Goal: Task Accomplishment & Management: Use online tool/utility

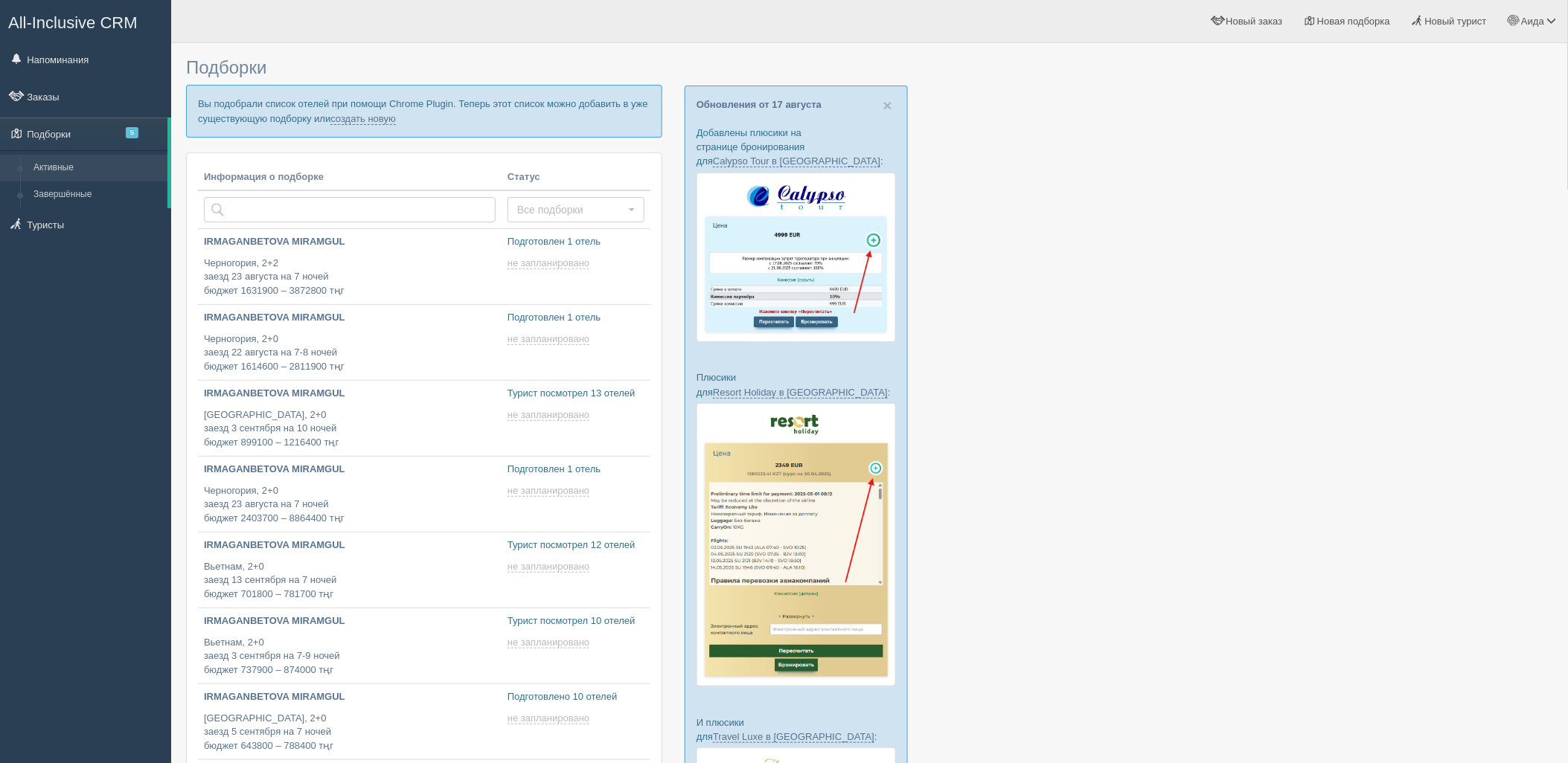
click at [366, 127] on p "Вы подобрали список отелей при помощи Chrome Plugin. Теперь этот список можно д…" at bounding box center [424, 110] width 476 height 52
click at [366, 116] on link "создать новую" at bounding box center [363, 119] width 66 height 12
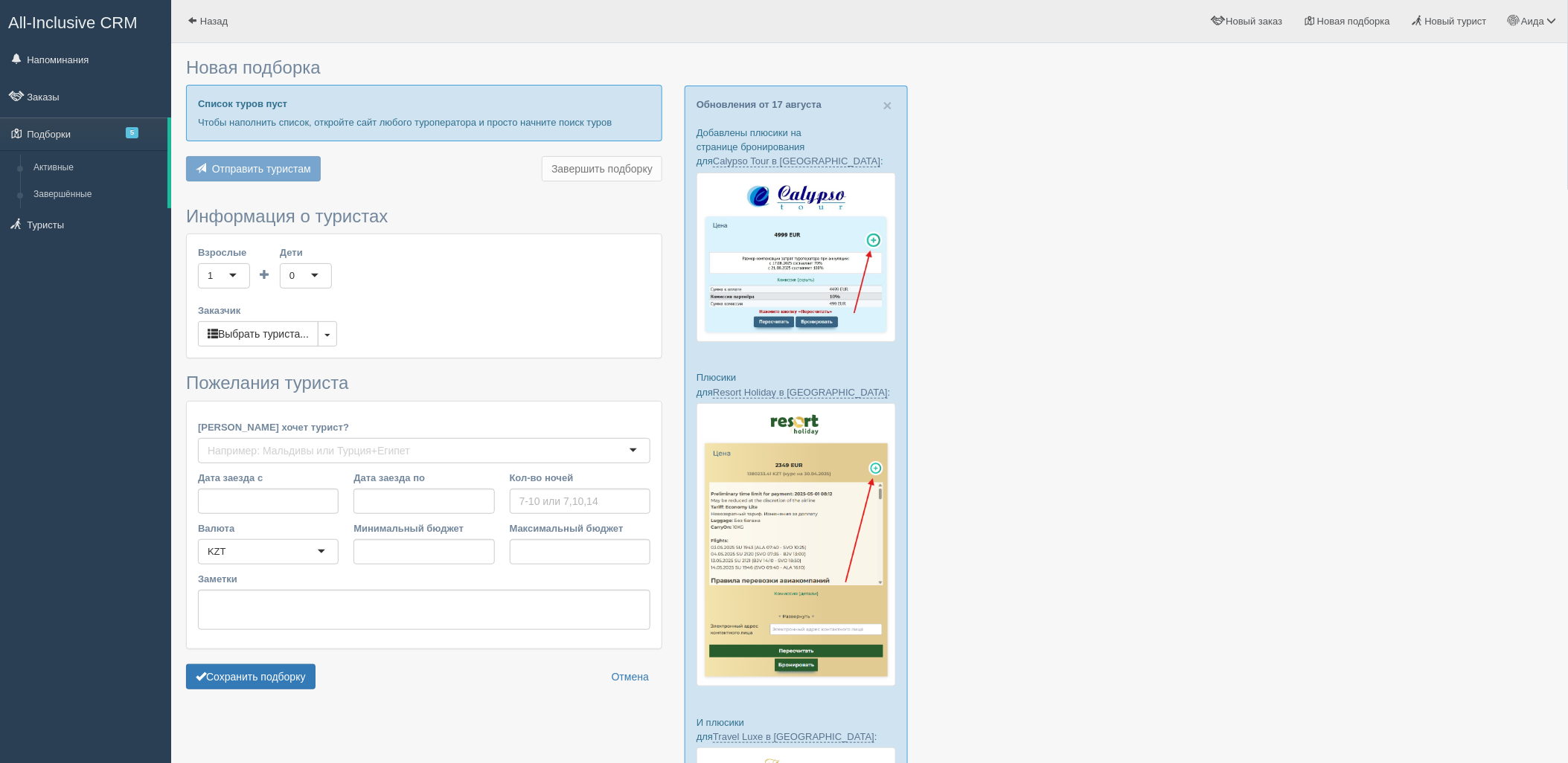
type input "7"
type input "1335400"
type input "1914600"
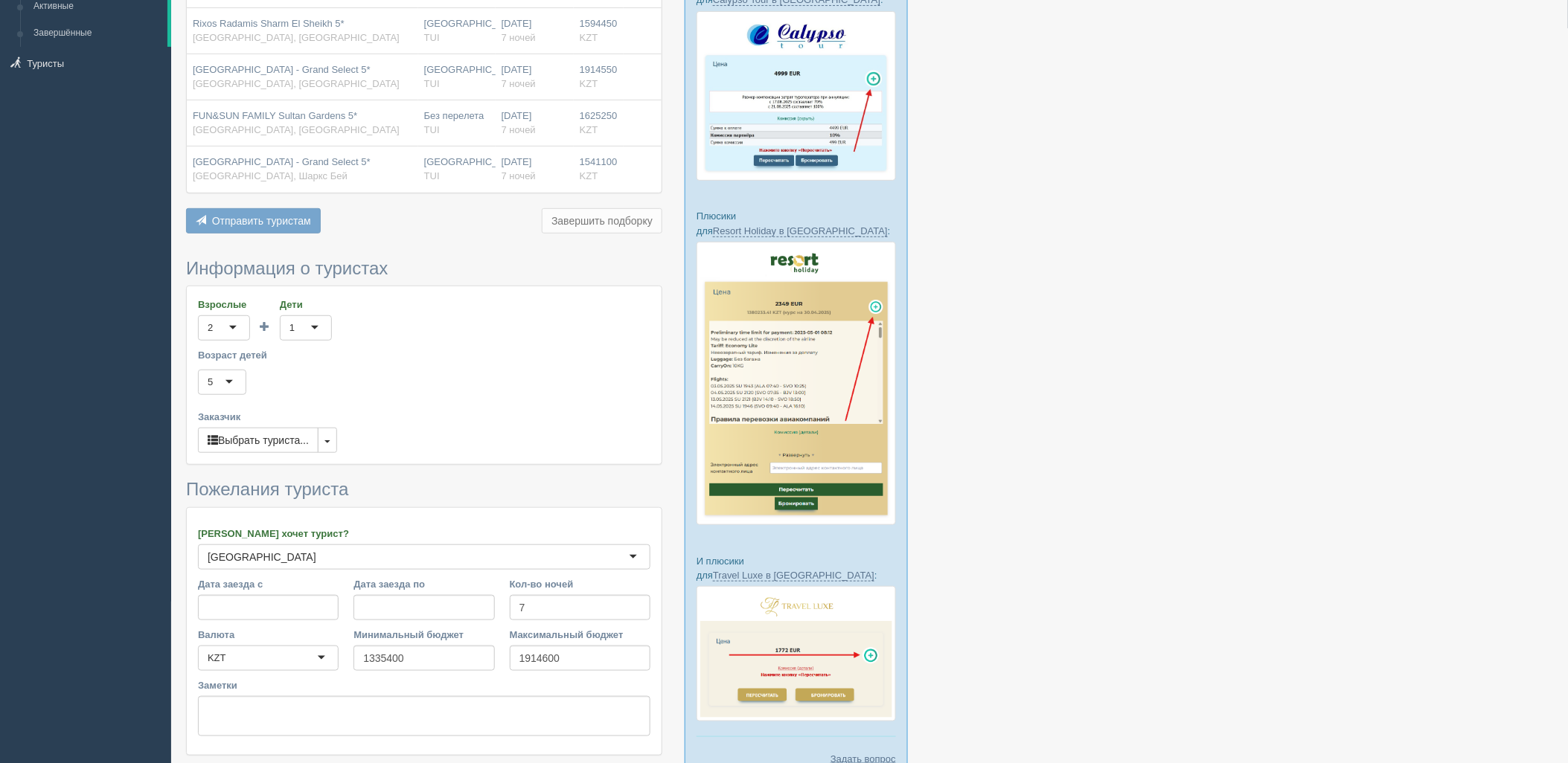
scroll to position [234, 0]
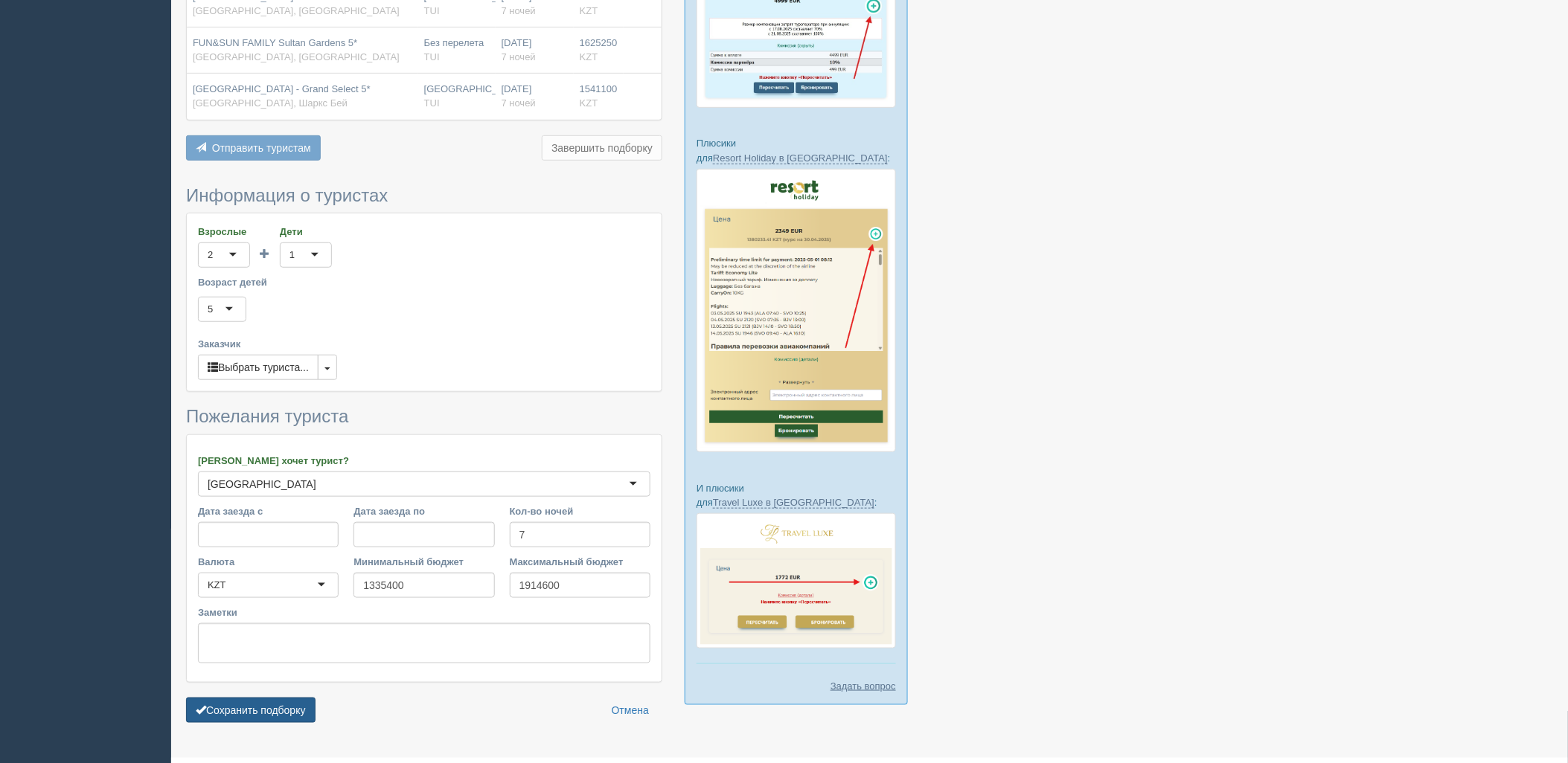
click at [270, 707] on button "Сохранить подборку" at bounding box center [251, 710] width 130 height 25
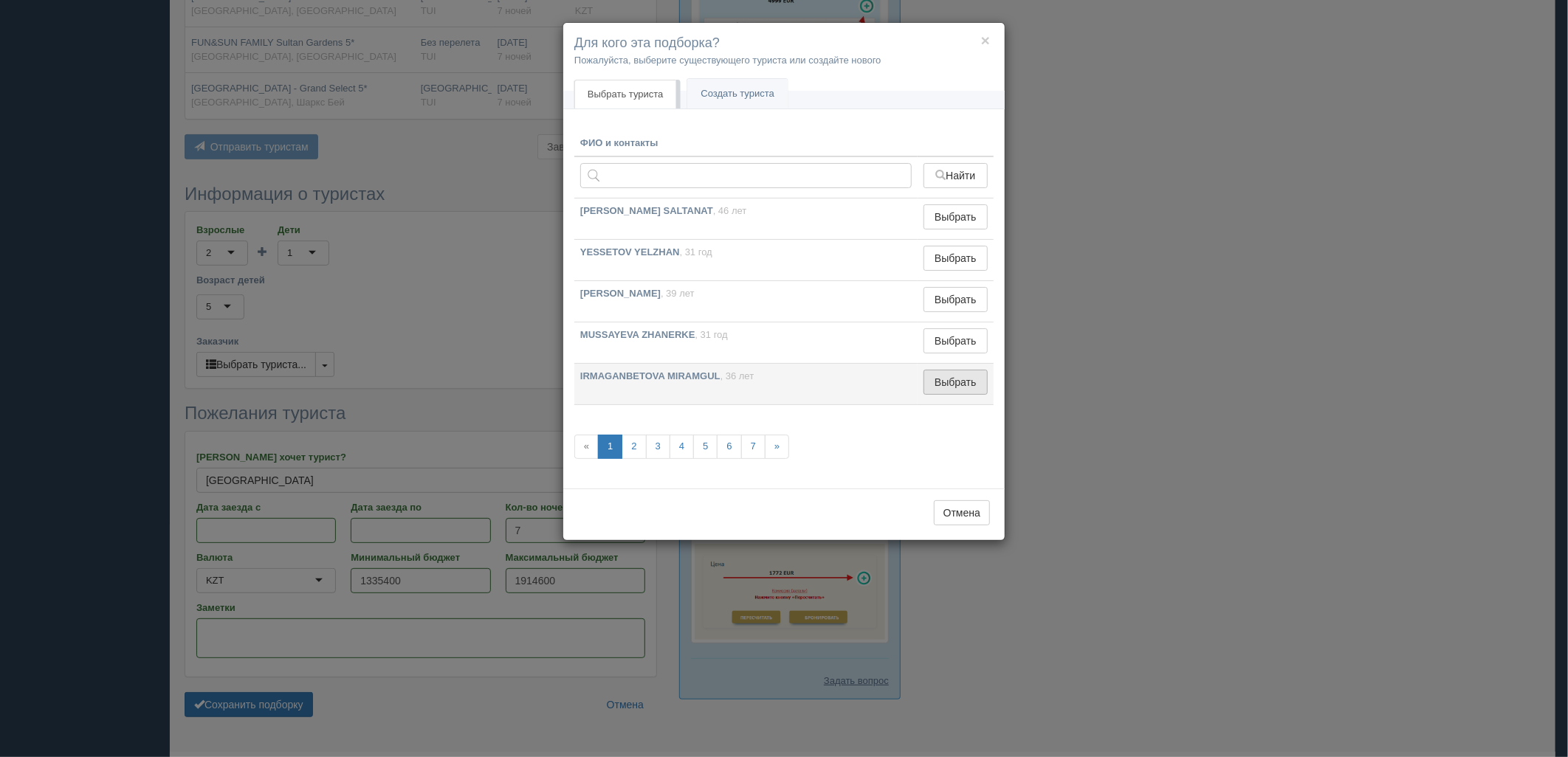
click at [987, 388] on button "Выбрать" at bounding box center [955, 382] width 64 height 25
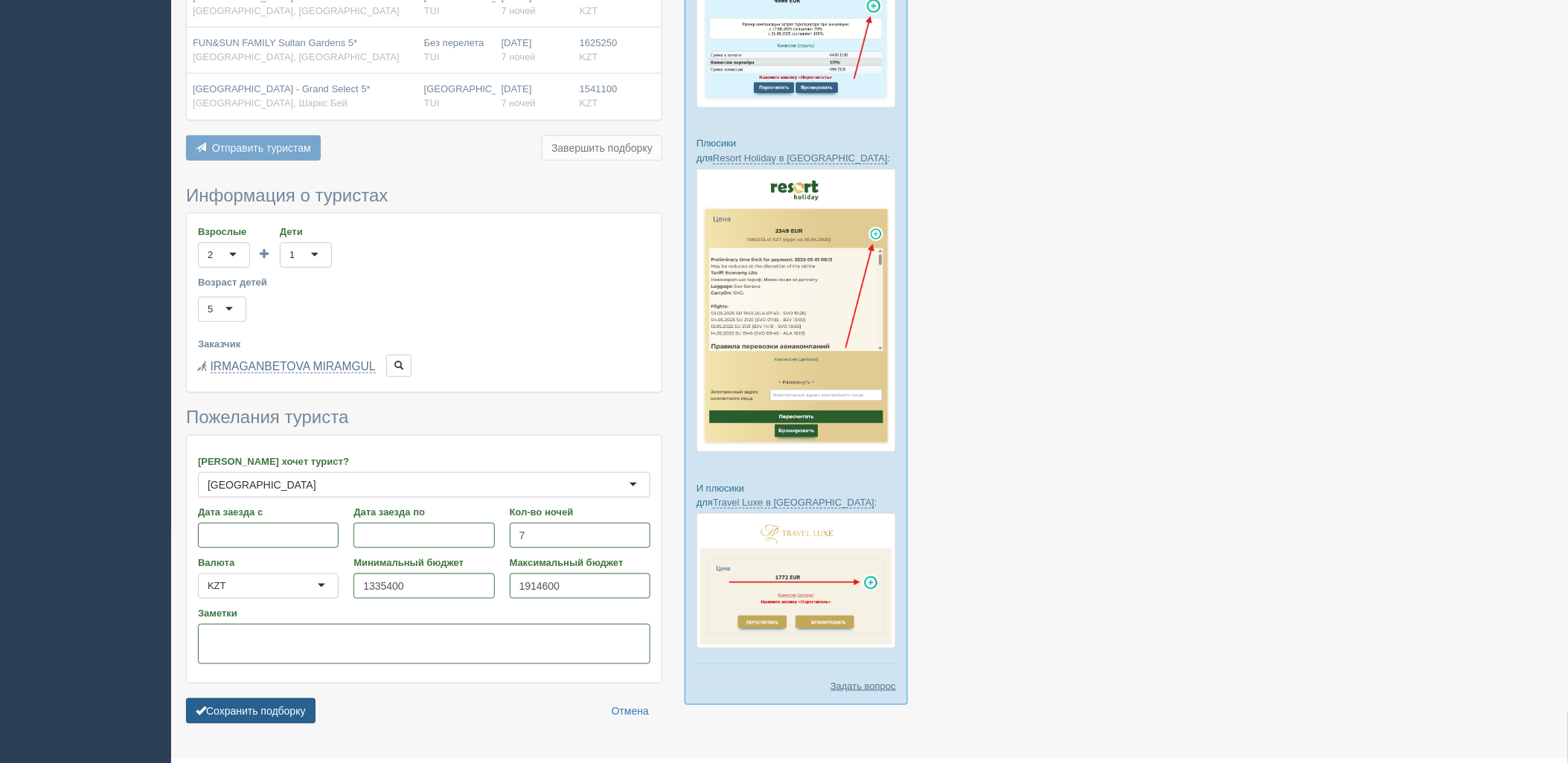
drag, startPoint x: 278, startPoint y: 715, endPoint x: 286, endPoint y: 712, distance: 8.5
click at [279, 715] on button "Сохранить подборку" at bounding box center [251, 710] width 130 height 25
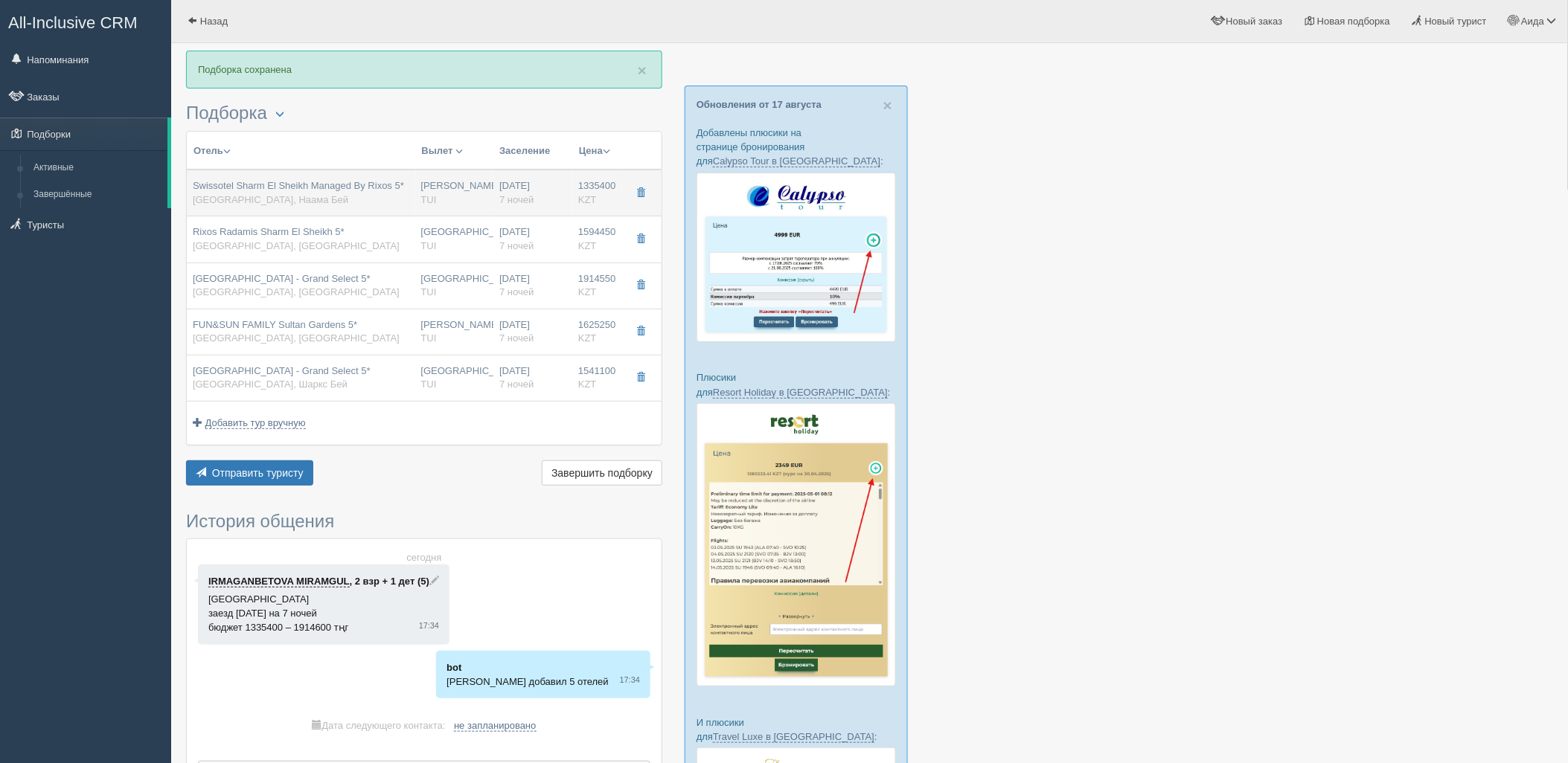
click at [316, 194] on div "Swissotel Sharm El Sheikh Managed By Rixos 5* Египет, Наама Бей" at bounding box center [298, 193] width 212 height 27
type input "Swissotel Sharm El Sheikh Managed By Rixos 5*"
type input "https://tophotels.ru/hotel/al331990"
type input "Египет"
type input "Наама Бей"
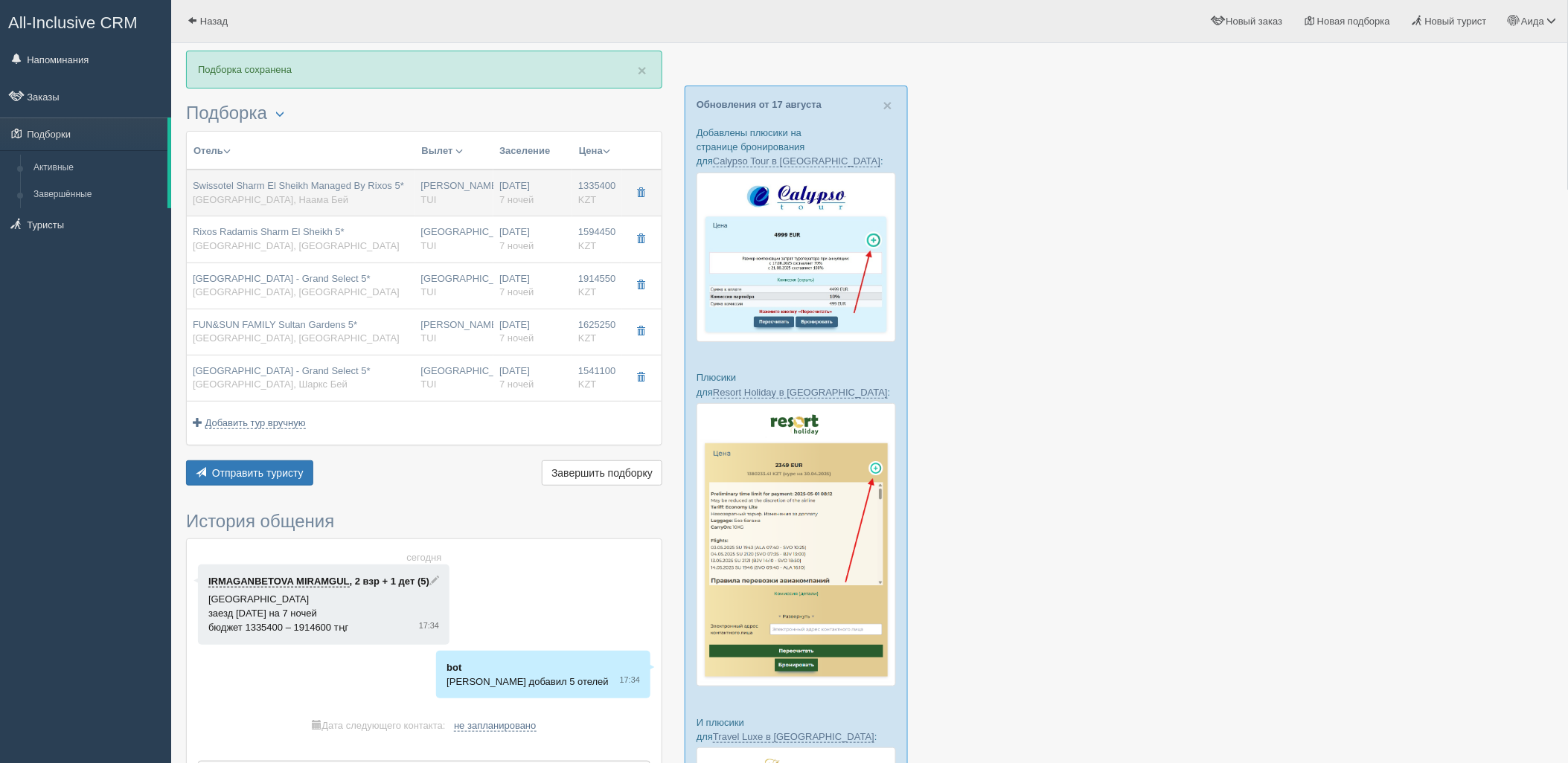
type input "1335400.00"
type input "[PERSON_NAME]"
type input "Шарм-эль-Шейх SSH"
type input "09:20"
type input "13:30"
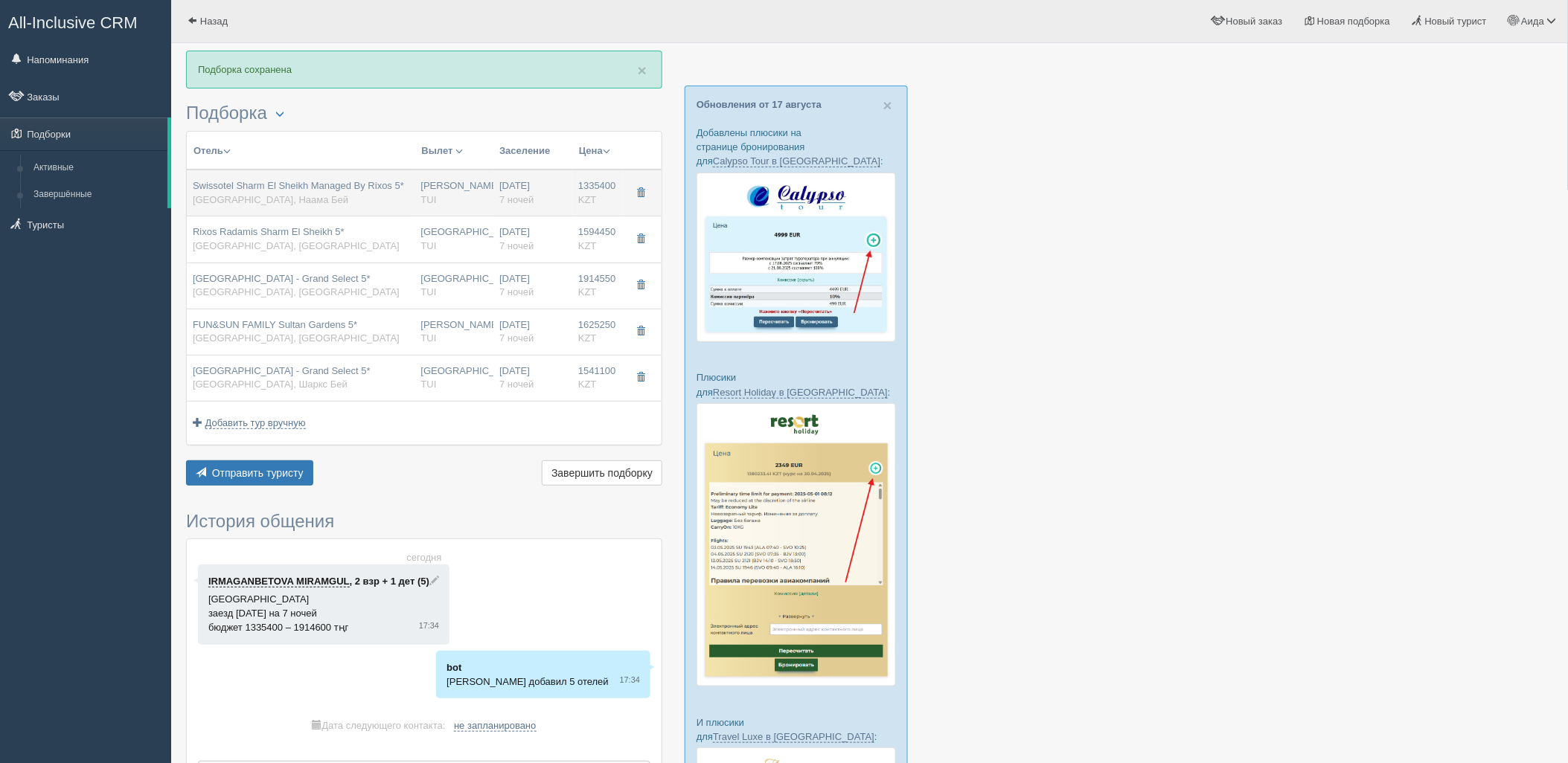
type input "Air Astana"
type input "14:35"
type input "22:25"
type input "7"
type input "Deluxe Room Aqua"
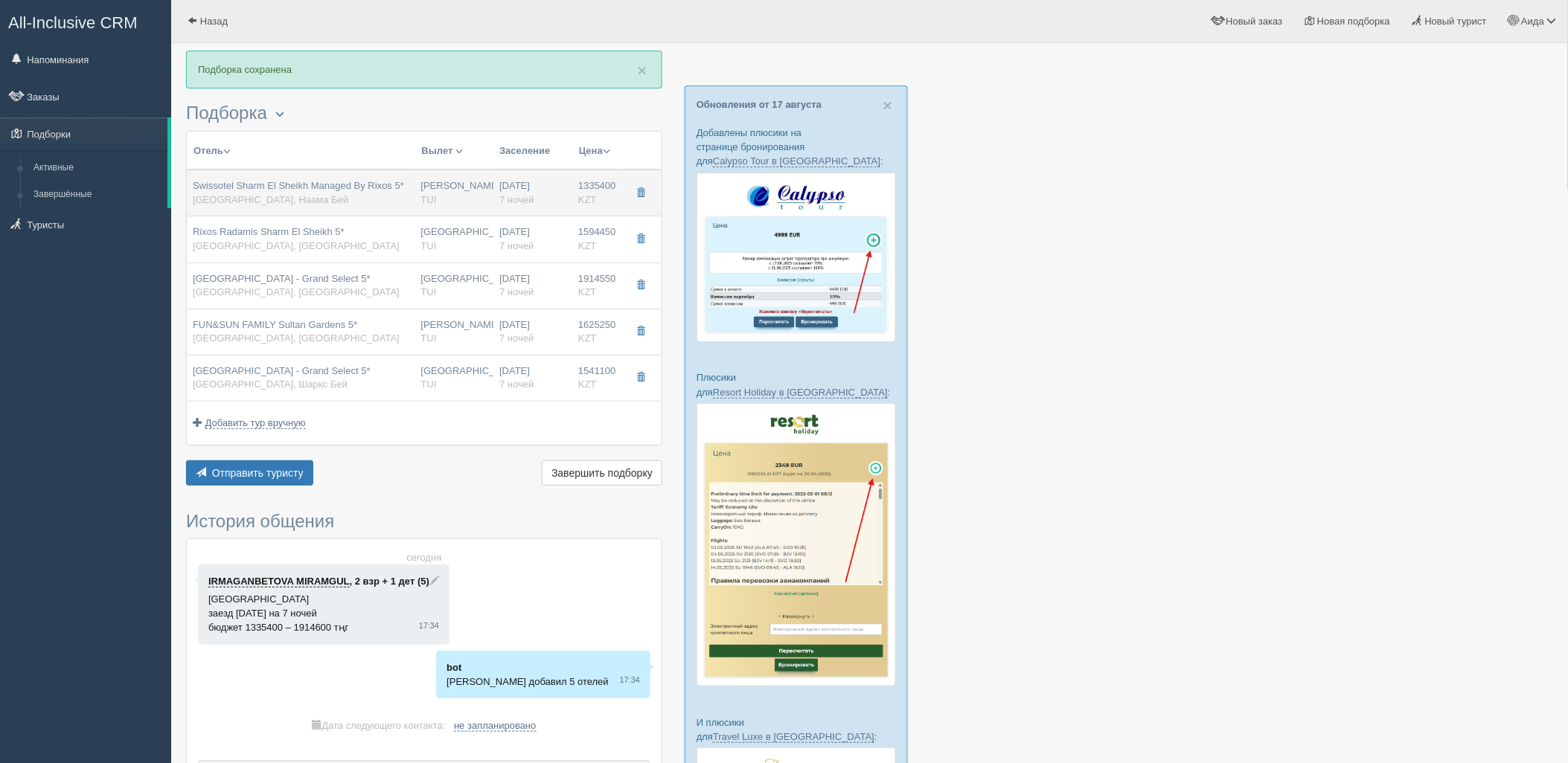
type input "Ultra All Inclusive"
type input "TUI"
type input "https://newb2b.fstravel.com/hotel/846168"
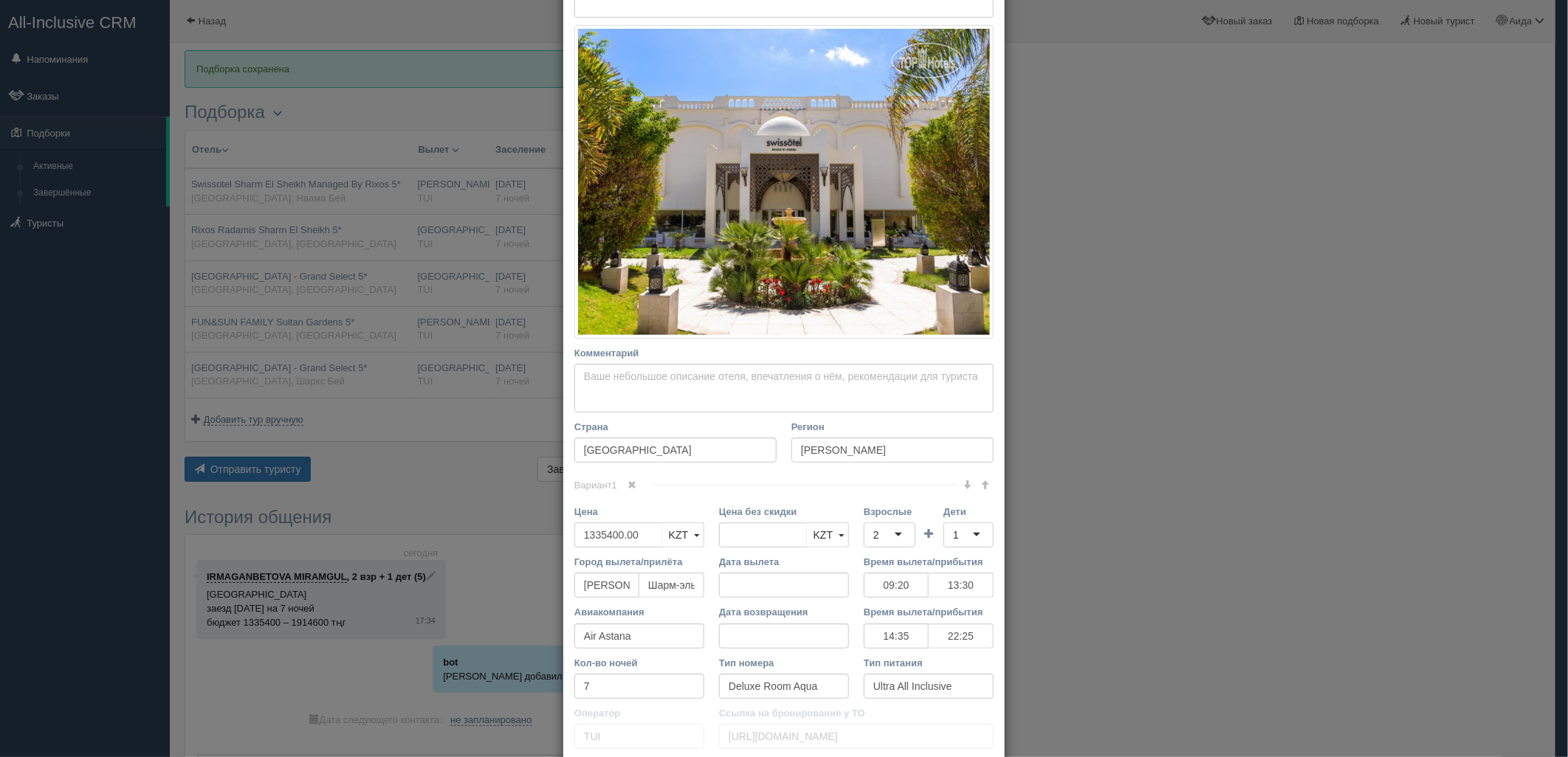
scroll to position [204, 0]
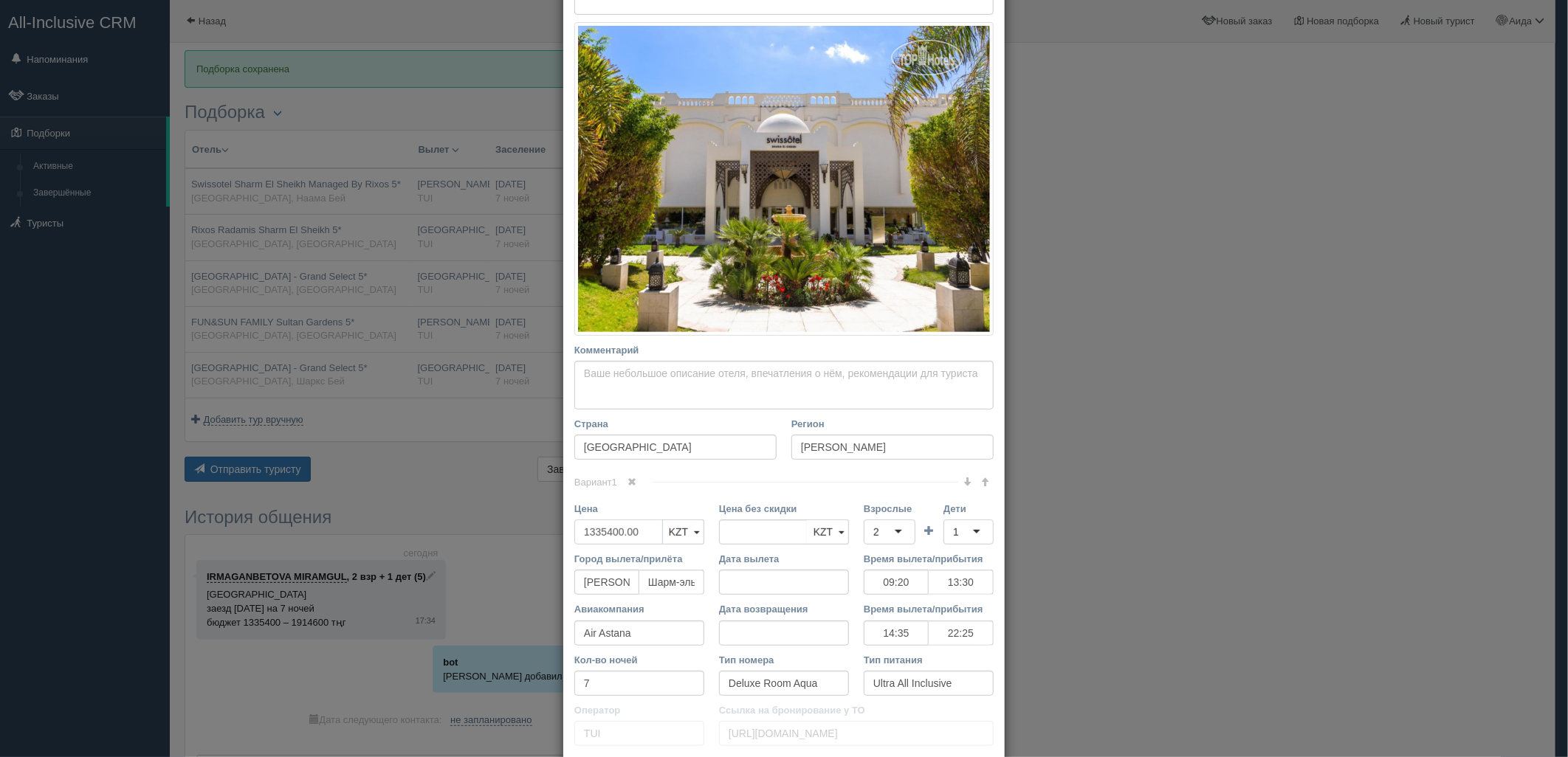
drag, startPoint x: 579, startPoint y: 544, endPoint x: 520, endPoint y: 551, distance: 59.4
click at [520, 551] on div "× Редактировать тур Название отеля Swissotel Sharm El Sheikh Managed By Rixos 5…" at bounding box center [784, 378] width 1568 height 757
type input "1335400.00"
type input "2670800"
click at [880, 531] on input "Взрослые" at bounding box center [881, 532] width 3 height 15
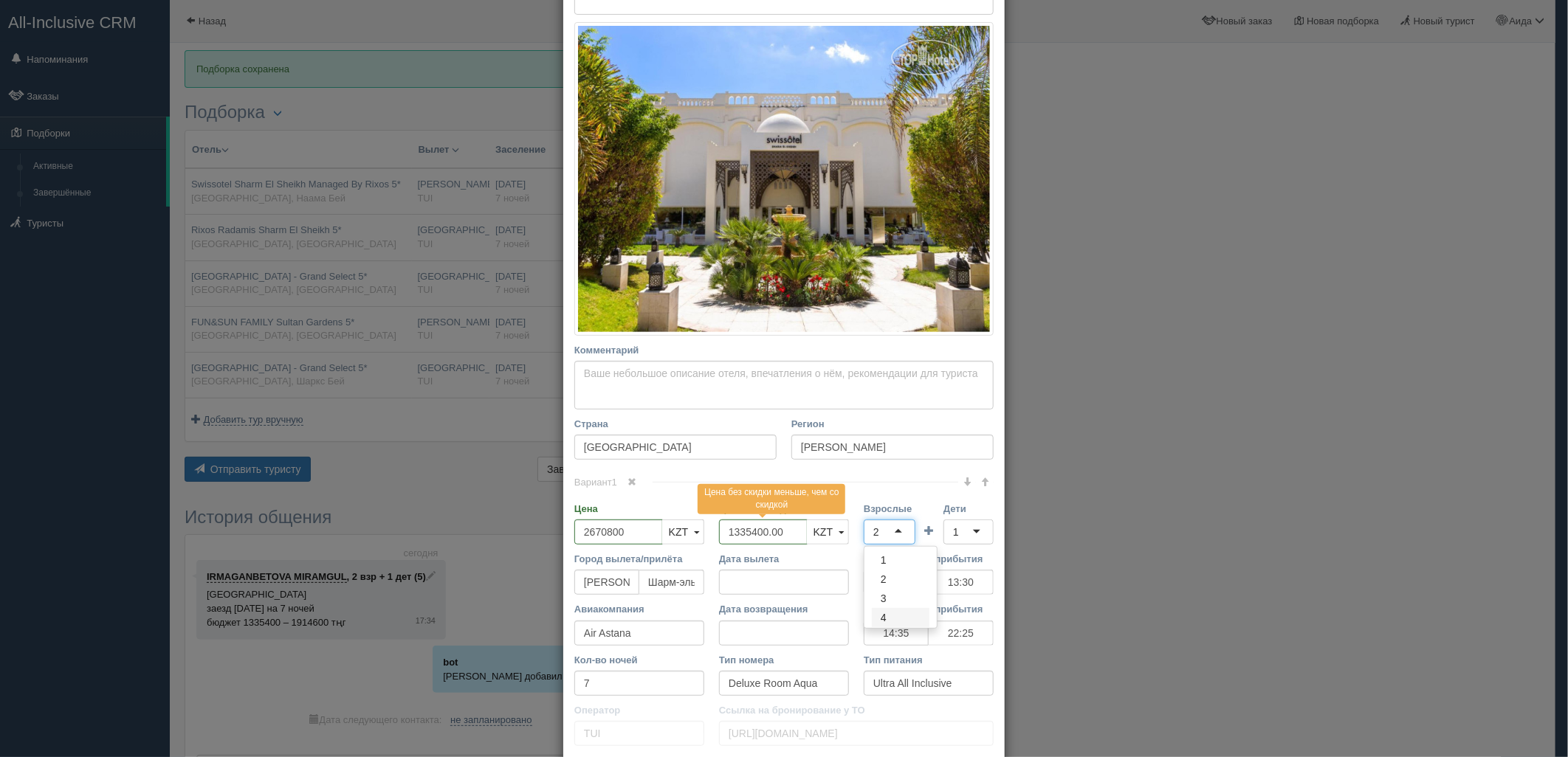
scroll to position [0, 0]
click at [956, 529] on div "1" at bounding box center [968, 532] width 50 height 25
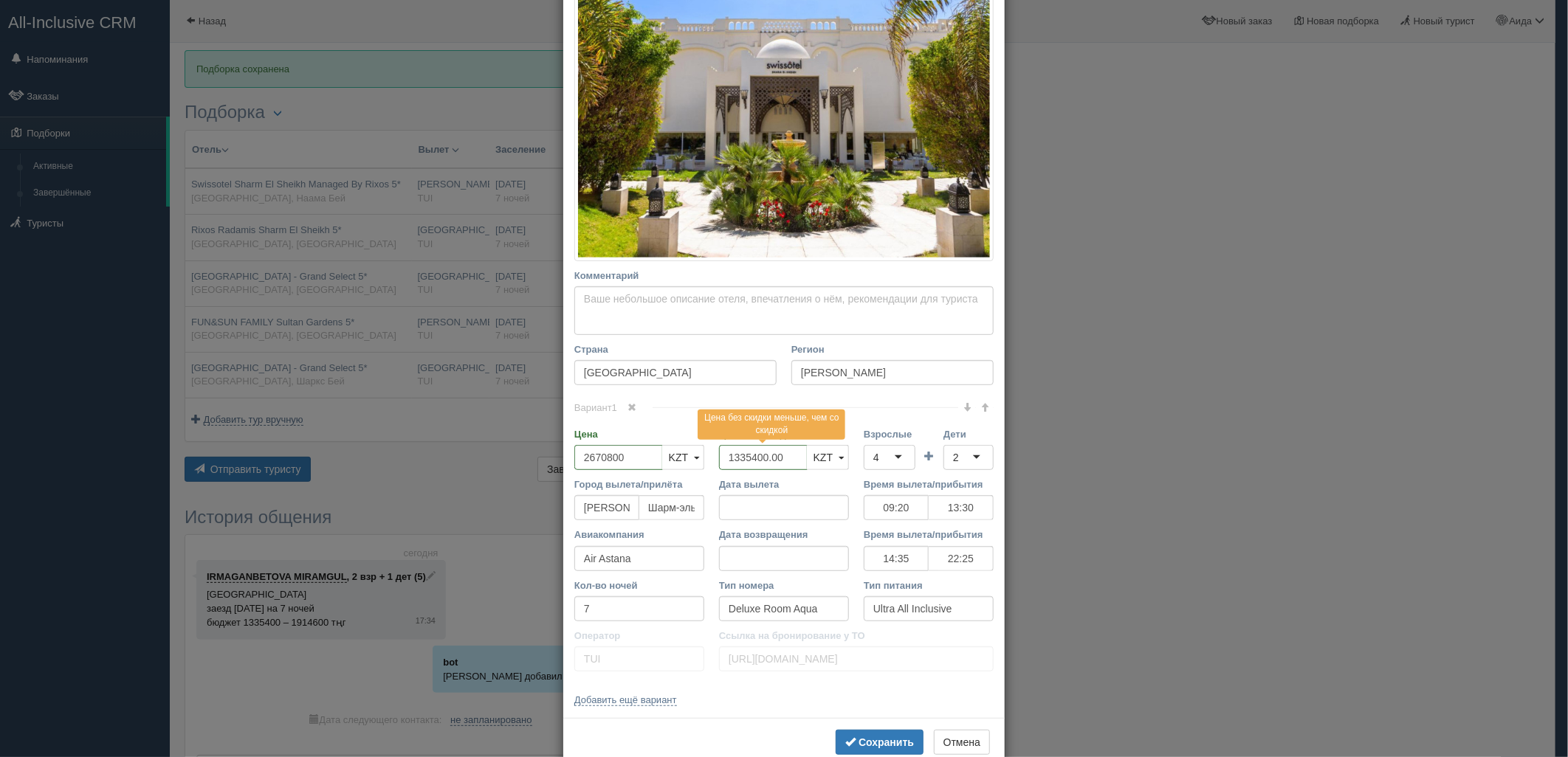
scroll to position [315, 0]
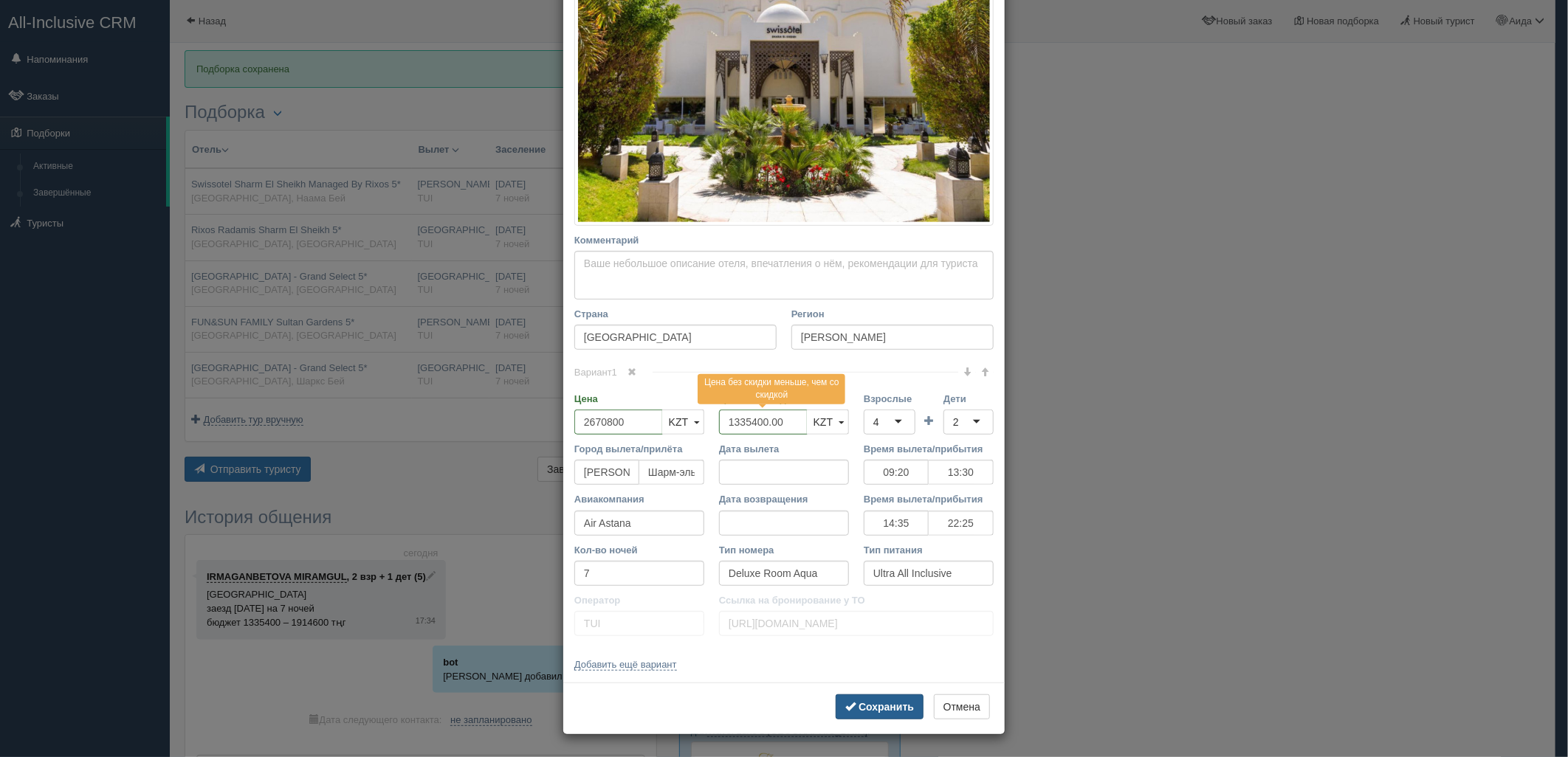
click at [890, 694] on button "Сохранить" at bounding box center [880, 707] width 88 height 25
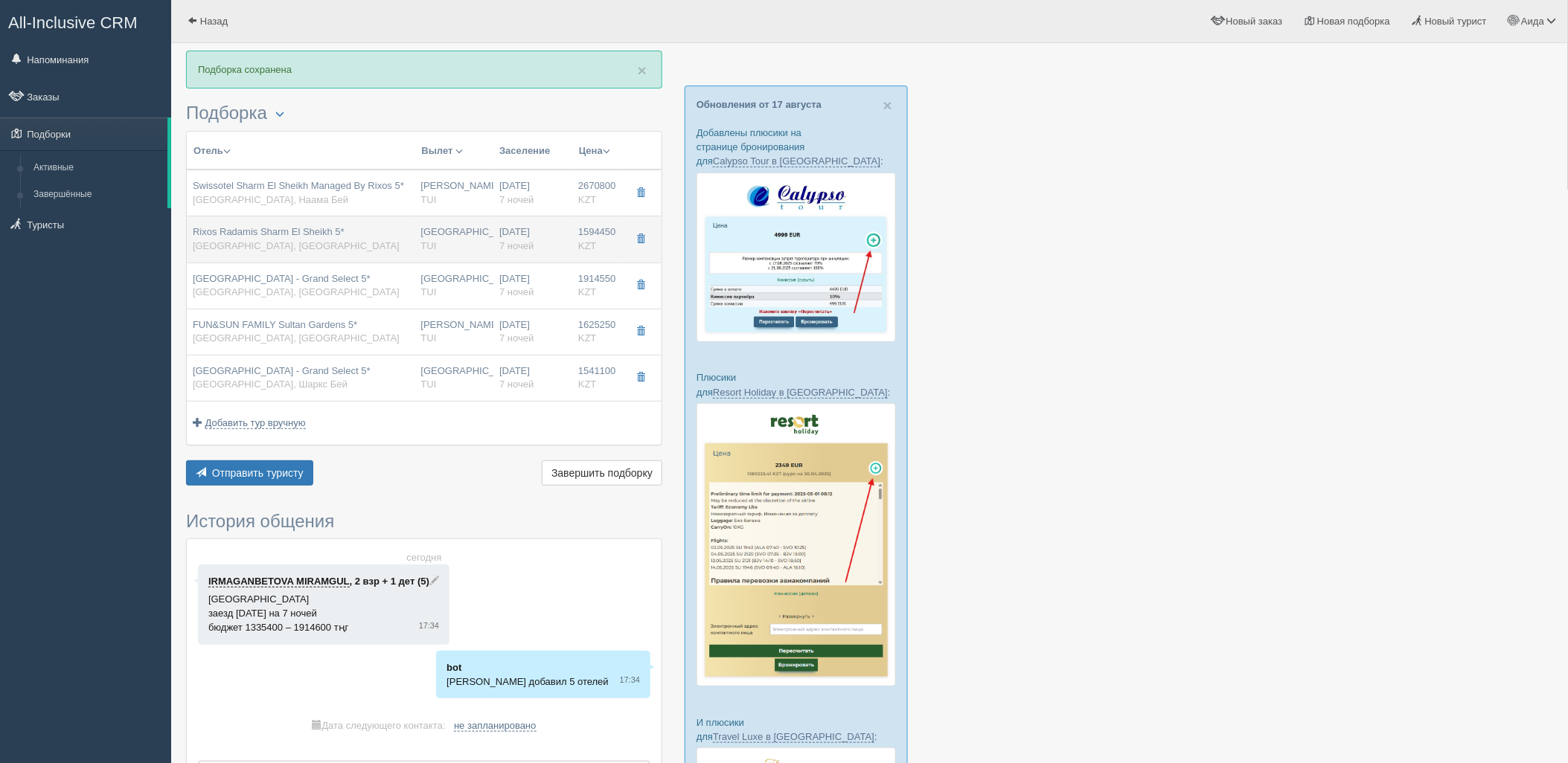
drag, startPoint x: 436, startPoint y: 258, endPoint x: 474, endPoint y: 248, distance: 39.3
click at [474, 246] on div "Астана TUI" at bounding box center [454, 239] width 67 height 27
type input "Rixos Radamis Sharm El Sheikh 5*"
type input "Шарм-эль-Шейх"
type input "1594450.00"
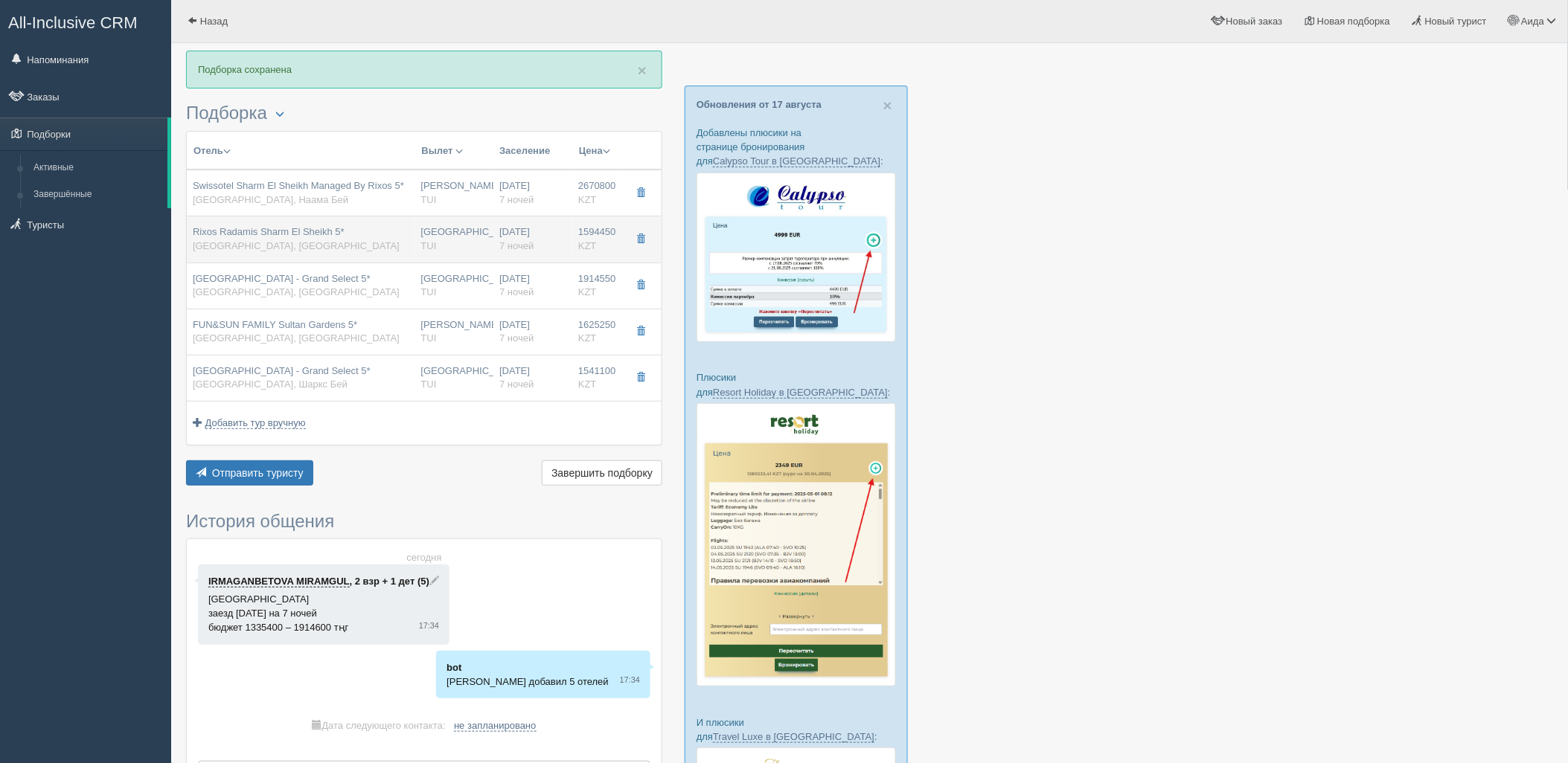
type input "[GEOGRAPHIC_DATA]"
type input "09:20"
type input "SUPERIOR ROOM BLUE PLANET"
type input "http://newb2b.fstravel.com/hotel/851819"
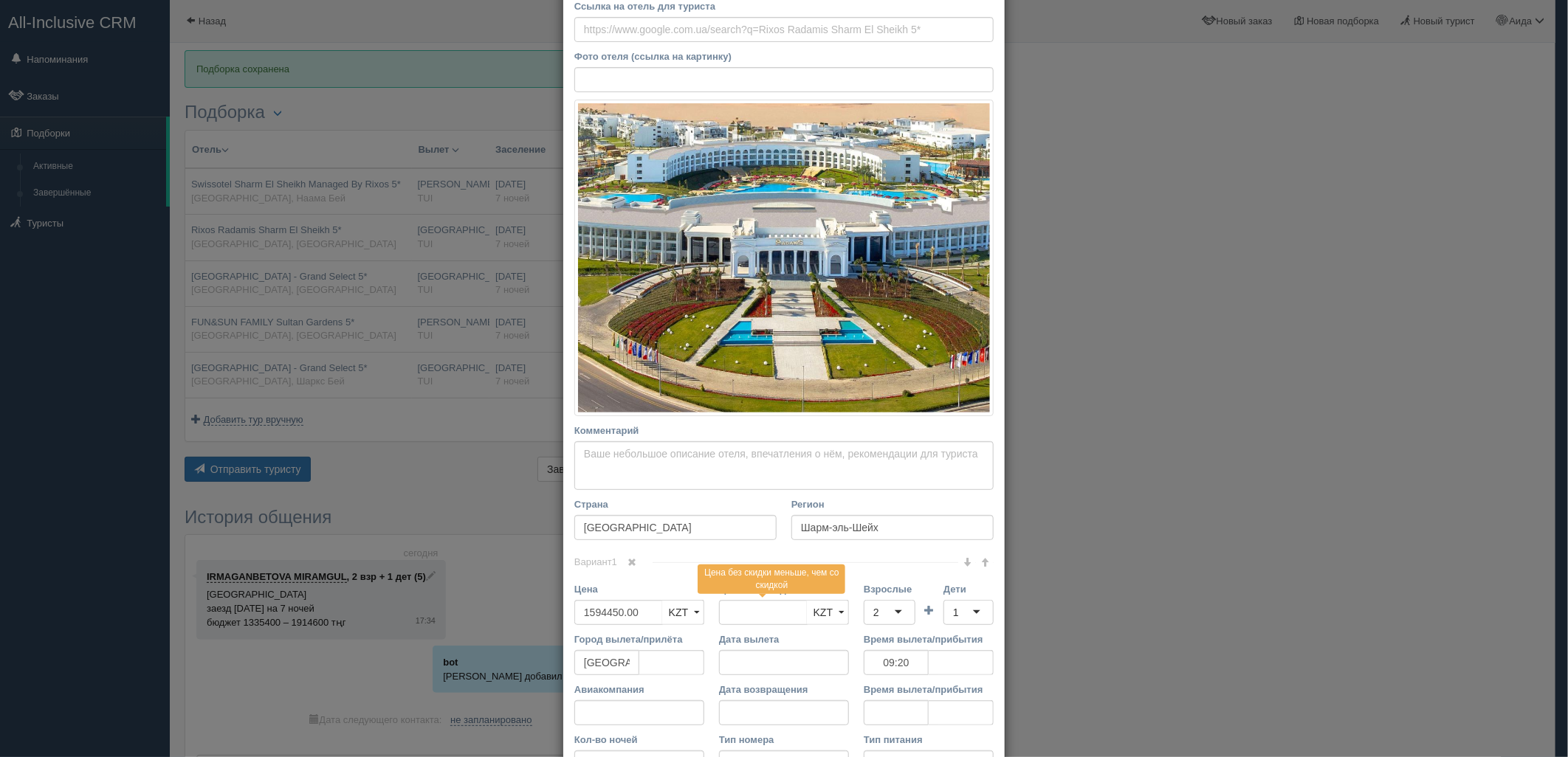
scroll to position [257, 0]
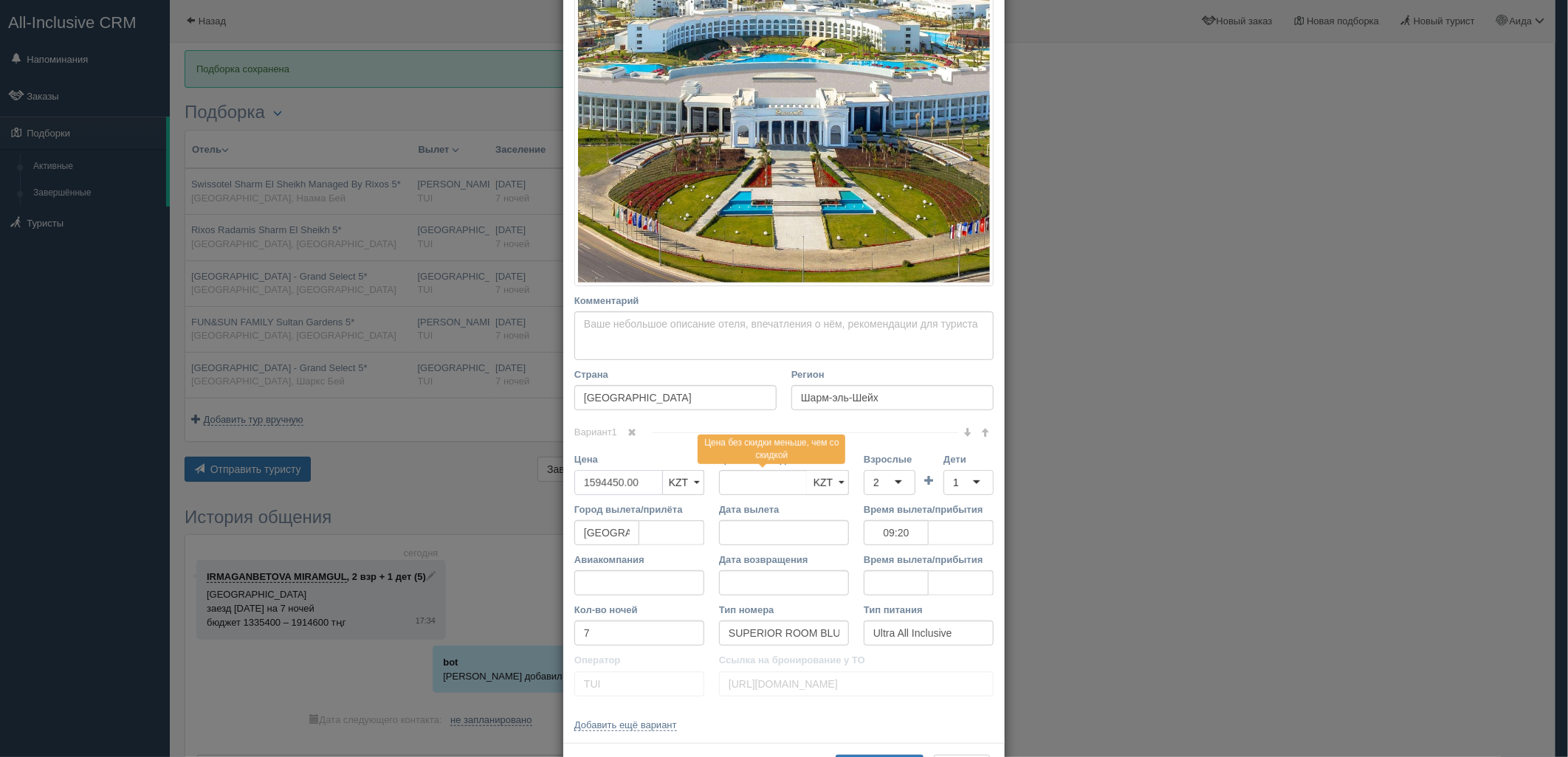
drag, startPoint x: 643, startPoint y: 480, endPoint x: 534, endPoint y: 492, distance: 109.7
click at [534, 492] on div "× Редактировать тур Название отеля Rixos Radamis Sharm El Sheikh 5* Ссылка на о…" at bounding box center [784, 378] width 1568 height 757
type input "1594450.00"
type input "3188900"
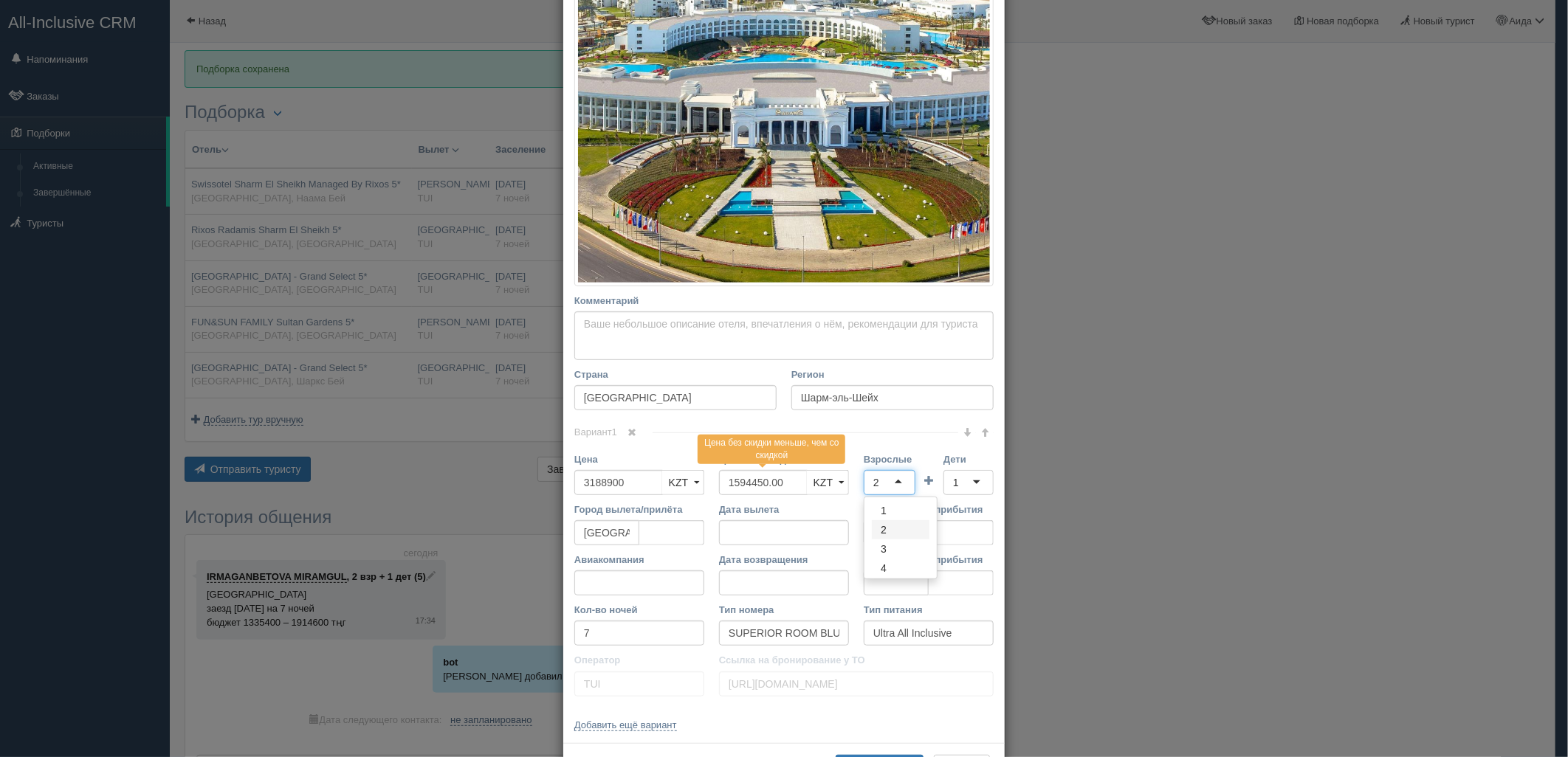
click at [897, 478] on div "2" at bounding box center [889, 483] width 51 height 25
click at [961, 478] on div "1" at bounding box center [968, 483] width 50 height 25
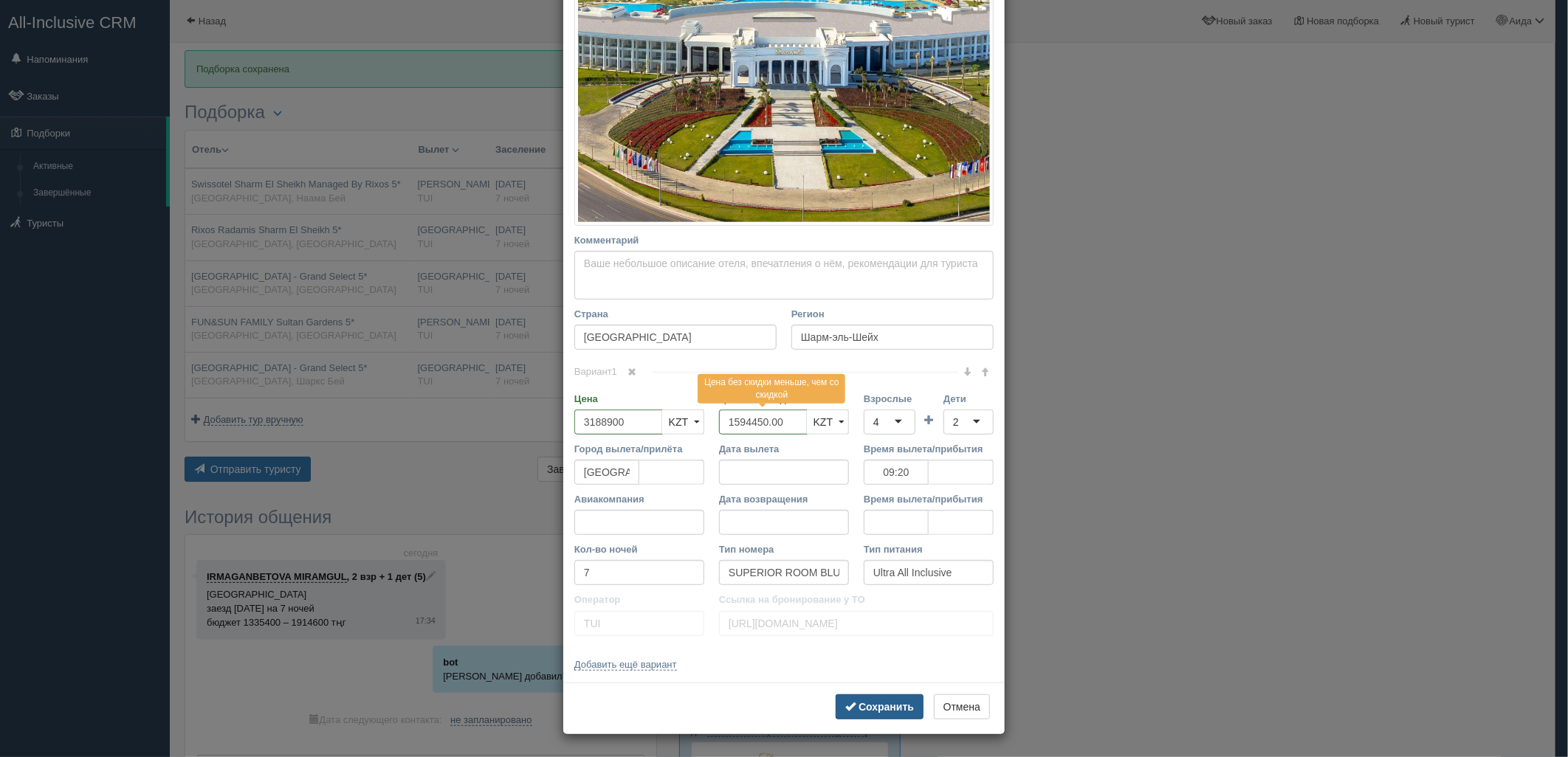
click at [879, 707] on b "Сохранить" at bounding box center [885, 707] width 55 height 12
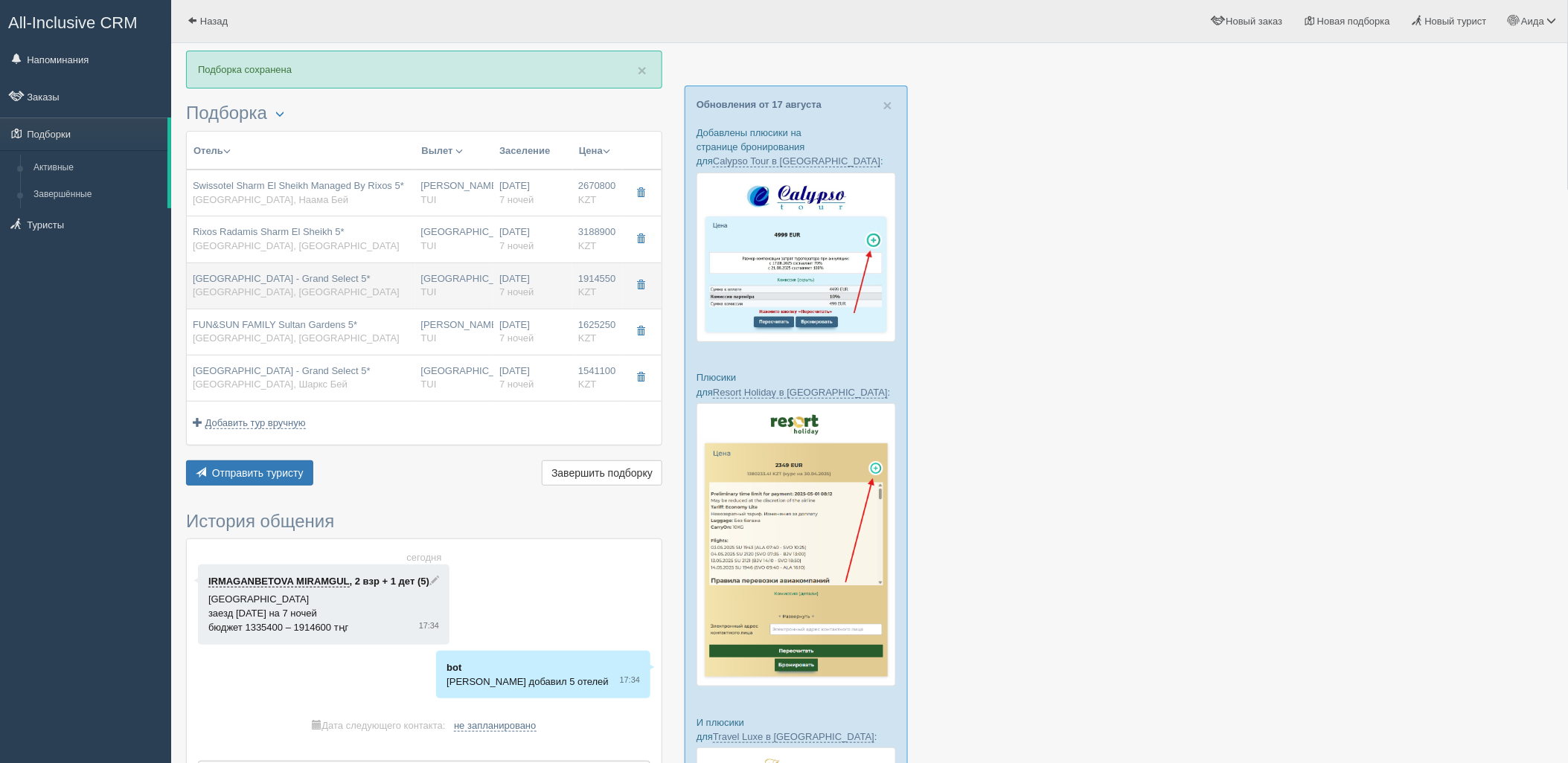
click at [432, 280] on div "Астана TUI" at bounding box center [454, 285] width 67 height 27
type input "Sunrise Diamond Beach Resort - Grand Select 5*"
type input "https://tophotels.ru/hotel/al29940"
type textarea "Отель расположен на берегу моря в районе Шарм-эль-Шейха, в 4 км от центра город…"
type input "Хадаба"
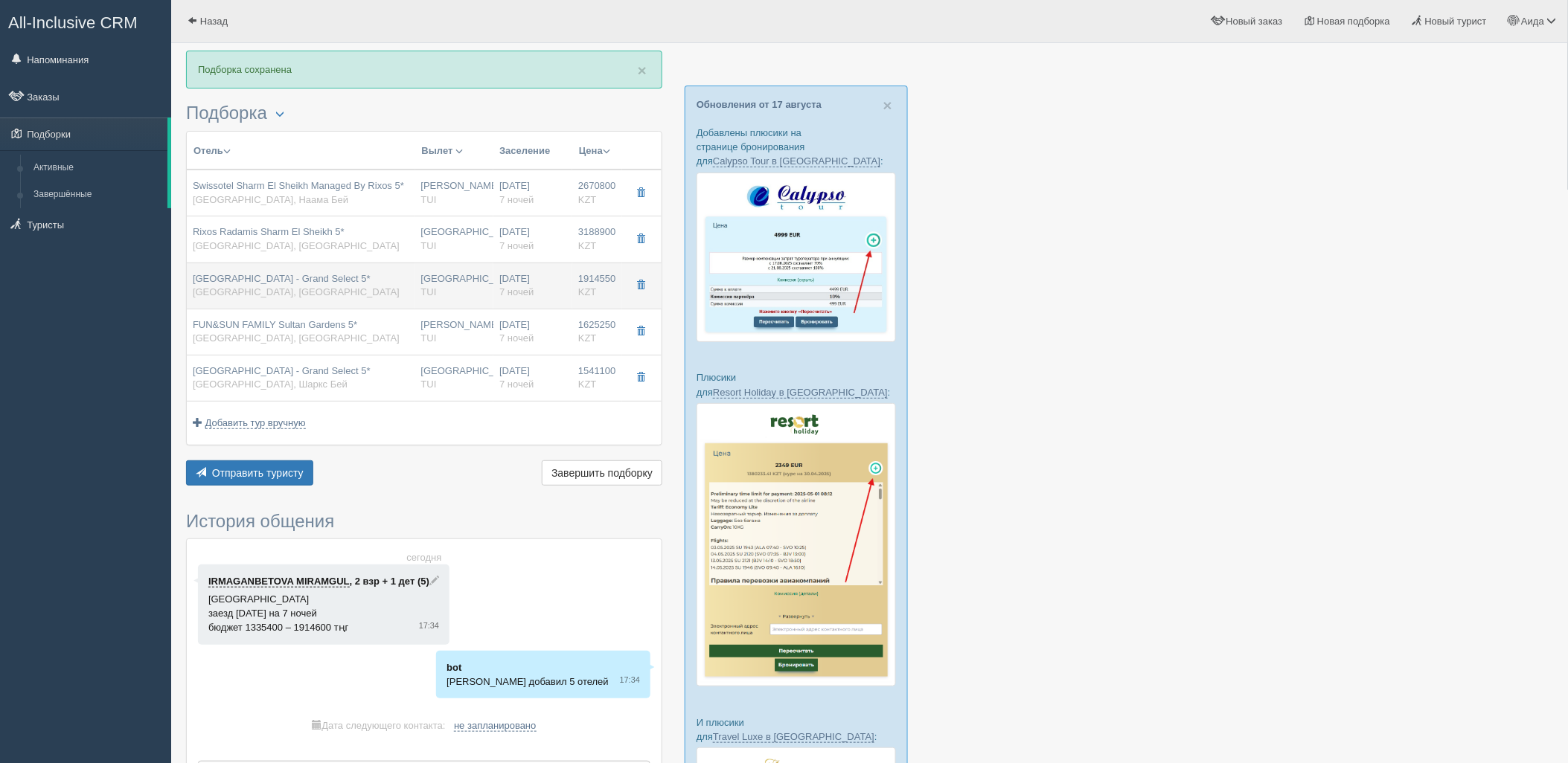
type input "1914550.00"
type input "07:40"
type input "FAMILY SUITE AQUA"
type input "All Inclusive"
type input "http://newb2b.fstravel.com/hotel/754950"
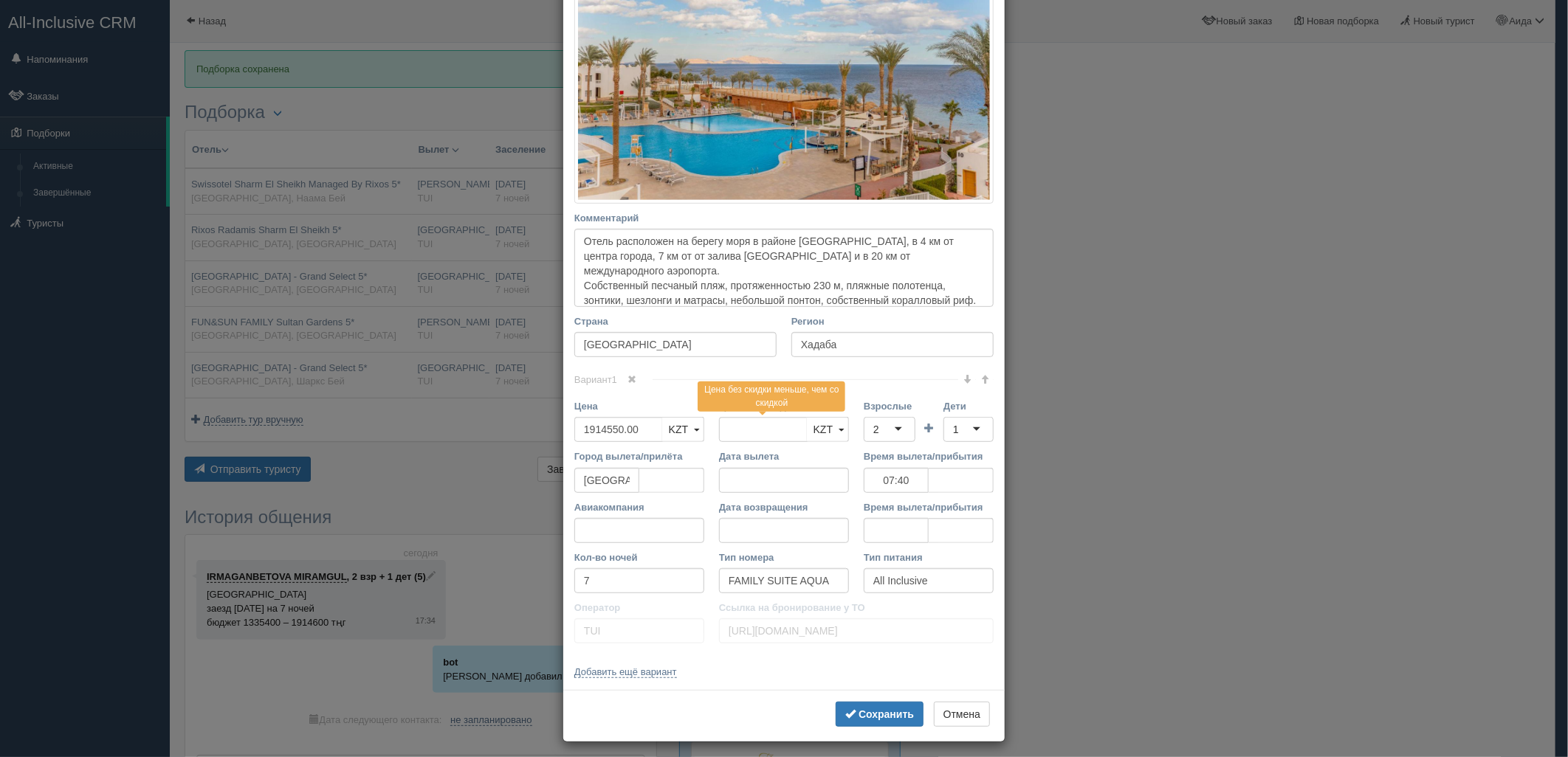
scroll to position [312, 0]
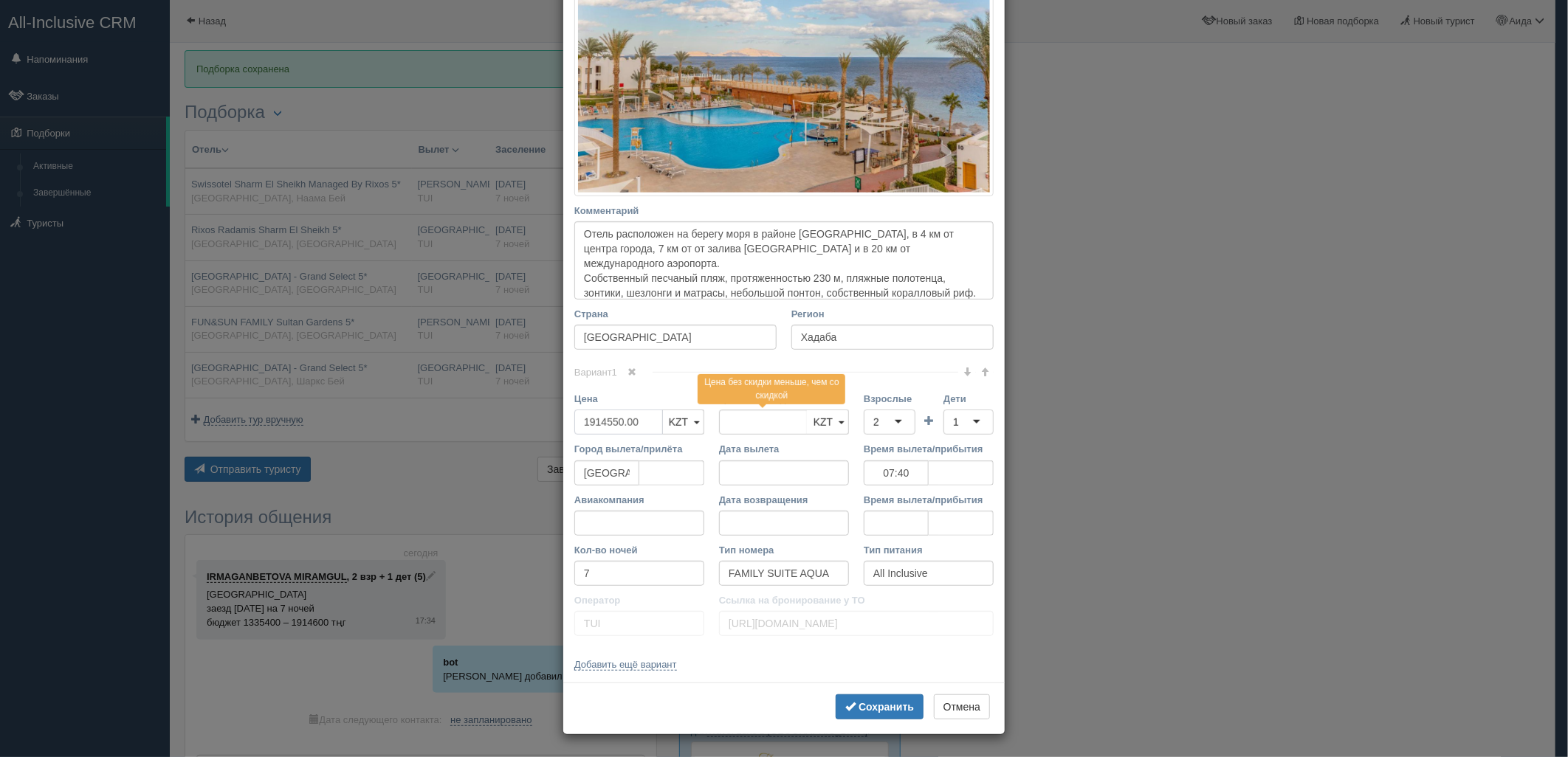
drag, startPoint x: 648, startPoint y: 418, endPoint x: 554, endPoint y: 426, distance: 94.3
click at [554, 426] on div "× Редактировать тур Название отеля Sunrise Diamond Beach Resort - Grand Select …" at bounding box center [784, 378] width 1568 height 757
type input "1914550.00"
type input "3829100"
click at [884, 426] on div "2" at bounding box center [889, 422] width 51 height 25
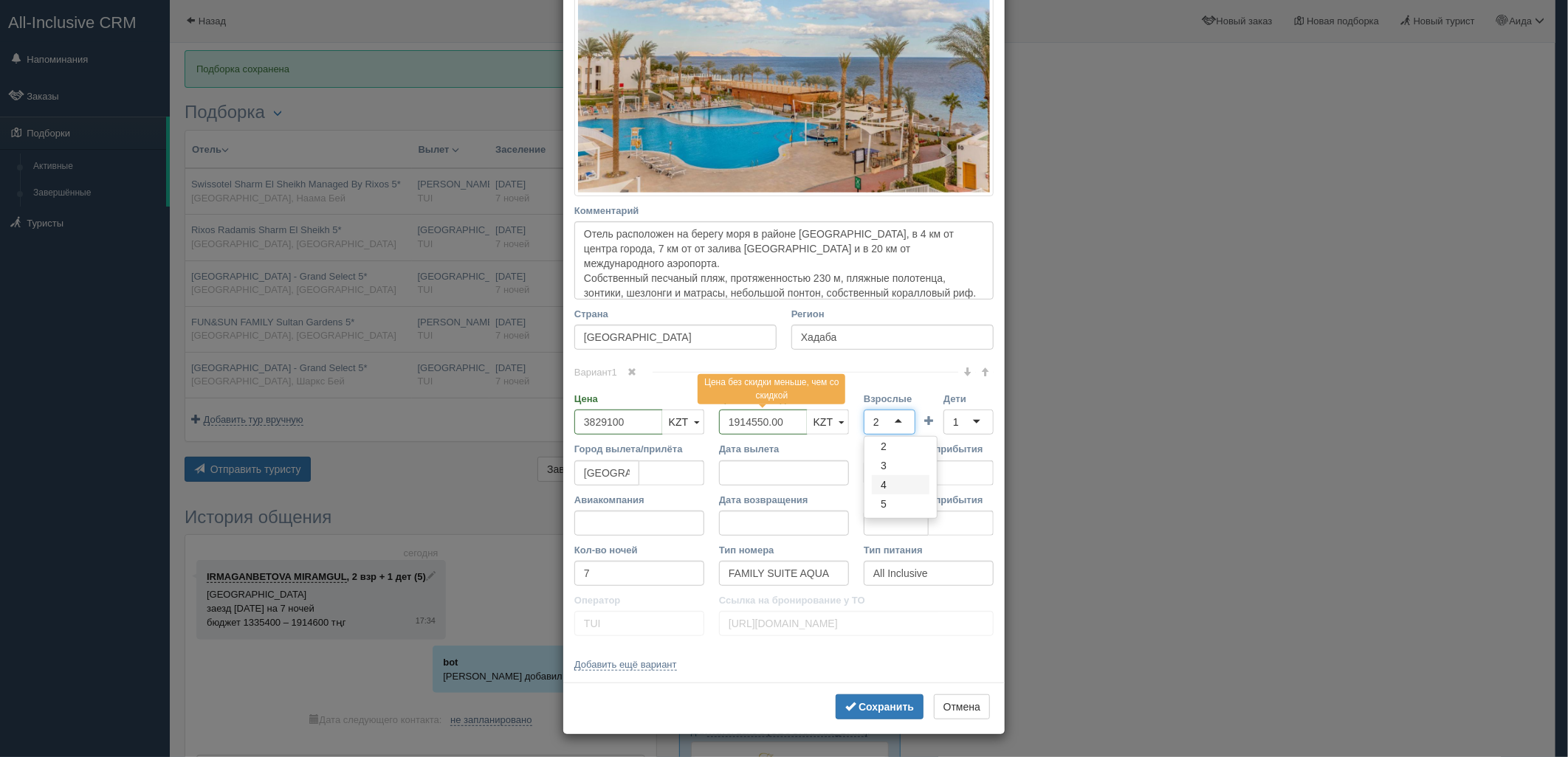
scroll to position [0, 0]
click at [951, 411] on div "1" at bounding box center [968, 422] width 50 height 25
click at [860, 709] on b "Сохранить" at bounding box center [885, 707] width 55 height 12
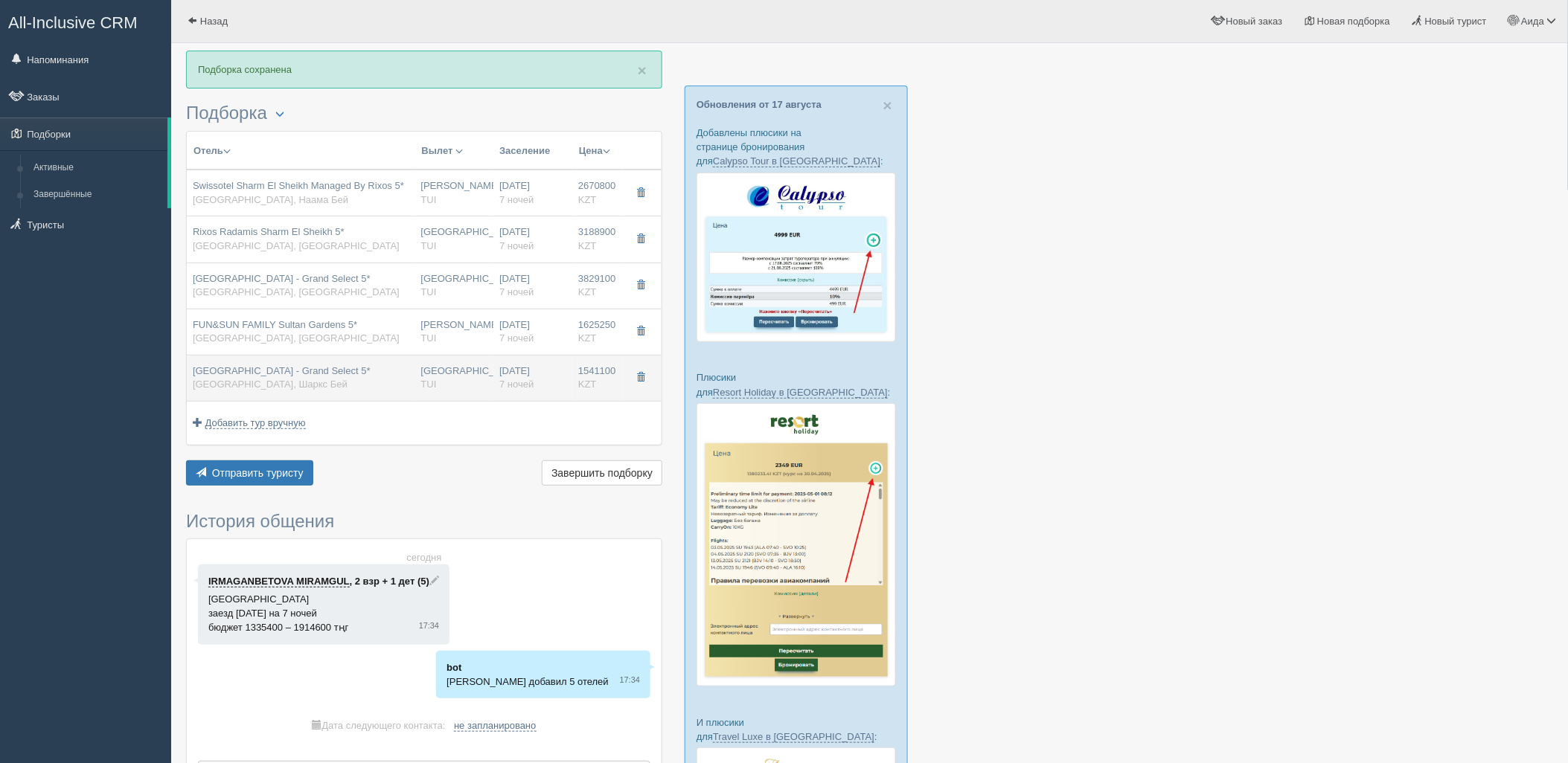
click at [371, 371] on span "Sunrise Arabian Beach Resort - Grand Select 5*" at bounding box center [281, 371] width 178 height 11
type input "Sunrise Arabian Beach Resort - Grand Select 5*"
type input "https://tophotels.ru/hotel/al90673"
type textarea "Элегантный отель SUNRISE Arabian Beach Resort (Grand Select) расположен в Шаркс…"
type input "Шаркс Бей"
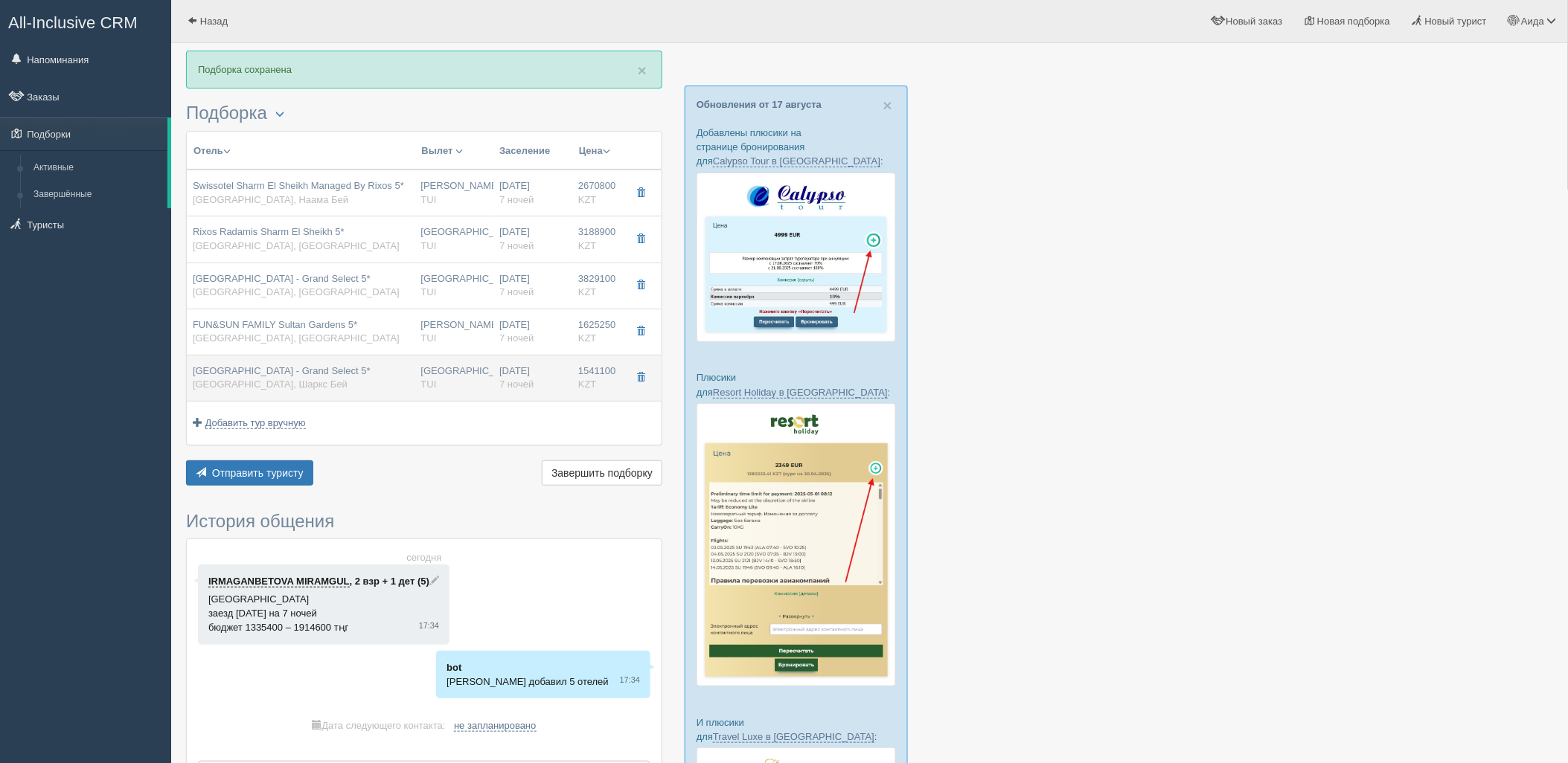
type input "1541100.00"
type input "07:40"
type input "Superior Garden View"
type input "http://newb2b.fstravel.com/hotel/126268"
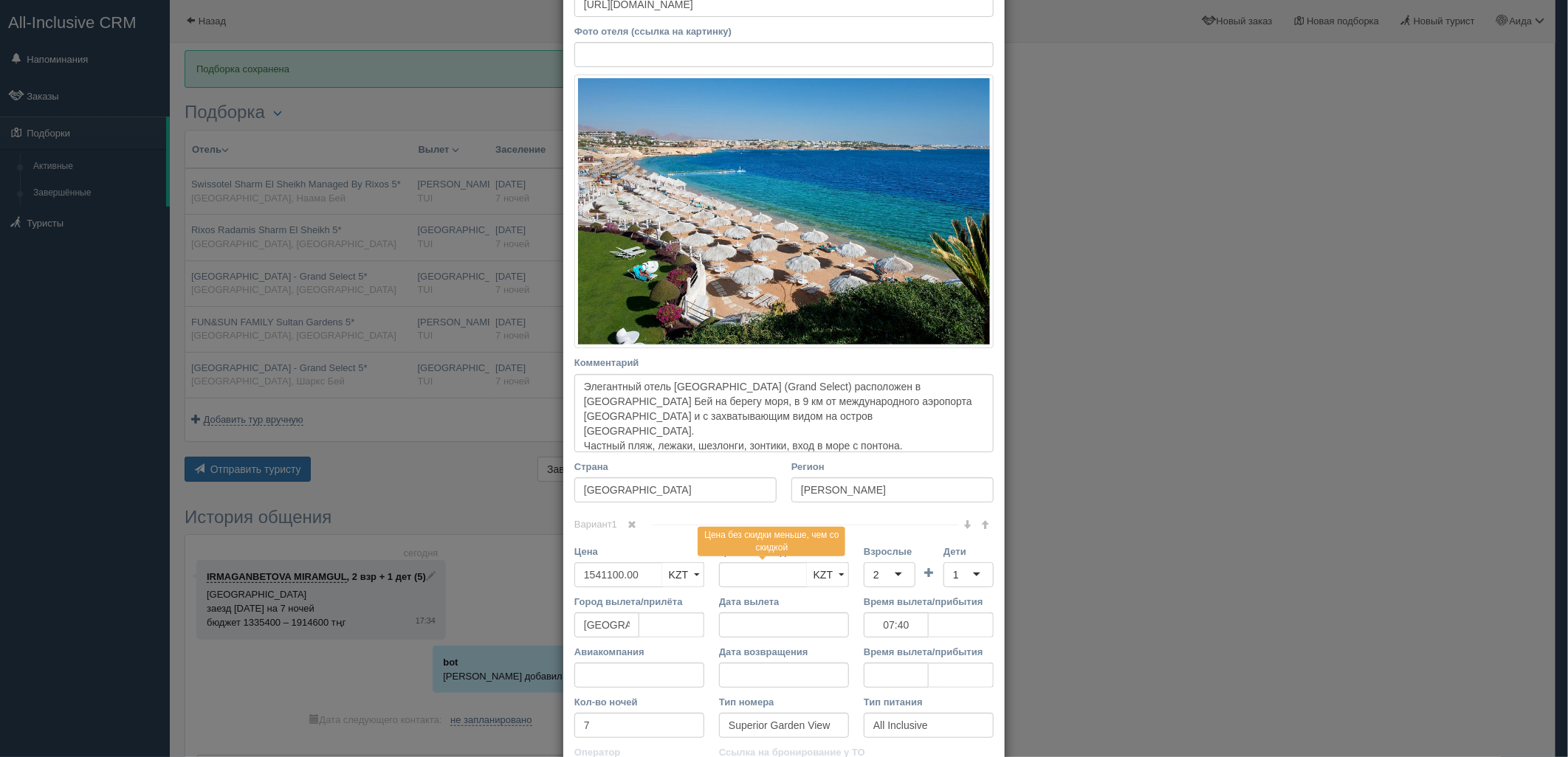
scroll to position [203, 0]
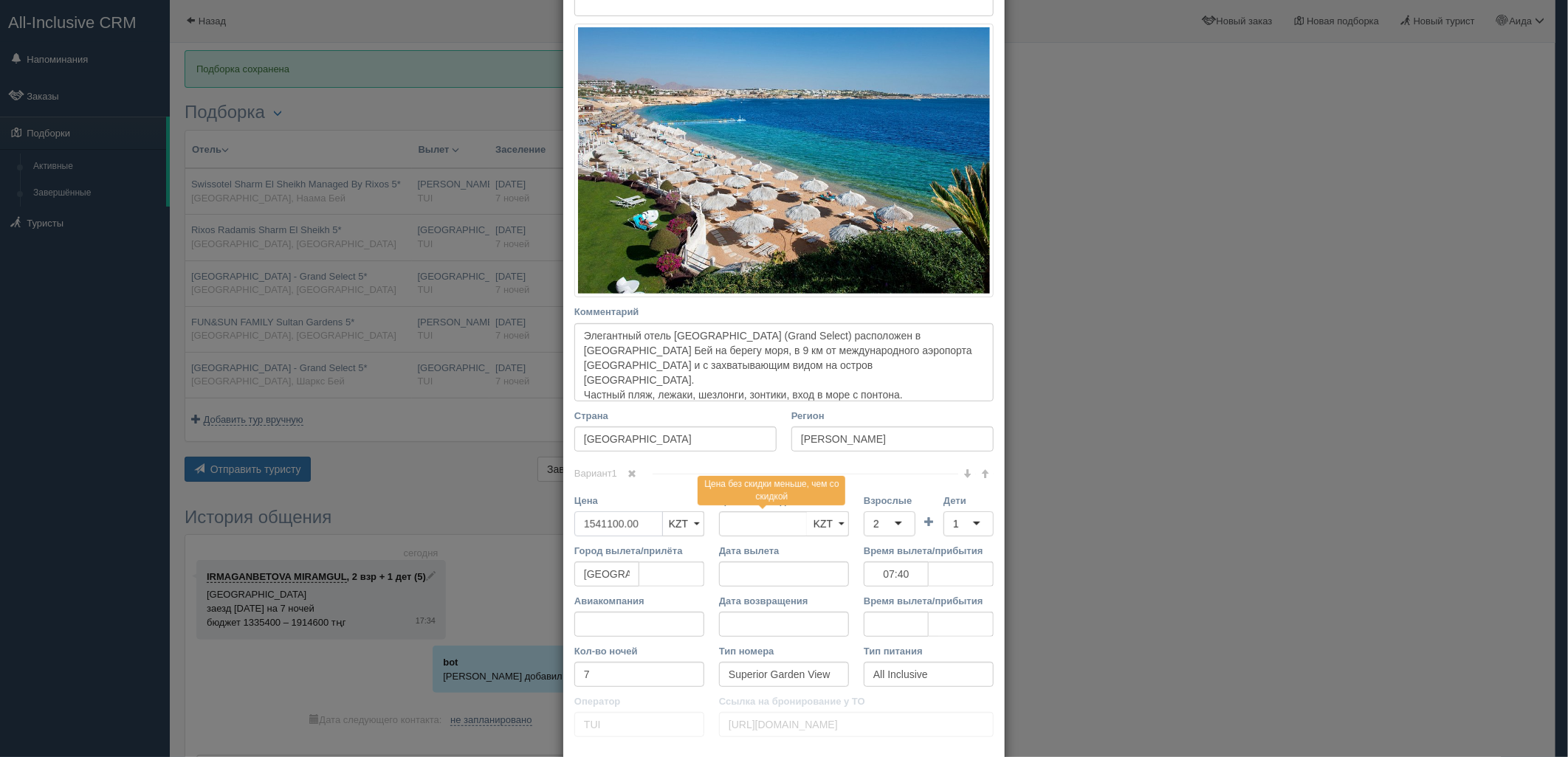
drag, startPoint x: 648, startPoint y: 523, endPoint x: 539, endPoint y: 530, distance: 109.2
click at [539, 530] on div "× Редактировать тур Название отеля Sunrise Arabian Beach Resort - Grand Select …" at bounding box center [784, 378] width 1568 height 757
type input "1541100.00"
type input "3082200"
click at [879, 532] on div "2" at bounding box center [889, 524] width 51 height 25
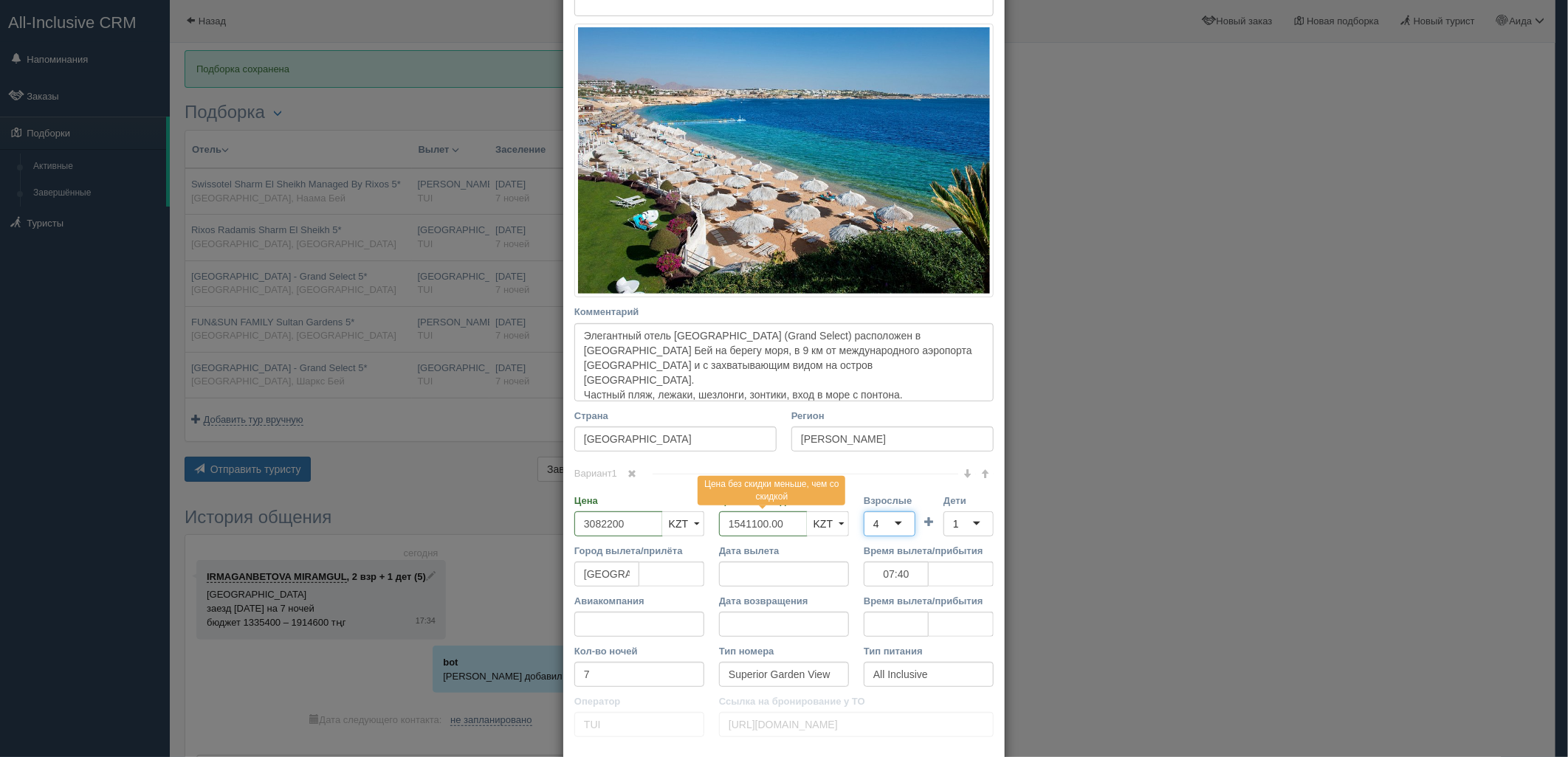
scroll to position [0, 0]
click at [957, 516] on div "1" at bounding box center [968, 524] width 50 height 25
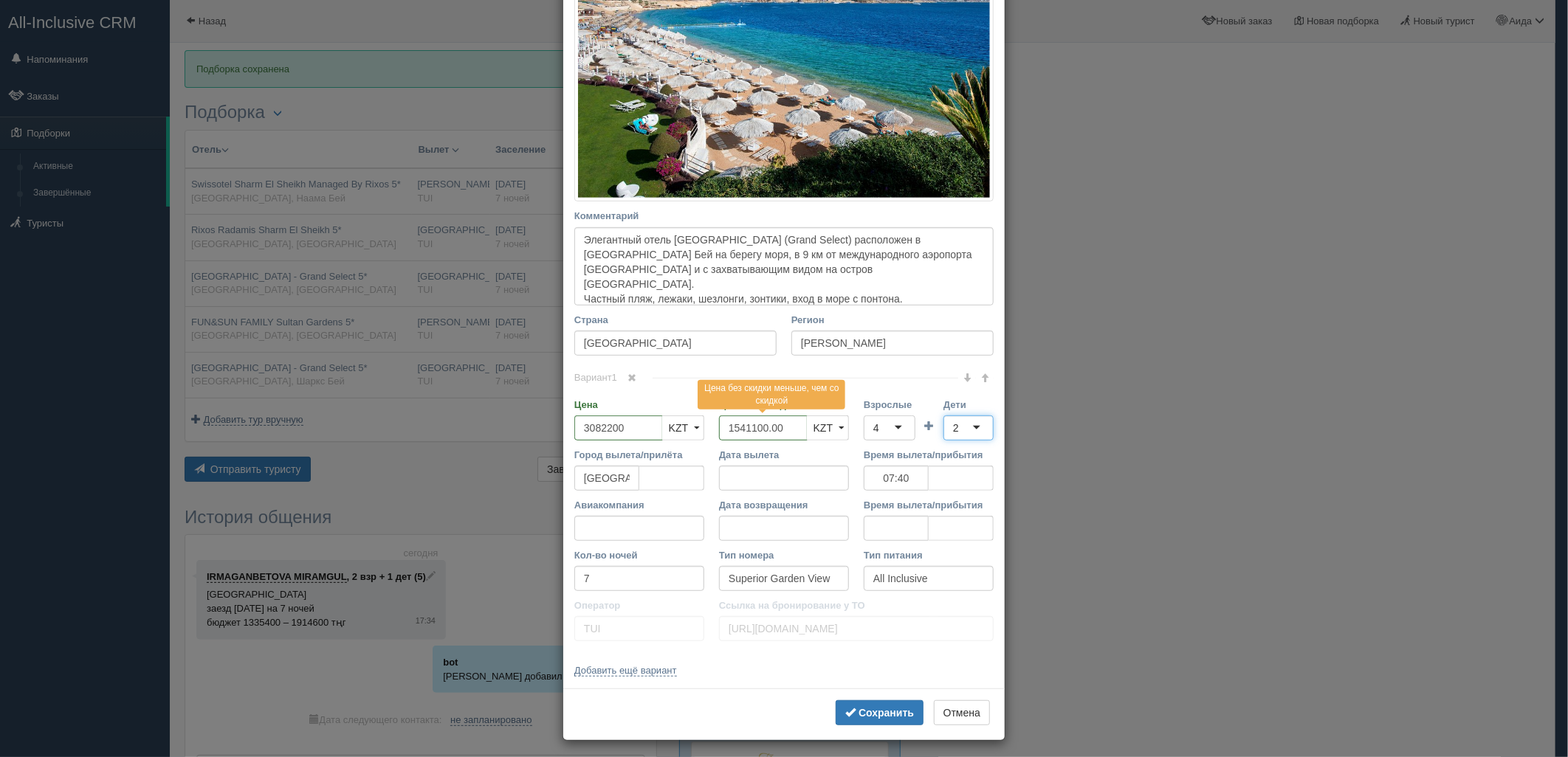
scroll to position [305, 0]
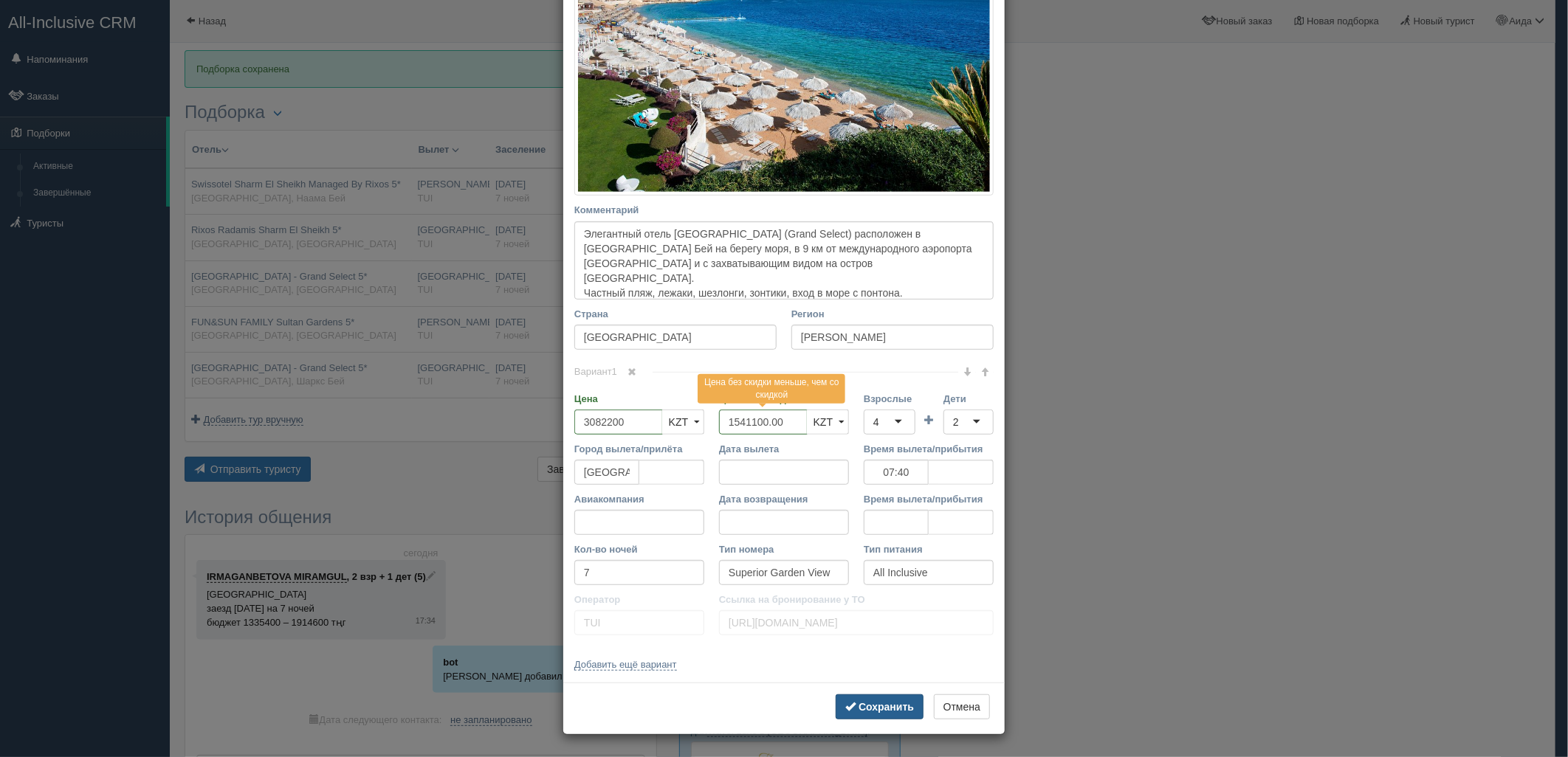
click at [903, 707] on b "Сохранить" at bounding box center [885, 707] width 55 height 12
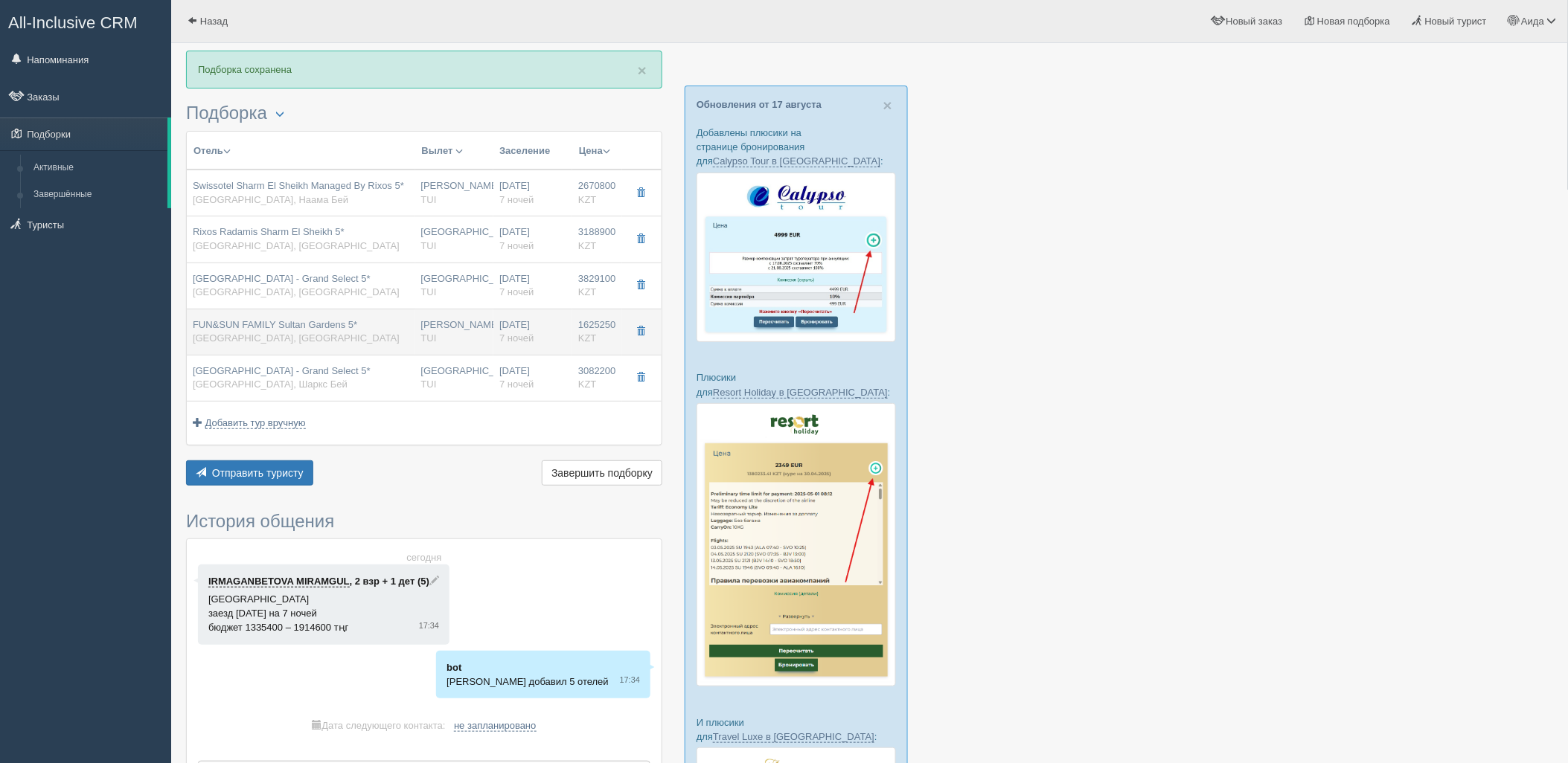
click at [474, 332] on div "Нурсултан Назарбаев NQZ TUI" at bounding box center [454, 331] width 67 height 27
type input "FUN&SUN FAMILY Sultan Gardens 5*"
type input "https://tophotels.ru/hotel/al1188"
type input "Шарм-эль-Шейх"
type input "1625250.00"
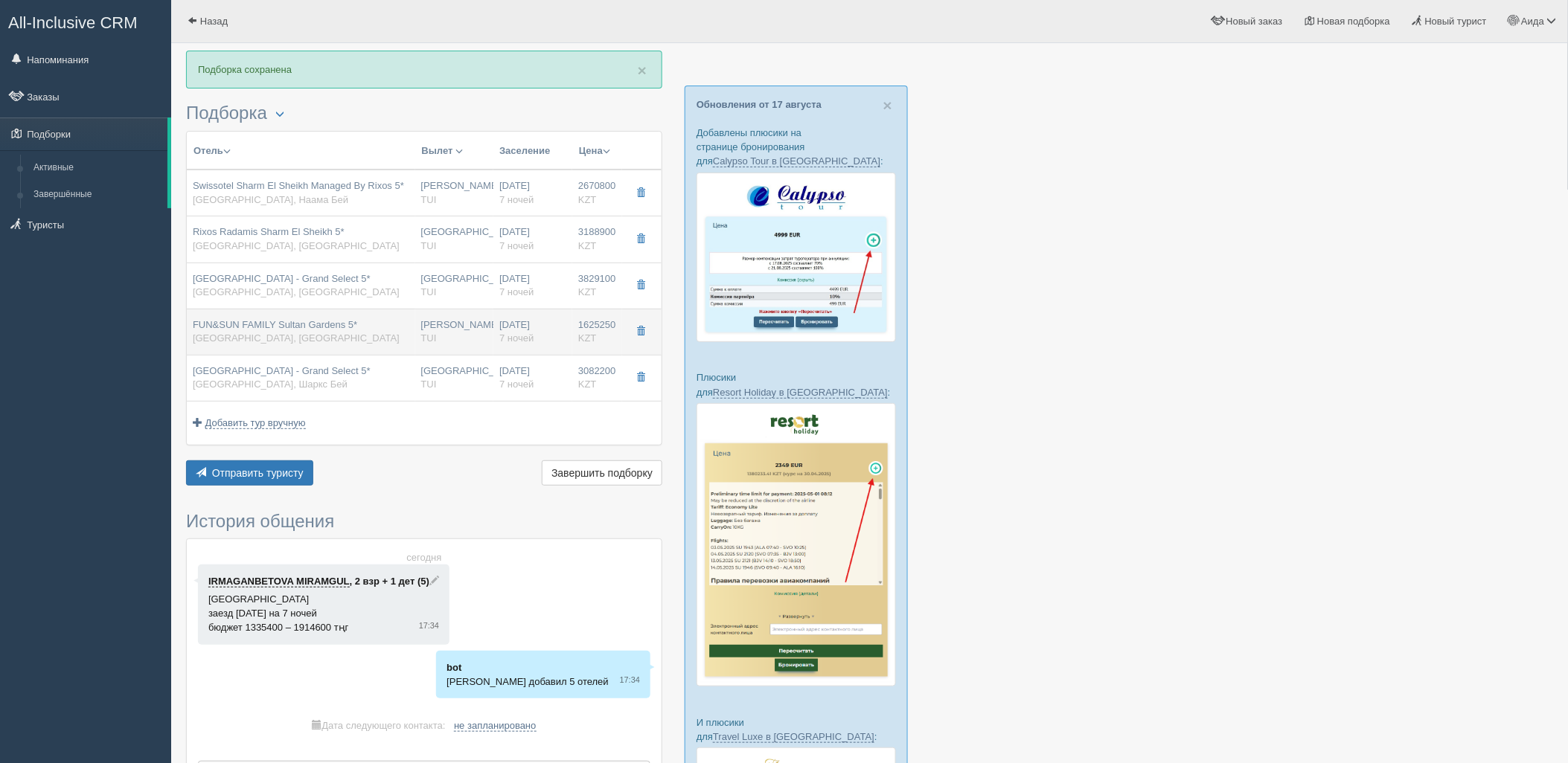
type input "[PERSON_NAME]"
type input "Шарм-эль-Шейх SSH"
type input "09:20"
type input "13:30"
type input "Air Astana"
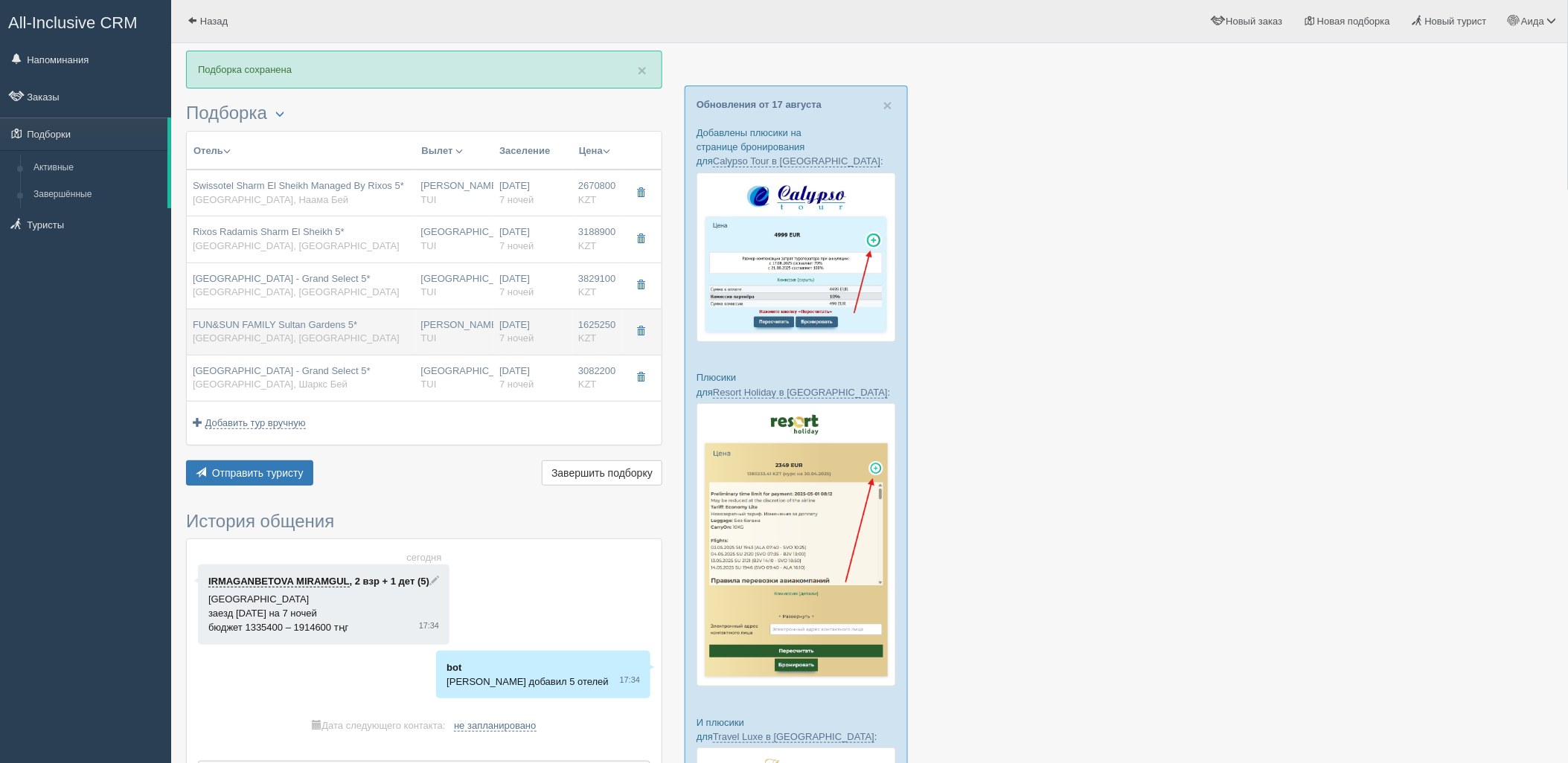
type input "14:35"
type input "22:25"
type input "Select sea view room"
type input "Ultra All Inclusive"
type input "https://newb2b.fstravel.com/hotel/852628"
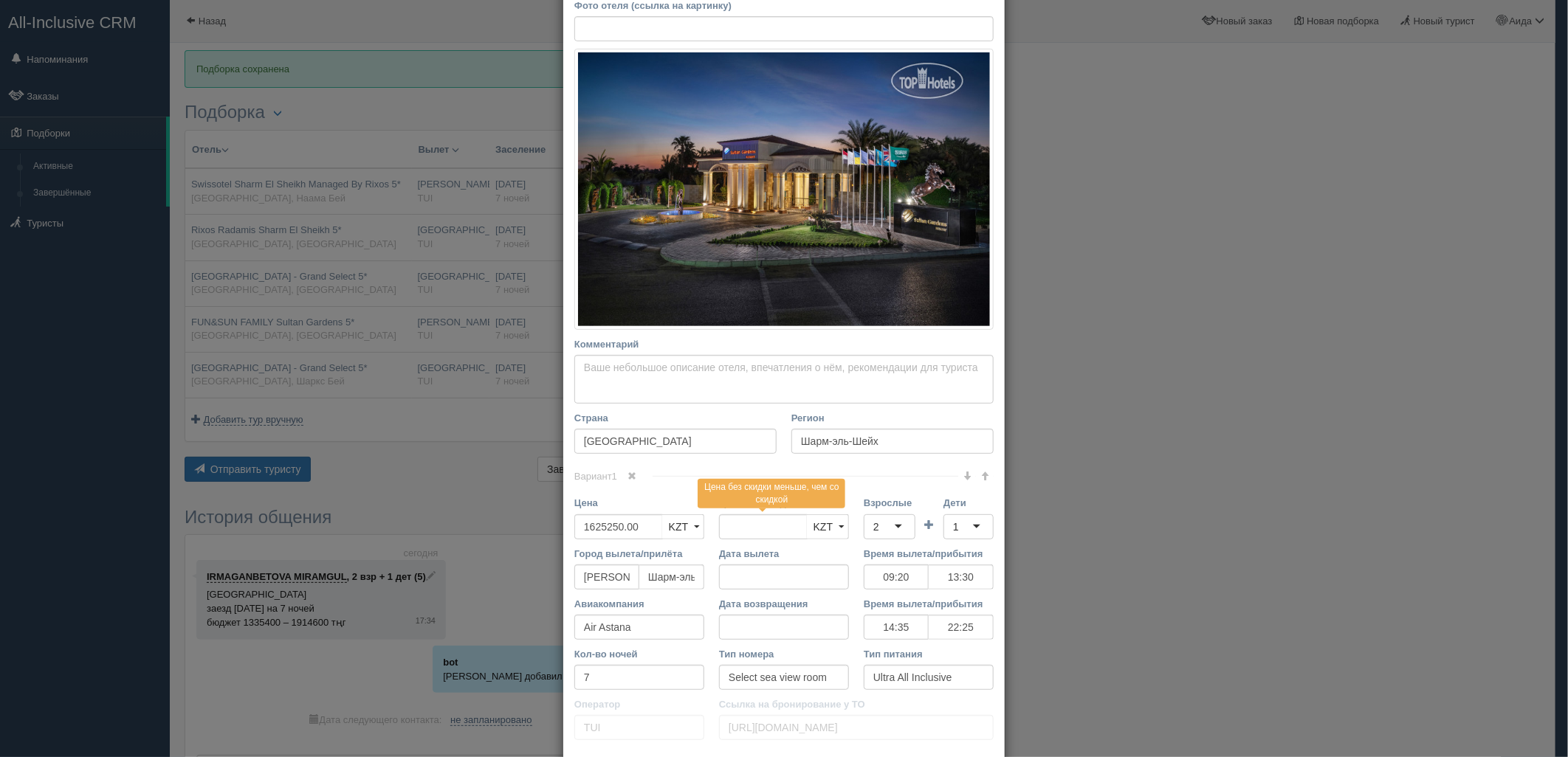
scroll to position [273, 0]
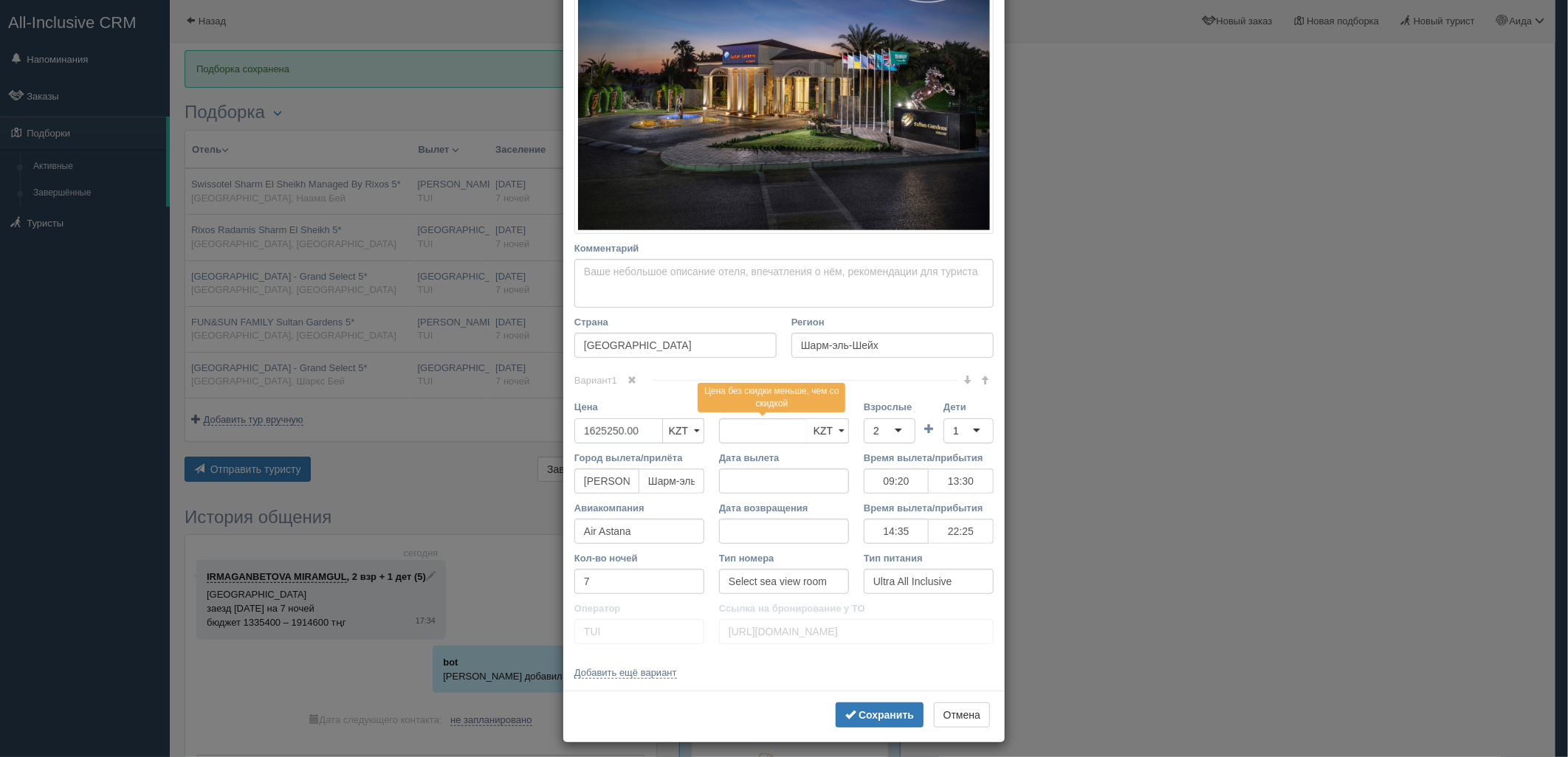
click at [598, 440] on input "1625250.00" at bounding box center [618, 430] width 89 height 25
click at [598, 439] on input "1625250.00" at bounding box center [618, 430] width 89 height 25
type input "1625250.00"
type input "3250500"
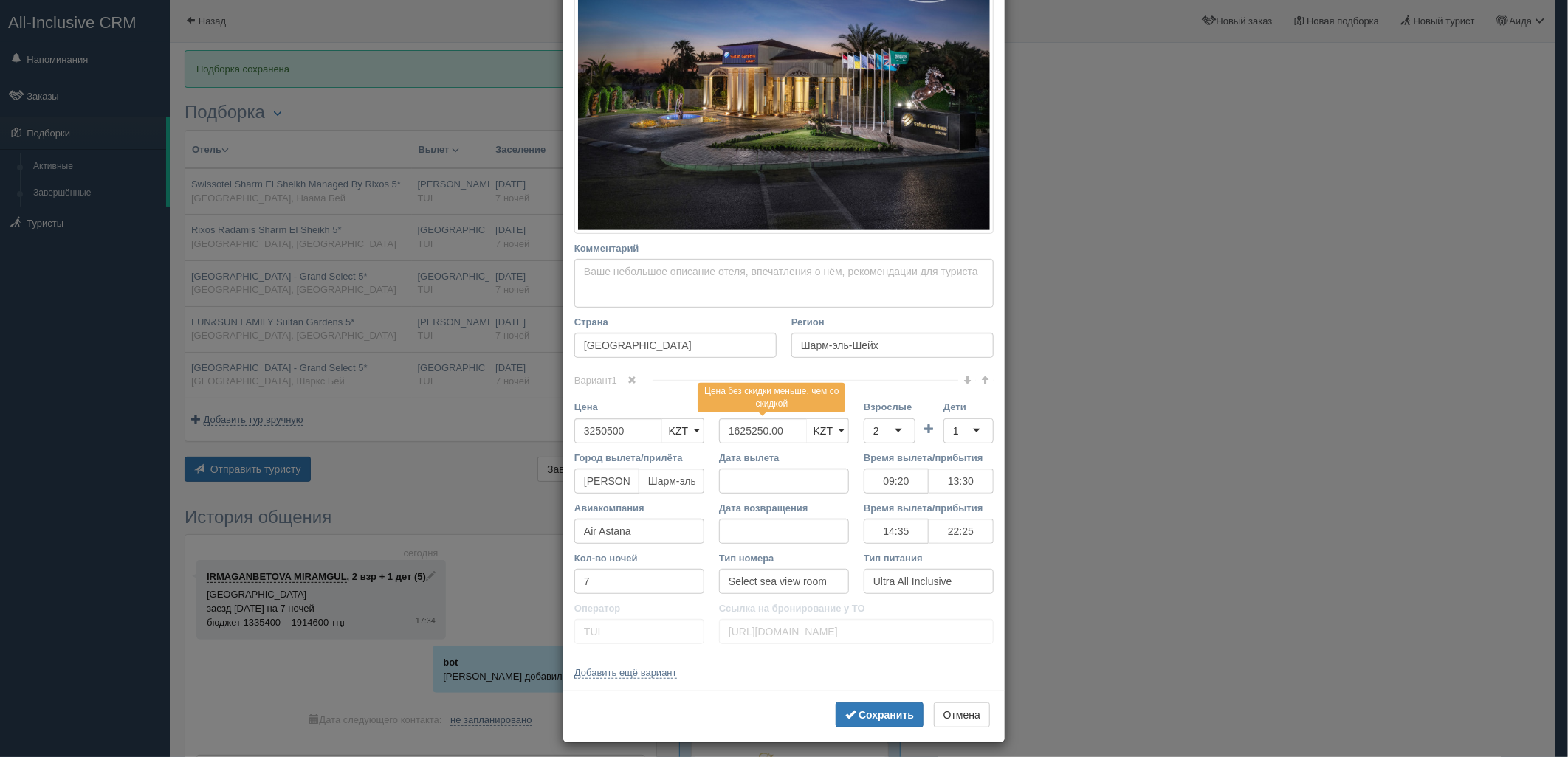
click at [873, 425] on div "2" at bounding box center [889, 430] width 51 height 25
drag, startPoint x: 883, startPoint y: 492, endPoint x: 905, endPoint y: 481, distance: 24.6
click at [954, 435] on div "1" at bounding box center [968, 430] width 50 height 25
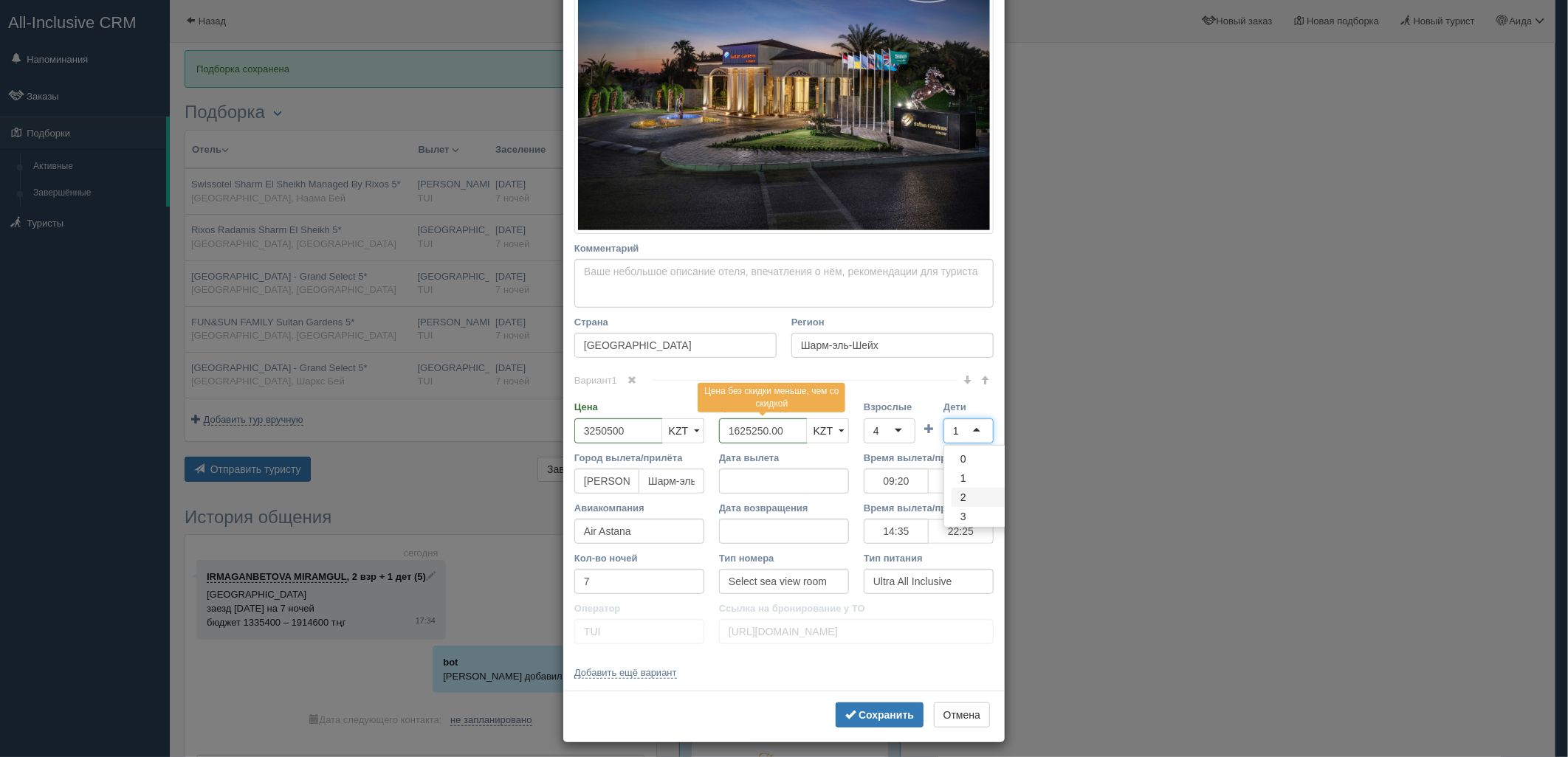
drag, startPoint x: 961, startPoint y: 491, endPoint x: 957, endPoint y: 539, distance: 48.2
click at [886, 707] on button "Сохранить" at bounding box center [880, 715] width 88 height 25
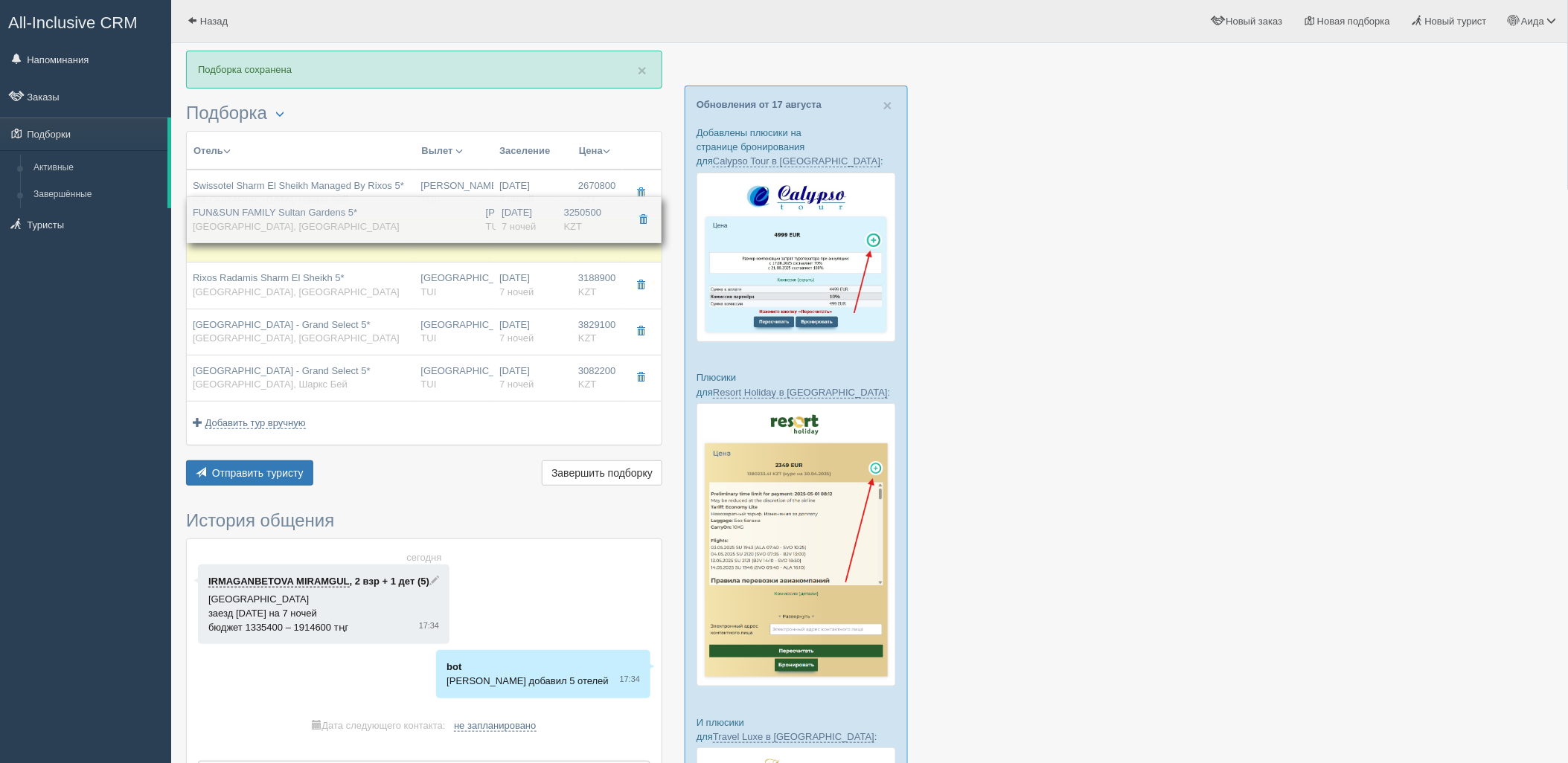
drag, startPoint x: 487, startPoint y: 345, endPoint x: 503, endPoint y: 232, distance: 114.1
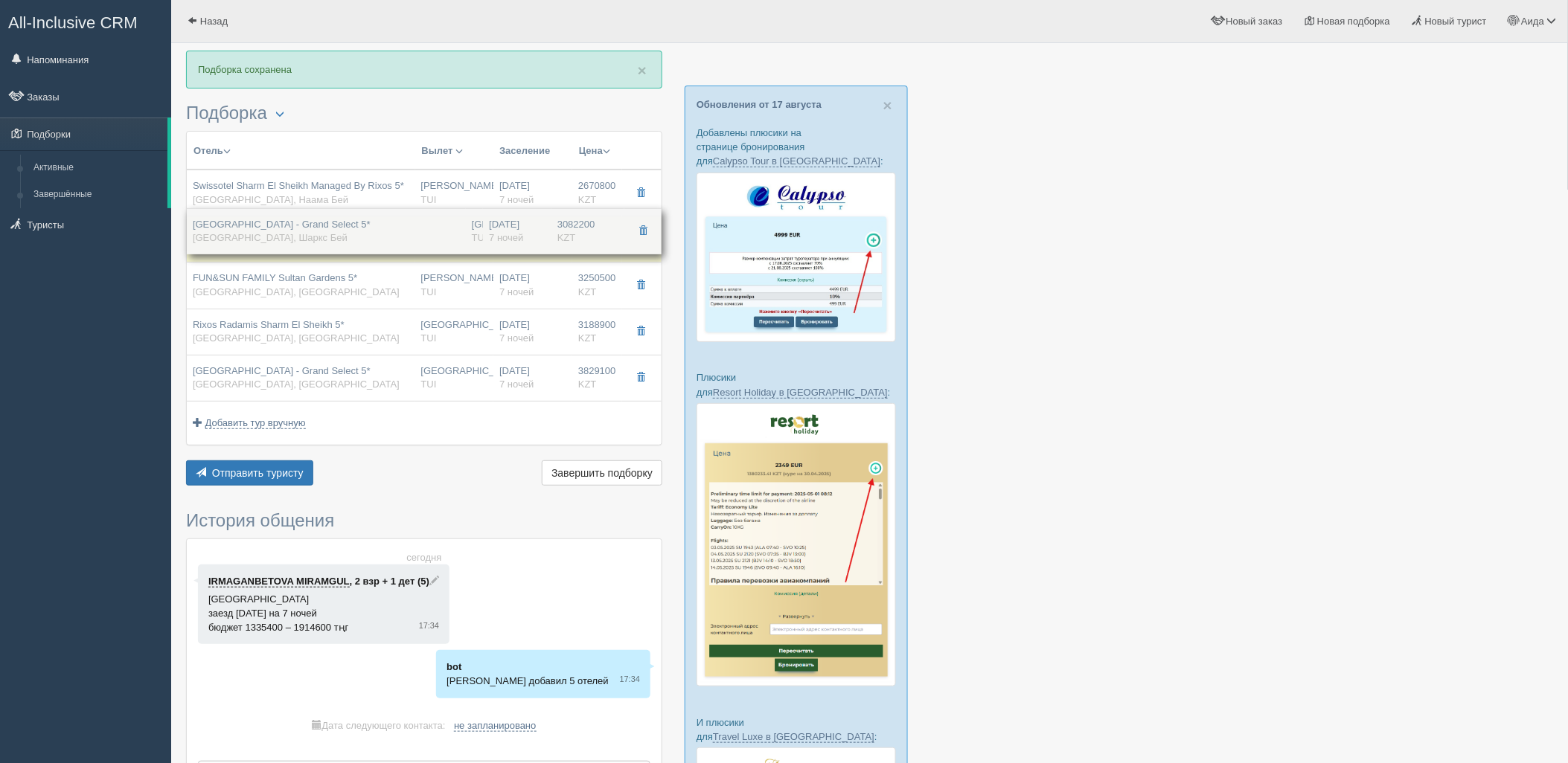
drag, startPoint x: 509, startPoint y: 372, endPoint x: 515, endPoint y: 225, distance: 147.1
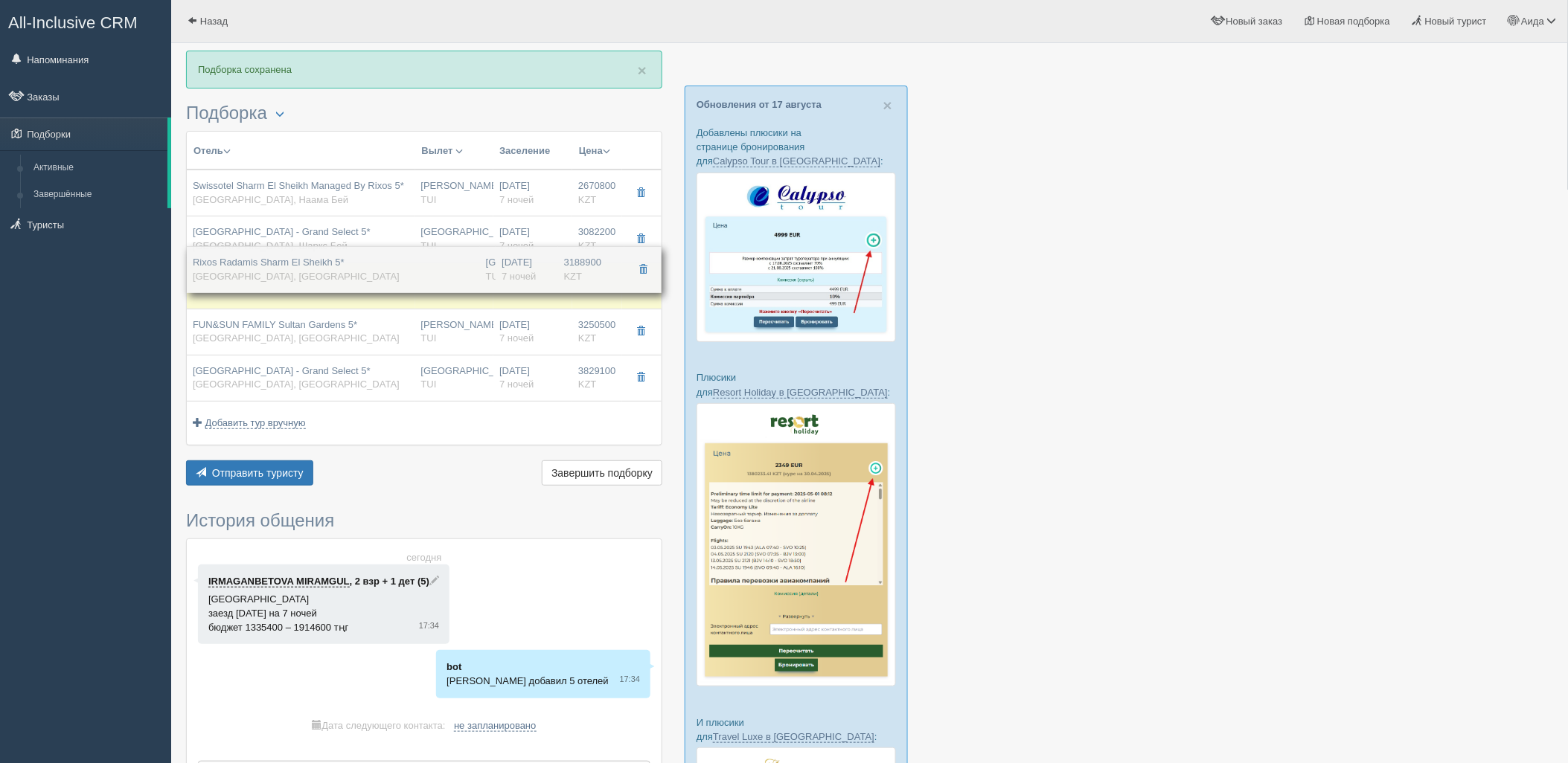
drag, startPoint x: 532, startPoint y: 335, endPoint x: 538, endPoint y: 276, distance: 59.3
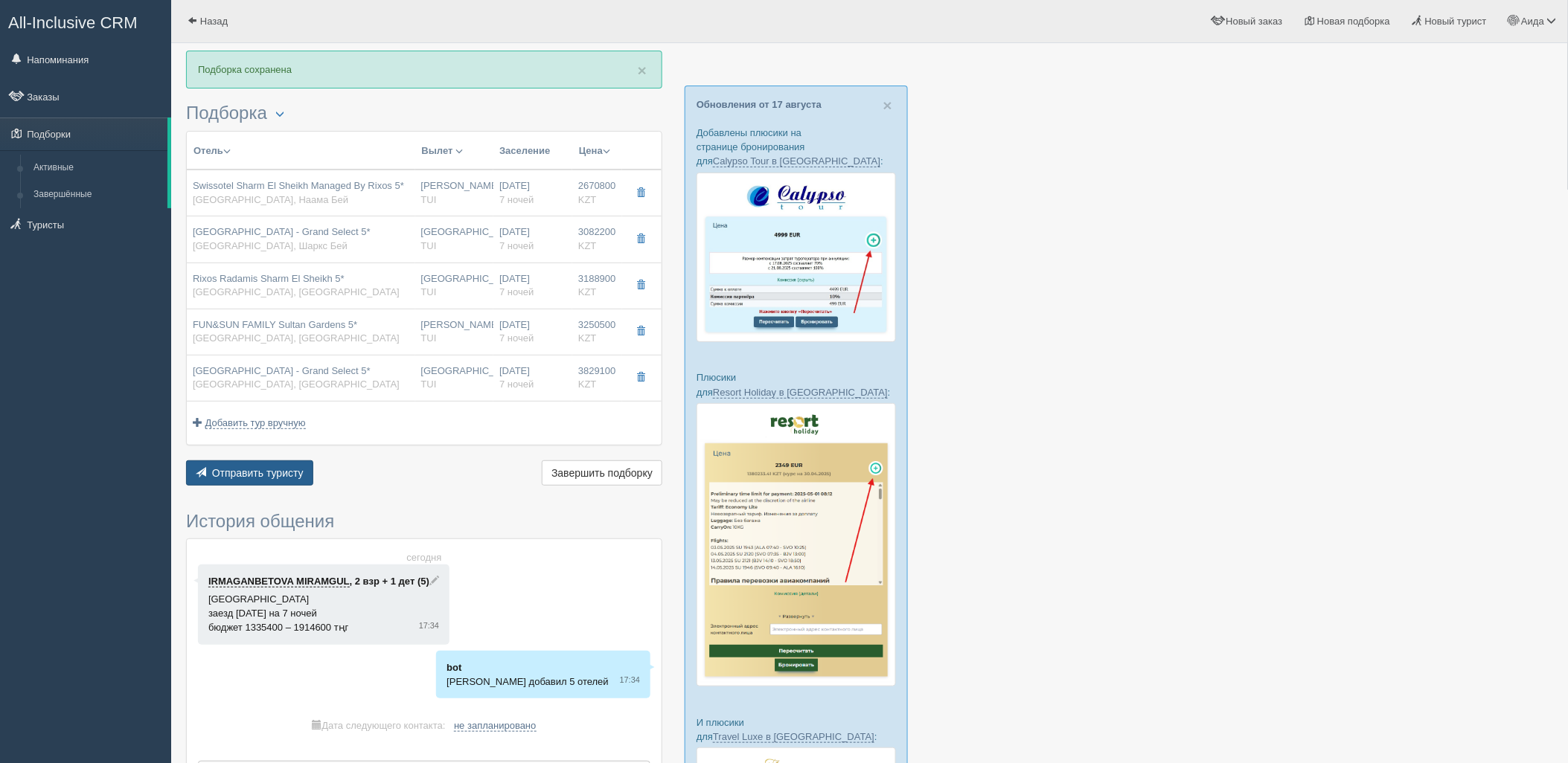
click at [291, 477] on span "Отправить туристу" at bounding box center [257, 473] width 91 height 12
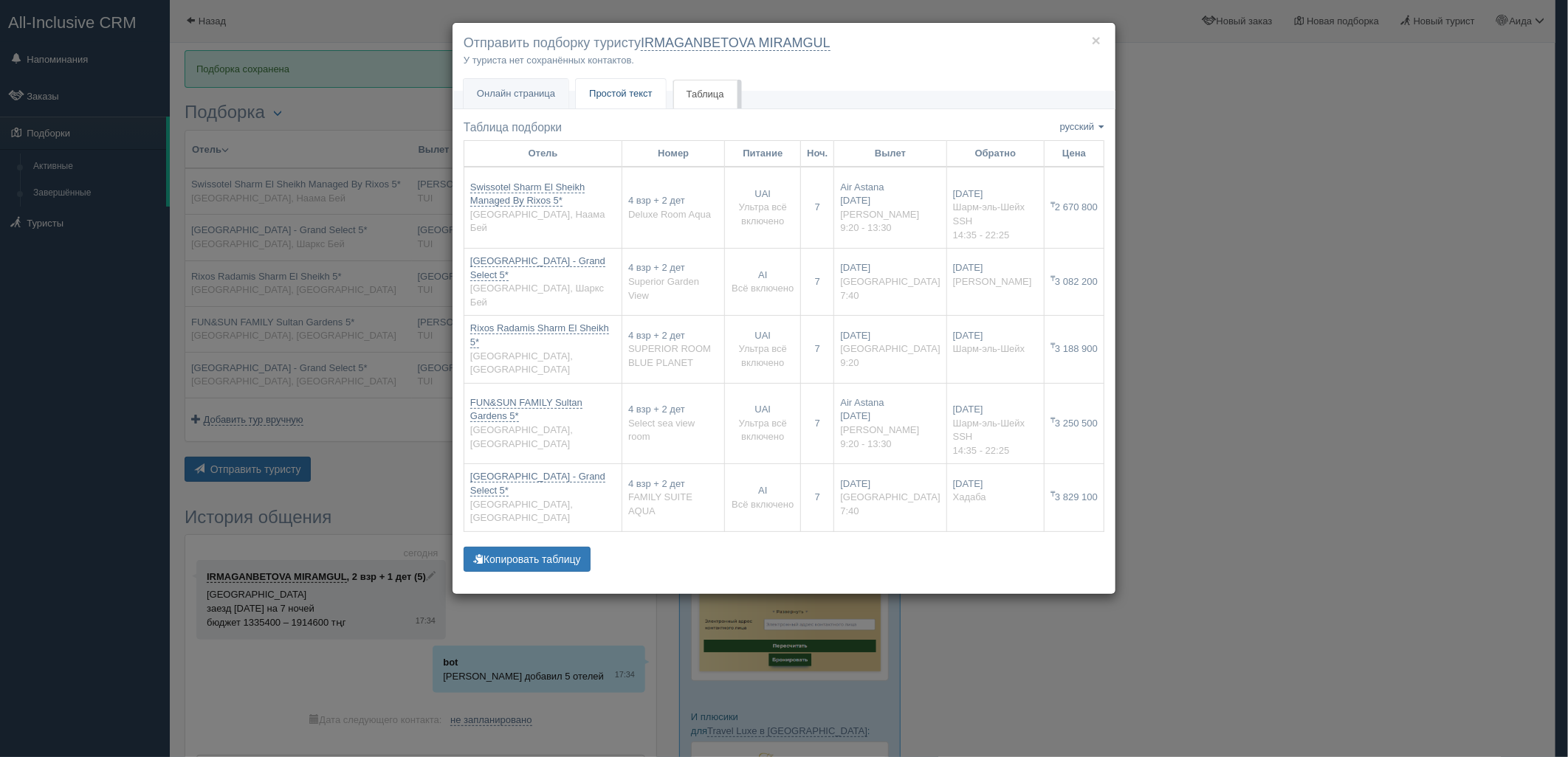
drag, startPoint x: 640, startPoint y: 96, endPoint x: 641, endPoint y: 116, distance: 20.0
click at [640, 96] on span "Простой текст" at bounding box center [621, 93] width 64 height 11
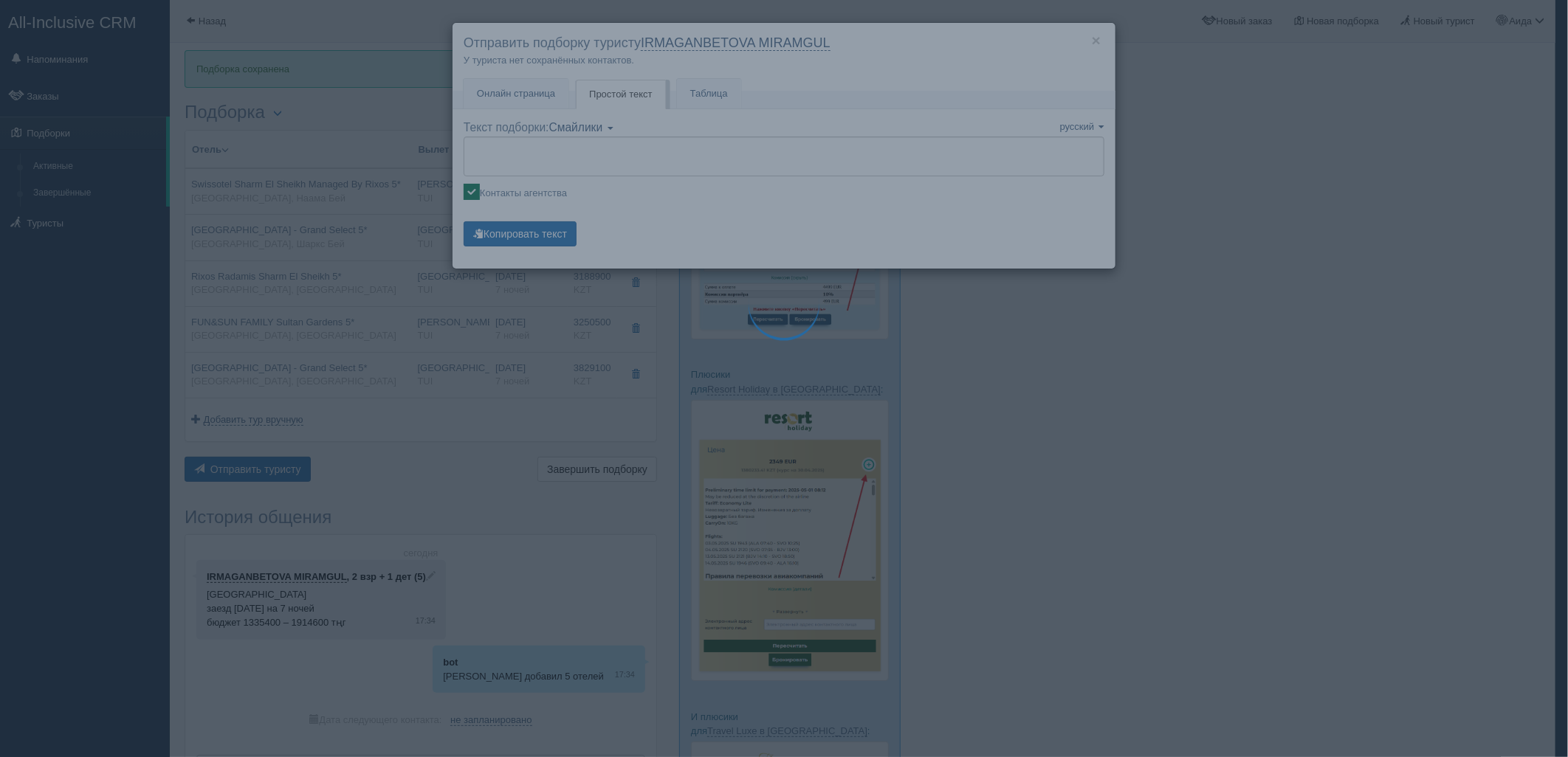
type textarea "🌞 Добрый день! Предлагаем Вам рассмотреть следующие варианты: 🌎 Египет, Наама Б…"
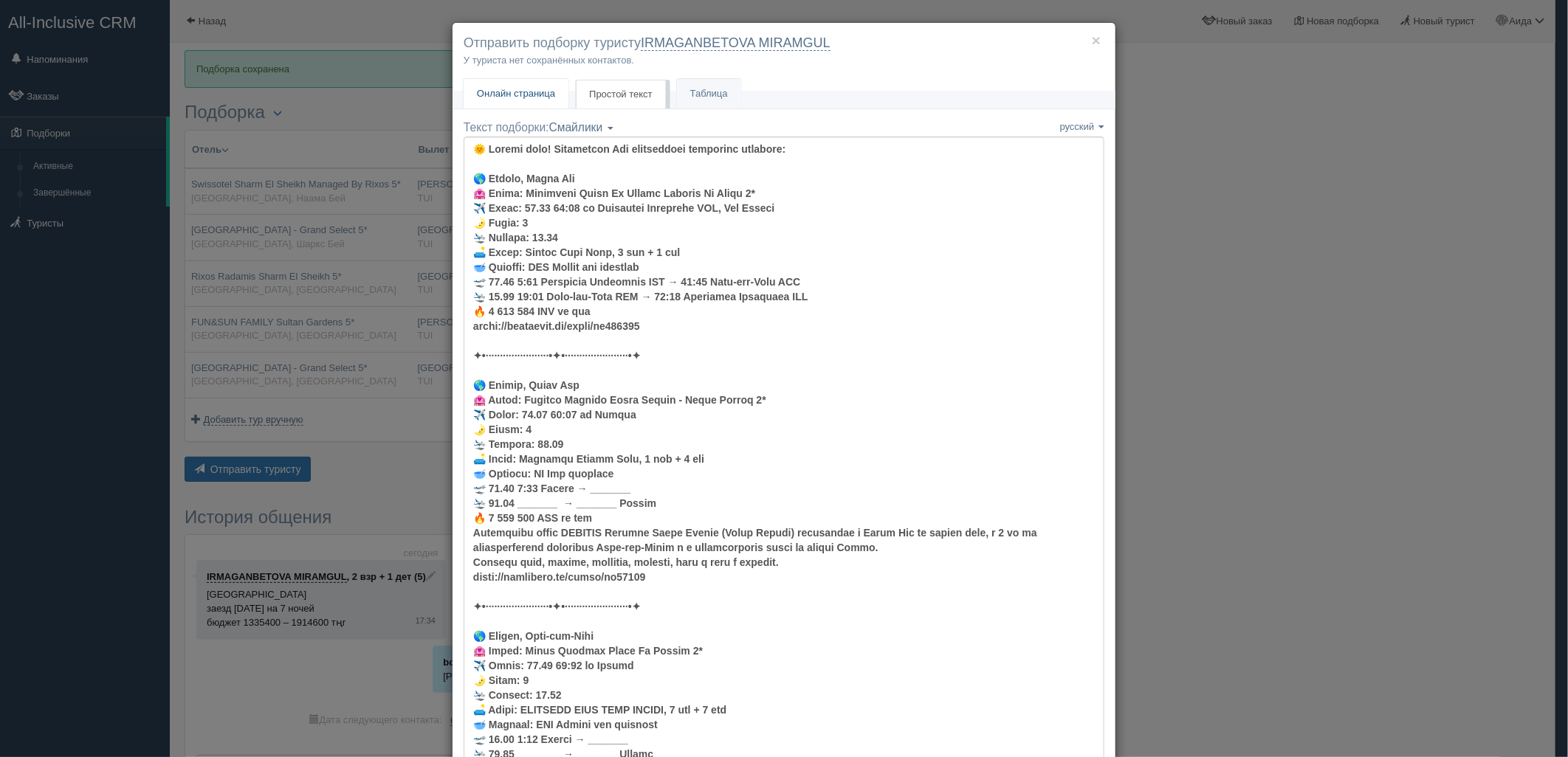
click at [524, 100] on link "Онлайн страница Онлайн" at bounding box center [516, 94] width 105 height 30
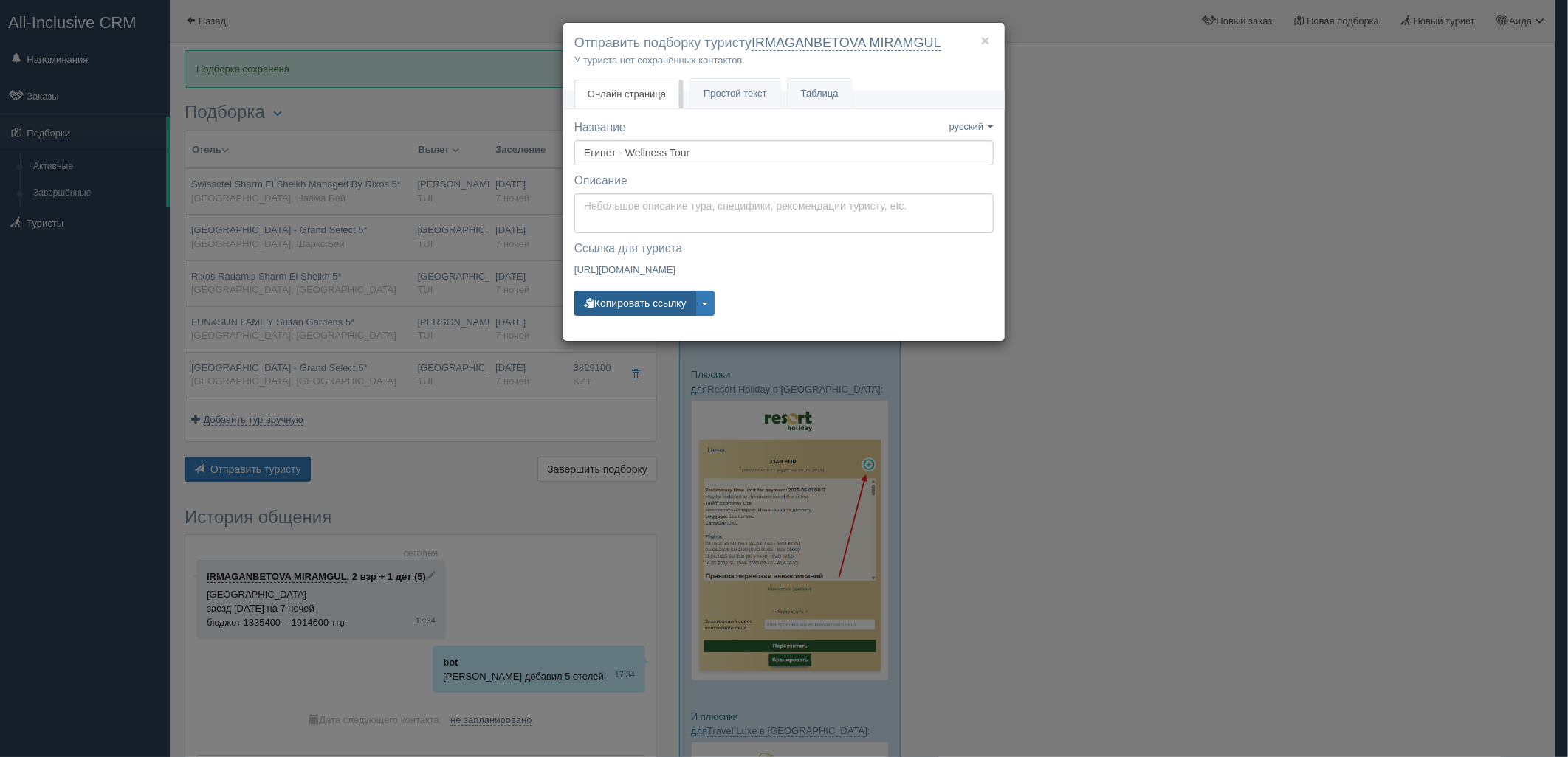
click at [635, 289] on div "Название Название сохранено русский english eesti latviešu polski українська ру…" at bounding box center [784, 224] width 419 height 210
drag, startPoint x: 631, startPoint y: 302, endPoint x: 558, endPoint y: 270, distance: 79.7
click at [633, 302] on button "Копировать ссылку" at bounding box center [635, 303] width 121 height 25
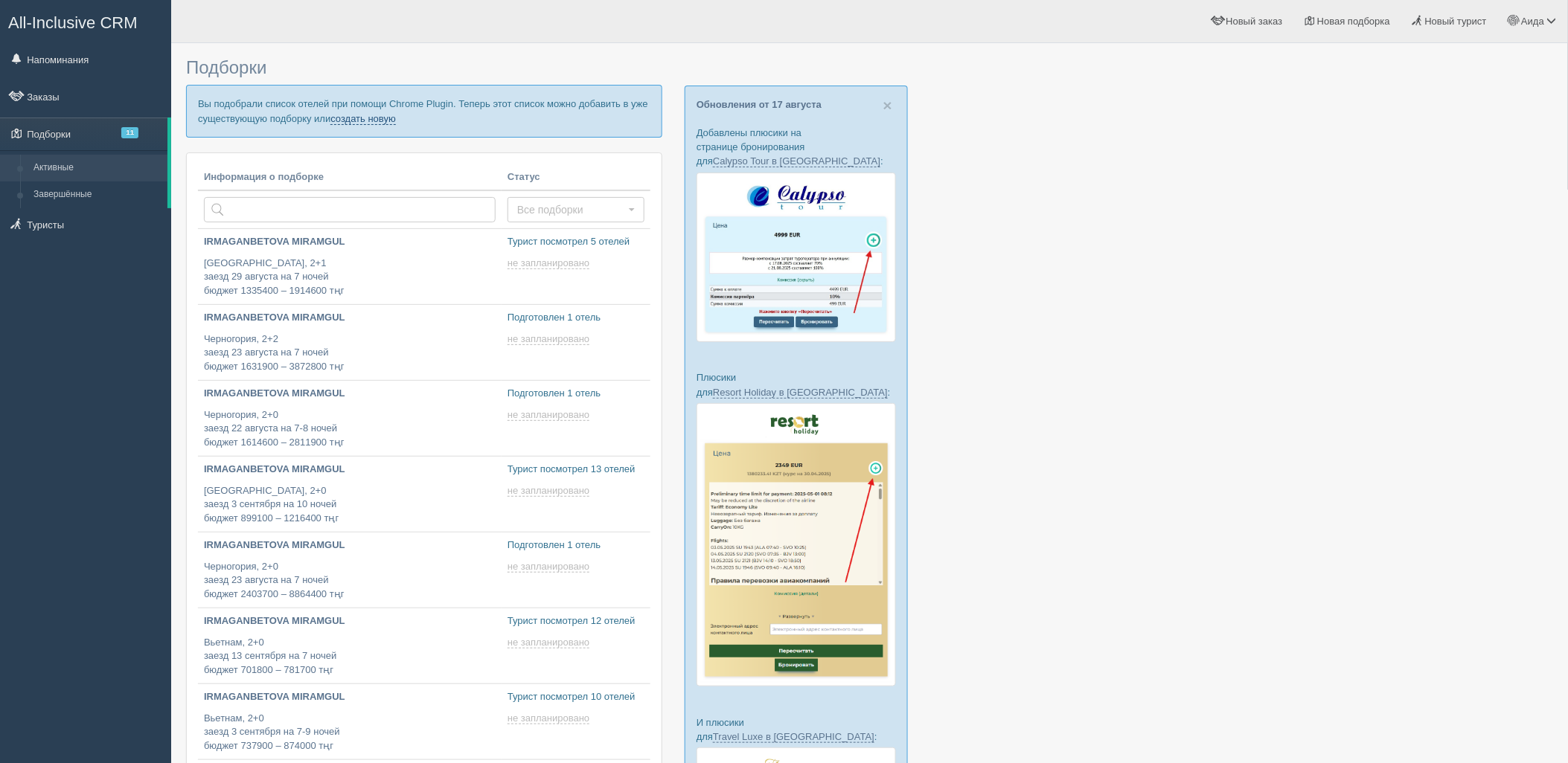
drag, startPoint x: 0, startPoint y: 0, endPoint x: 386, endPoint y: 119, distance: 403.9
click at [385, 115] on link "создать новую" at bounding box center [363, 119] width 66 height 12
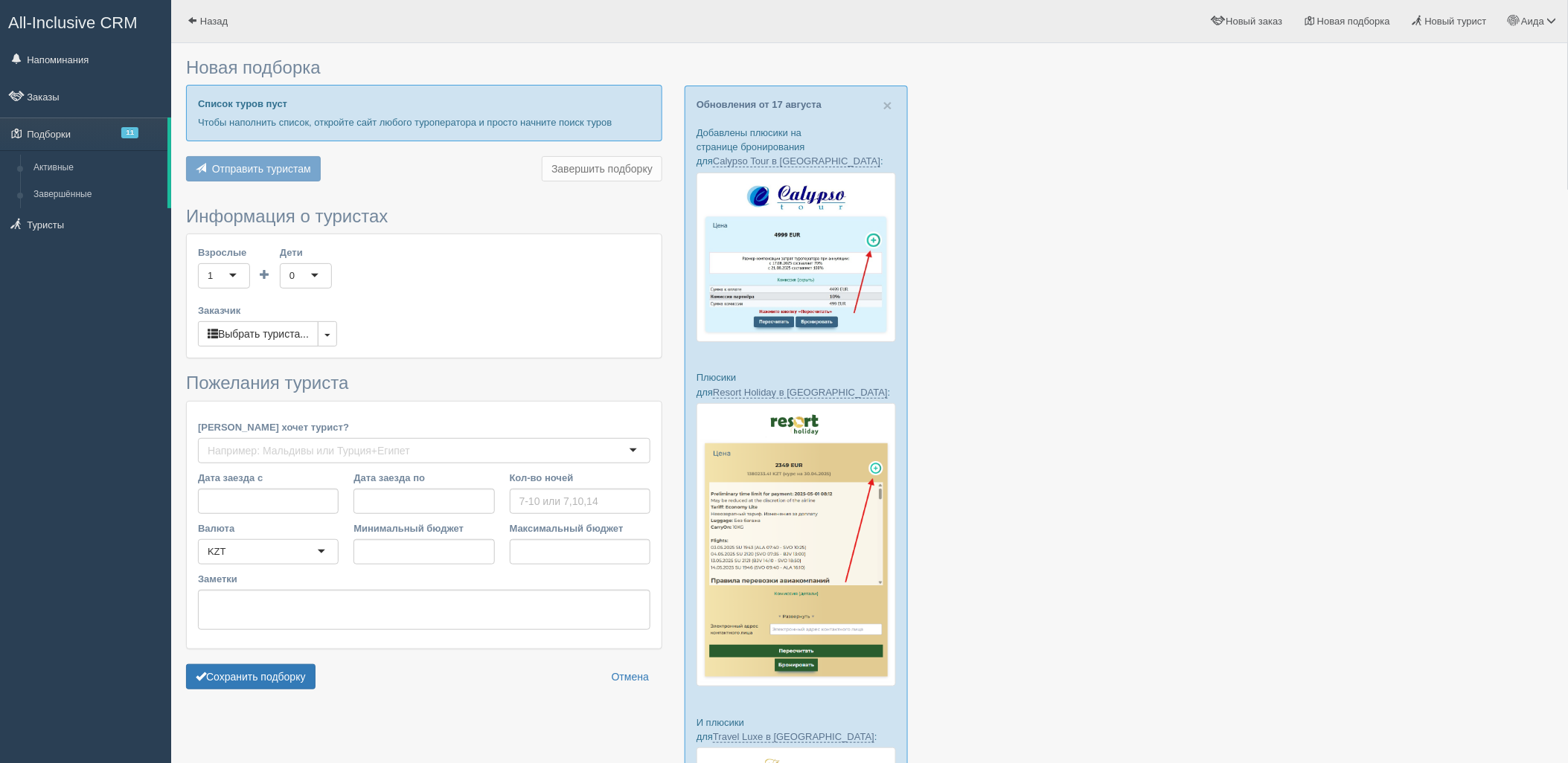
type input "6-7"
type input "1727400"
type input "2813400"
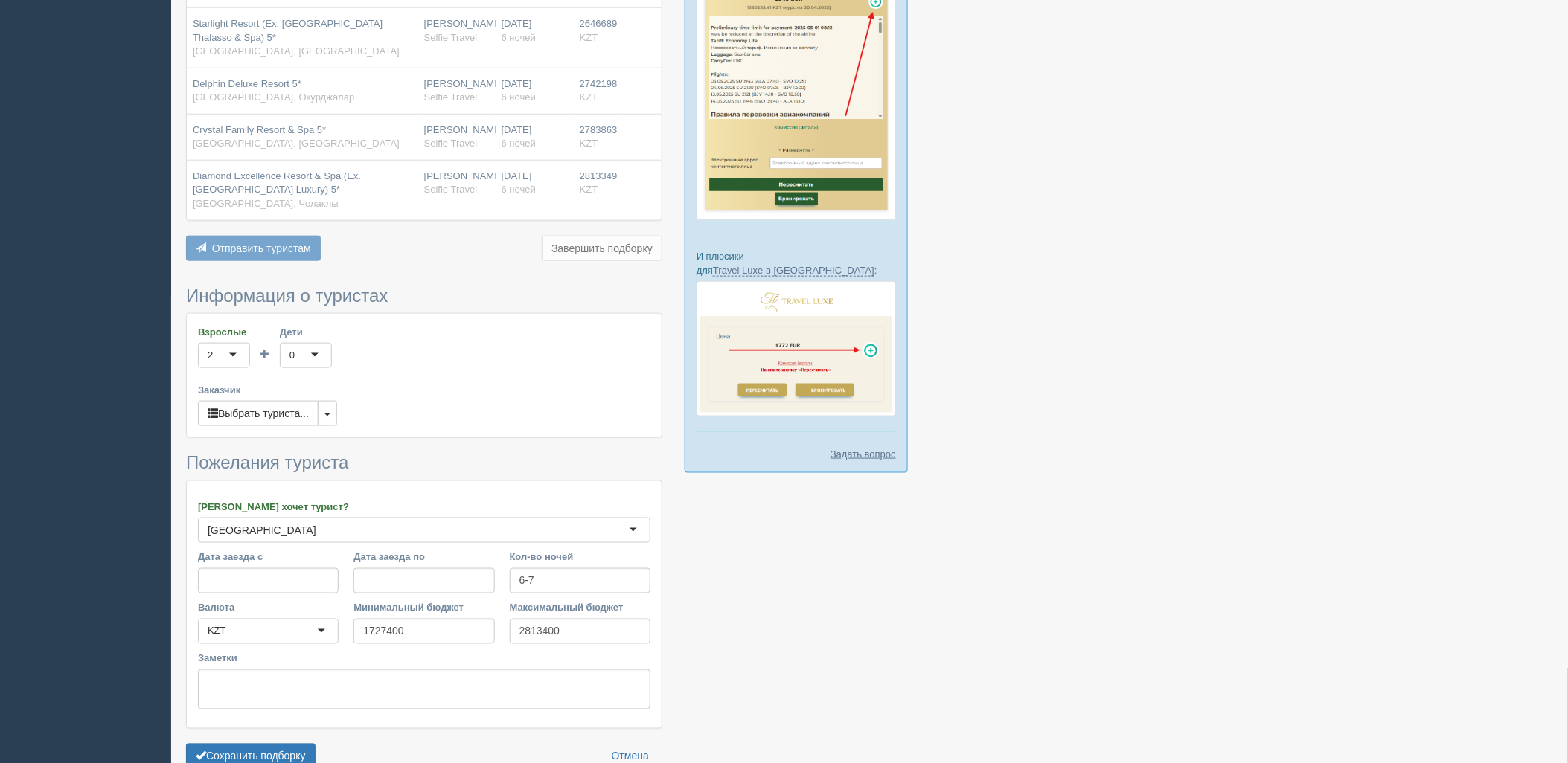
scroll to position [534, 0]
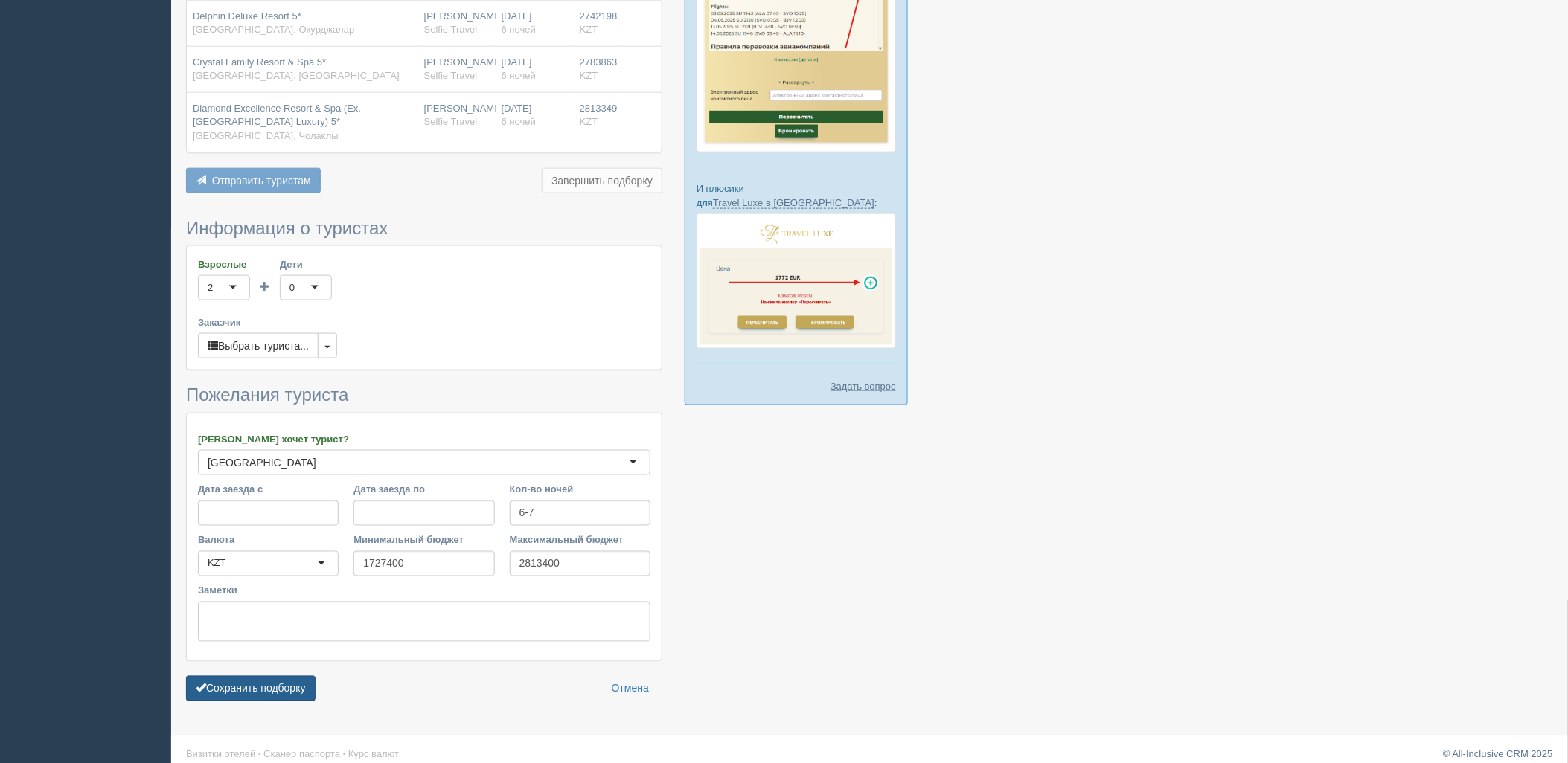
click at [314, 676] on button "Сохранить подборку" at bounding box center [251, 689] width 130 height 25
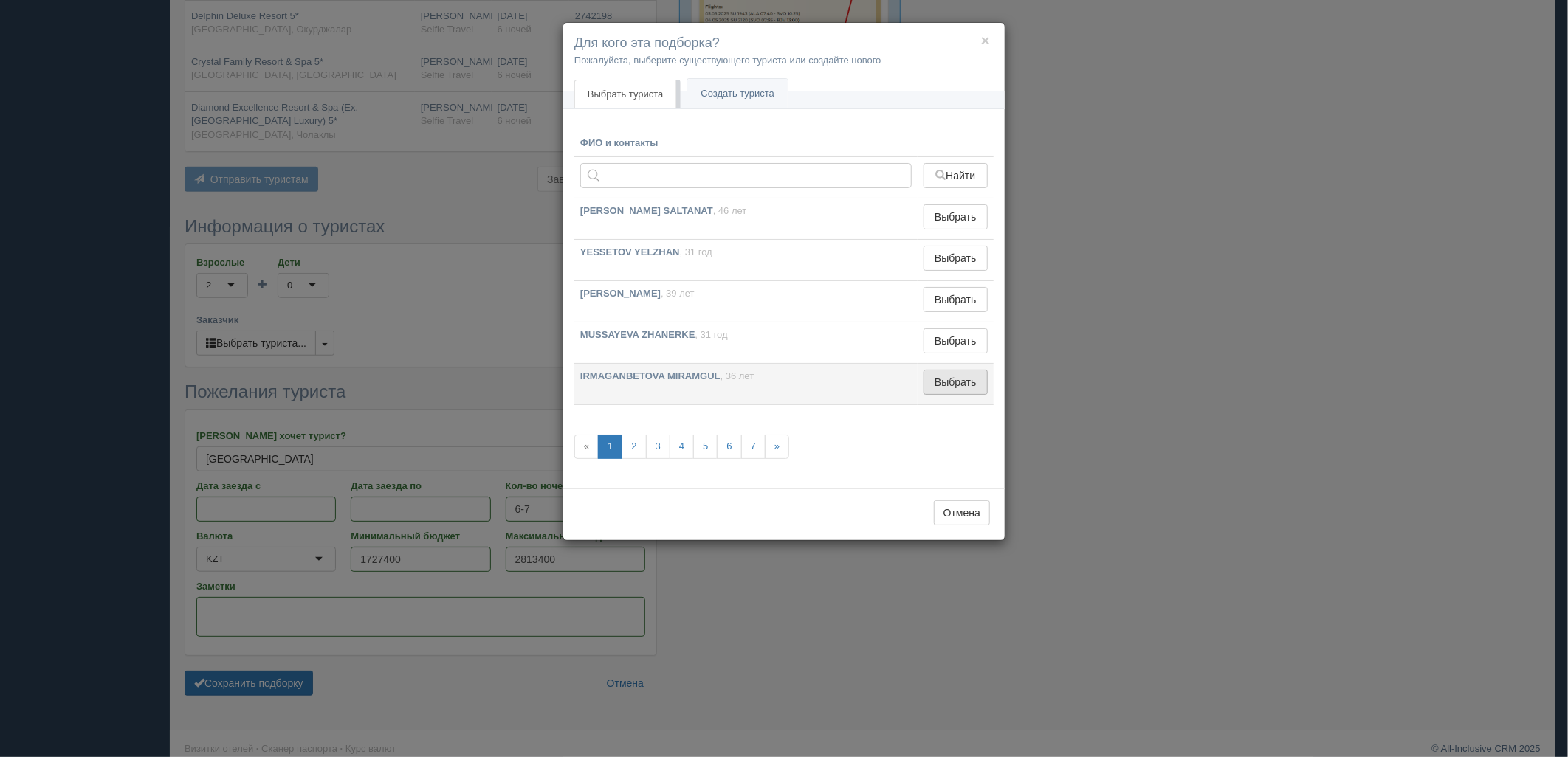
click at [958, 393] on button "Выбрать" at bounding box center [955, 382] width 64 height 25
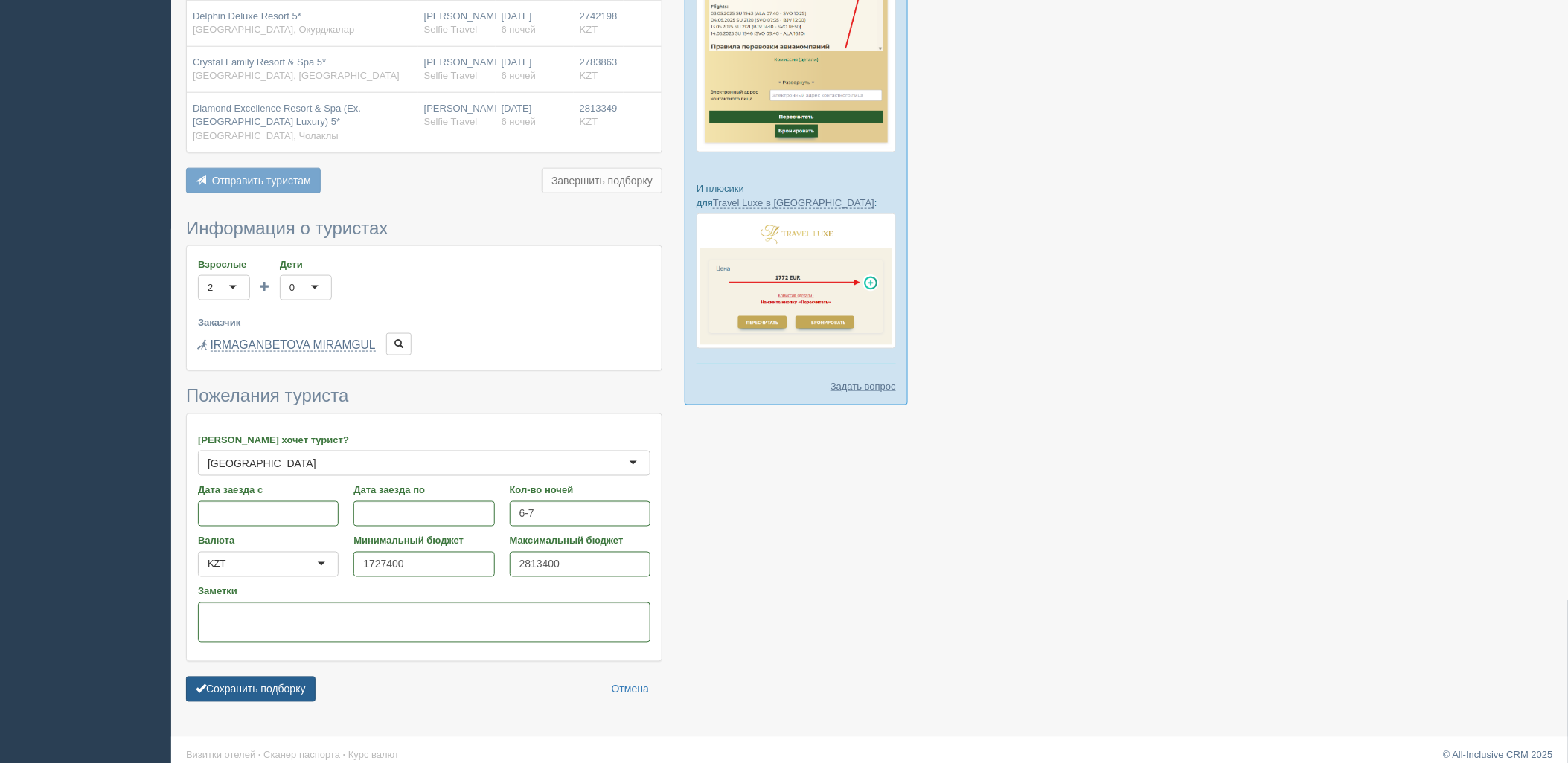
drag, startPoint x: 254, startPoint y: 694, endPoint x: 261, endPoint y: 681, distance: 14.8
click at [255, 694] on form "Информация о туристах Взрослые 2 2 1 2 3 4 5 6 7 8 9 10 11 12 13 14 15 16 17 18…" at bounding box center [424, 464] width 476 height 491
click at [262, 680] on button "Сохранить подборку" at bounding box center [251, 689] width 130 height 25
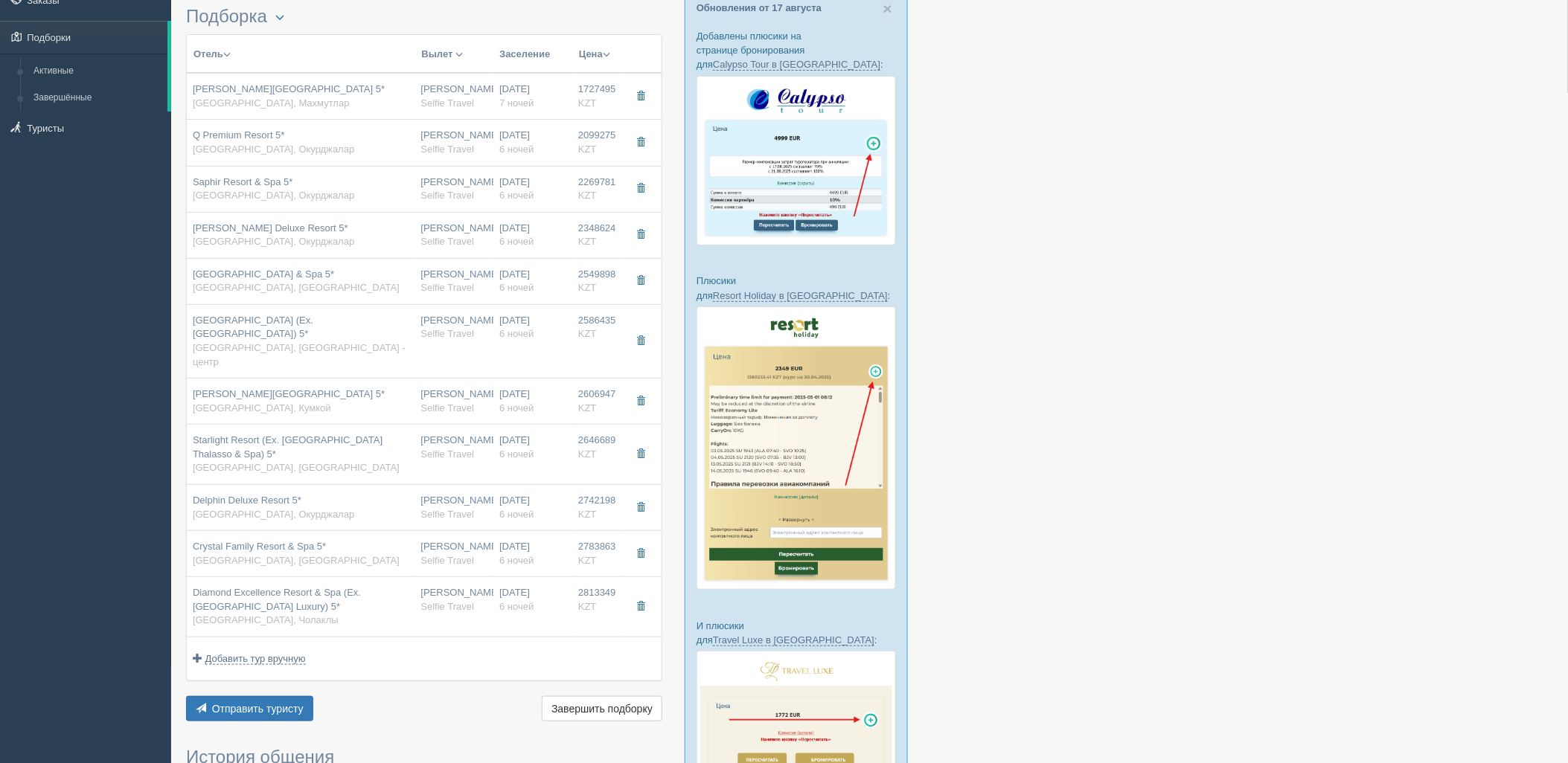
scroll to position [144, 0]
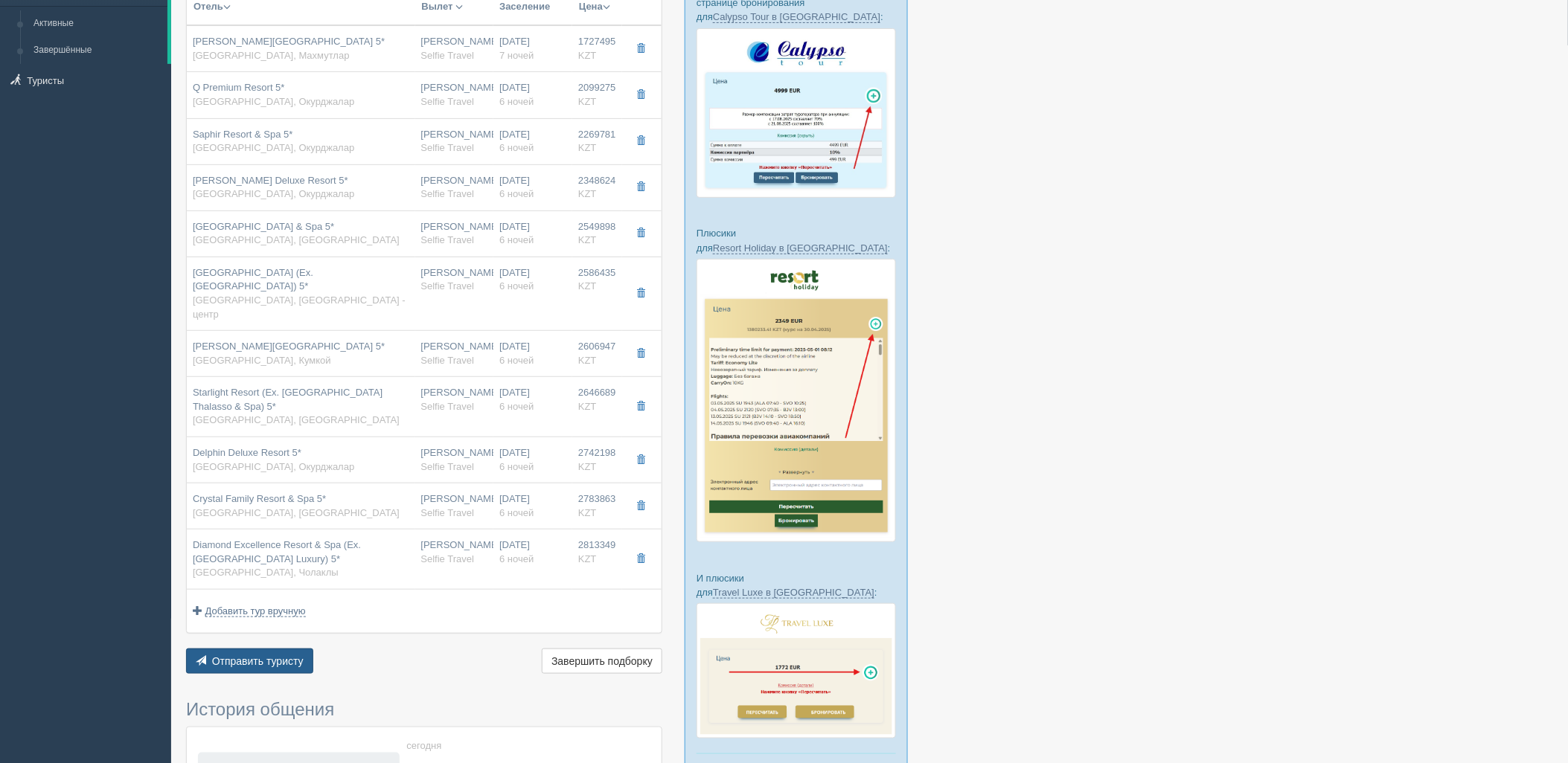
click at [311, 648] on button "Отправить туристу Отправить" at bounding box center [249, 660] width 127 height 25
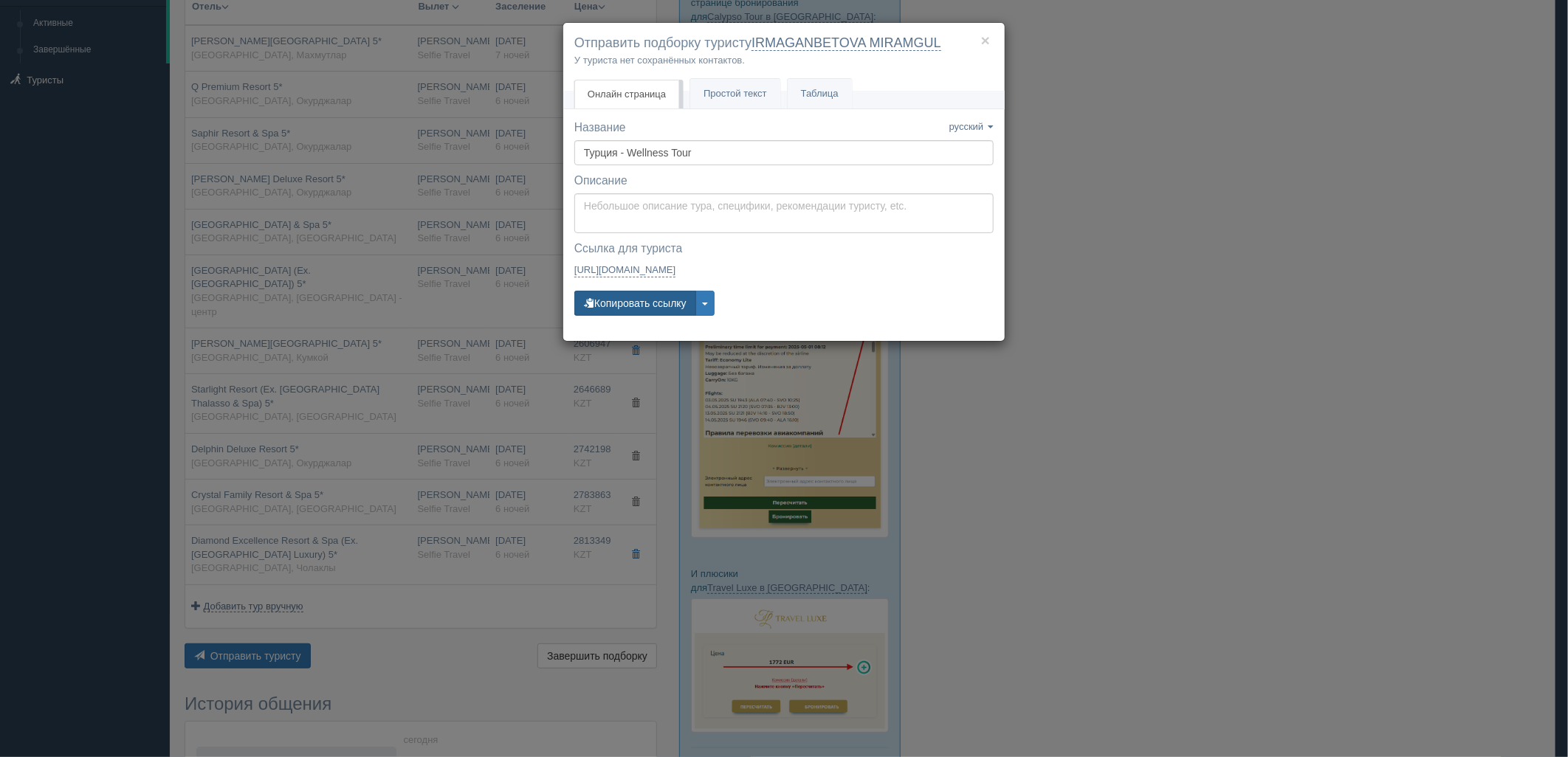
click at [648, 305] on button "Копировать ссылку" at bounding box center [635, 303] width 121 height 25
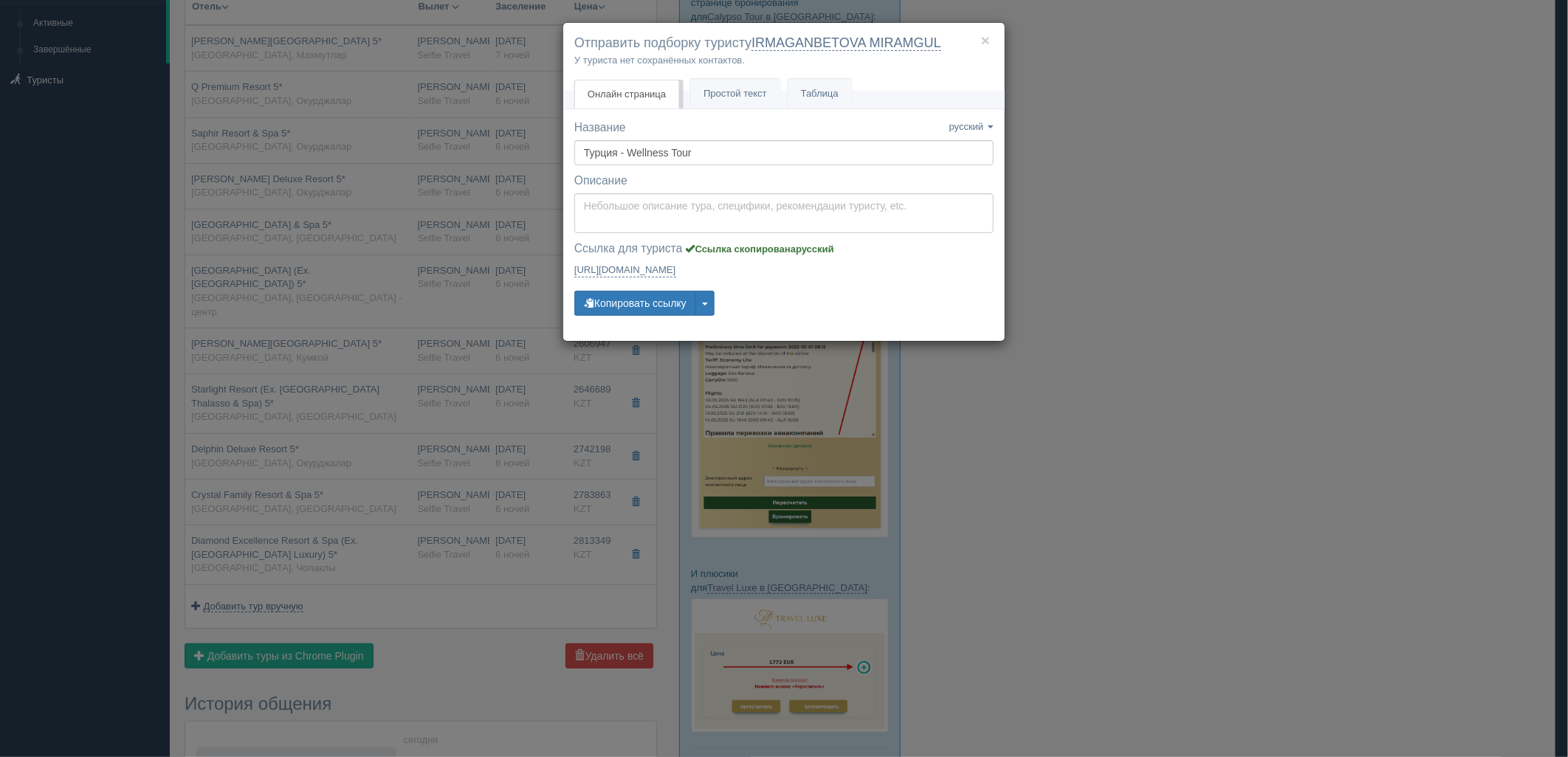
click at [1261, 418] on div "× Отправить подборку туристу IRMAGANBETOVA MIRAMGUL У туриста нет сохранённых к…" at bounding box center [784, 378] width 1568 height 757
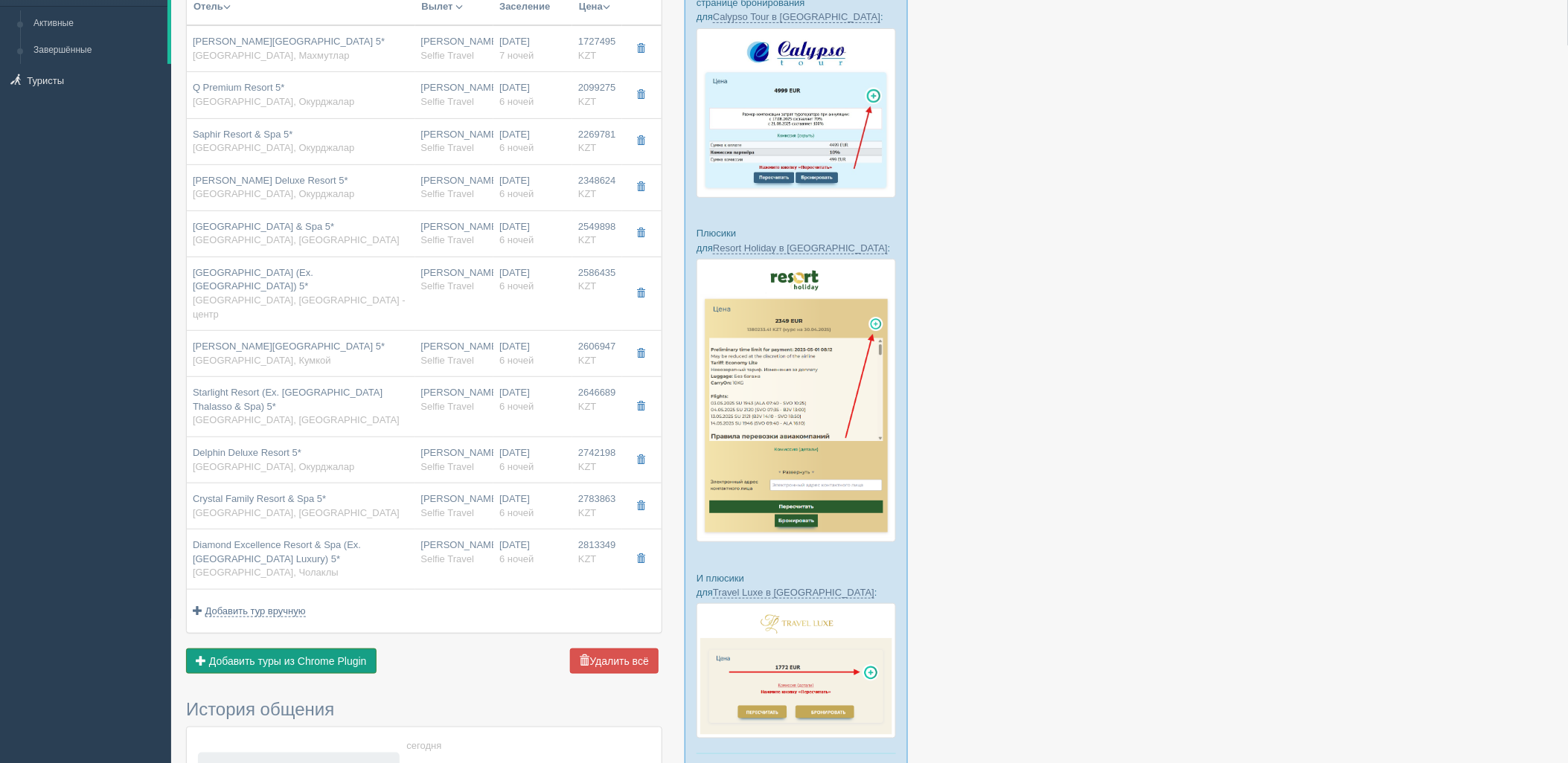
click at [360, 656] on span "Добавить туры из Chrome Plugin" at bounding box center [288, 661] width 158 height 12
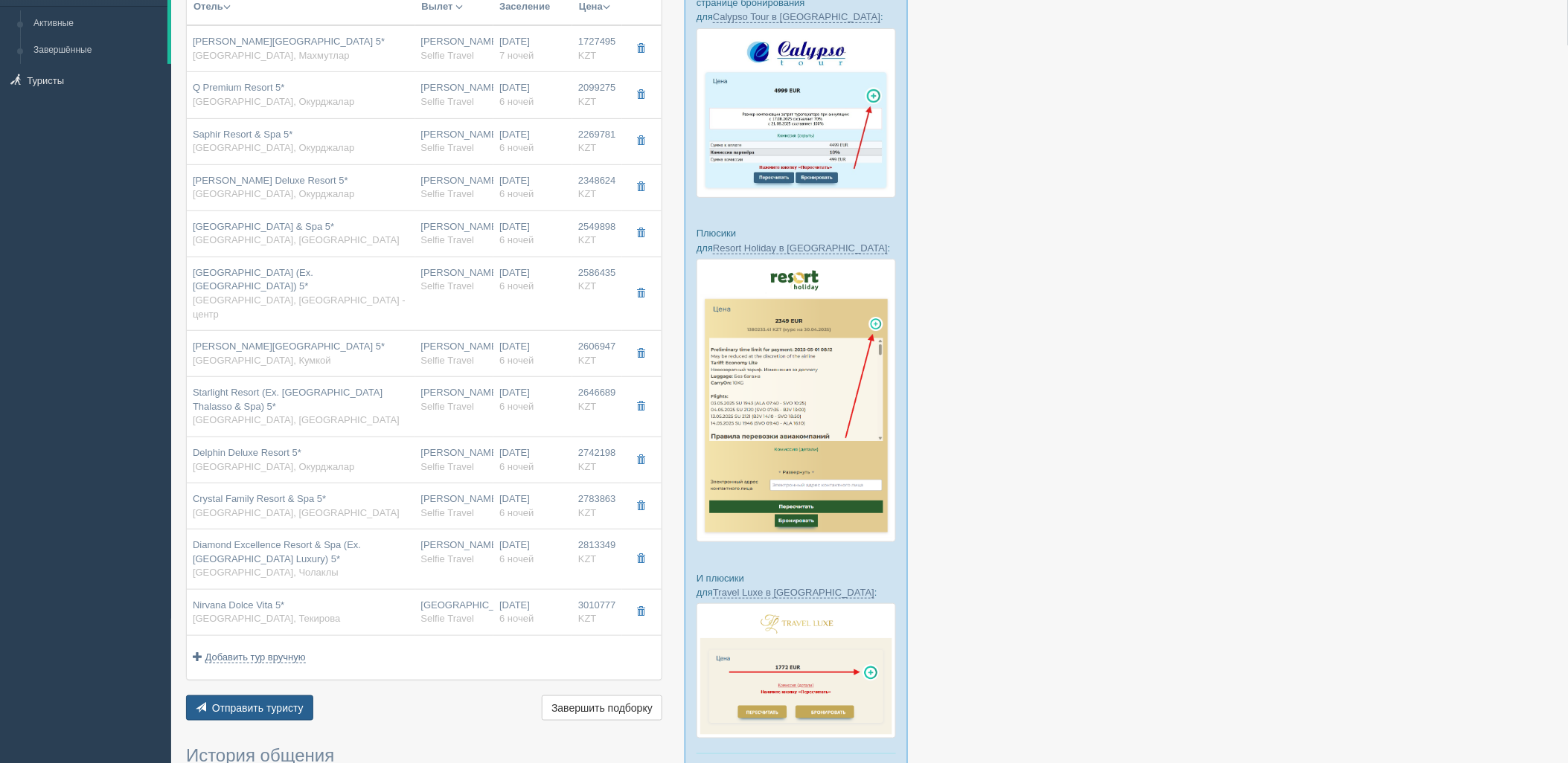
click at [242, 702] on span "Отправить туристу" at bounding box center [257, 707] width 91 height 12
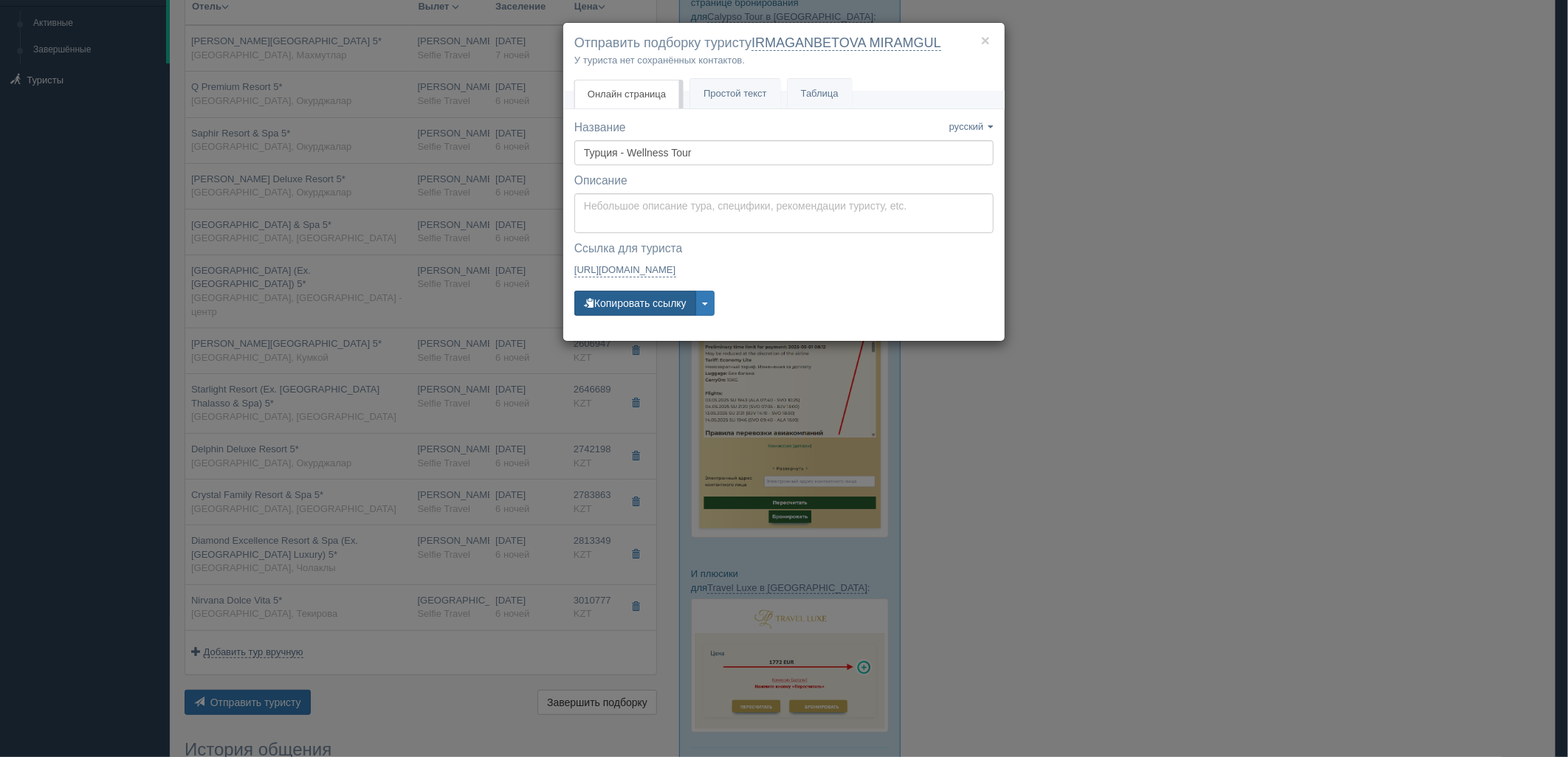
click at [604, 308] on button "Копировать ссылку" at bounding box center [635, 303] width 121 height 25
